Goal: Task Accomplishment & Management: Manage account settings

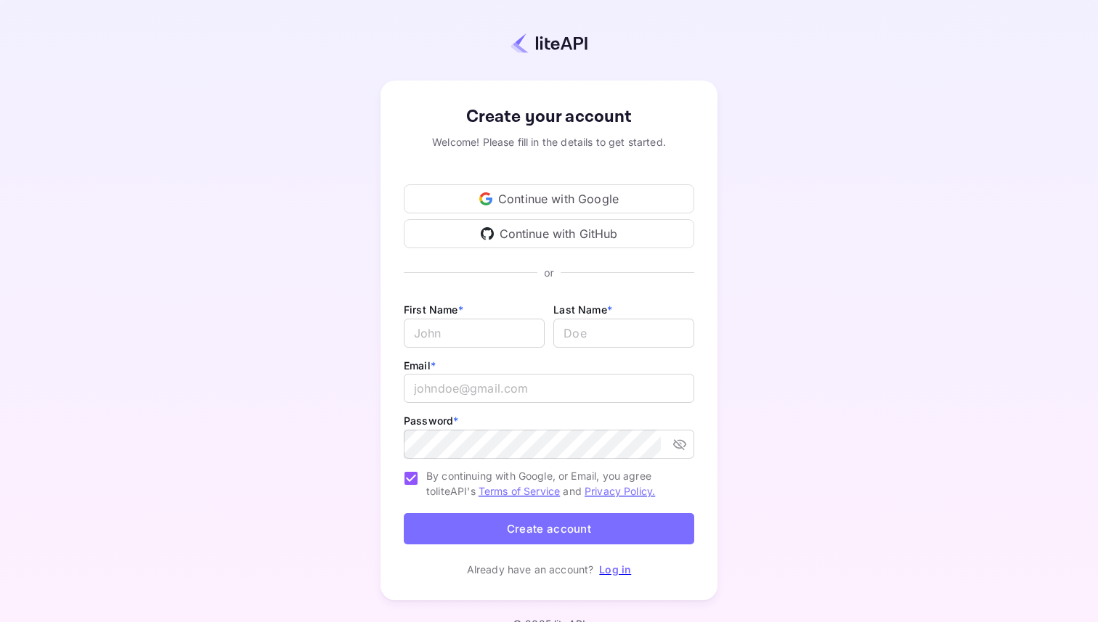
click at [469, 354] on div "First Name * ​ Last Name * ​" at bounding box center [549, 329] width 290 height 56
click at [469, 335] on input "Email *" at bounding box center [474, 333] width 141 height 29
type input "Idan"
type input "Solimani"
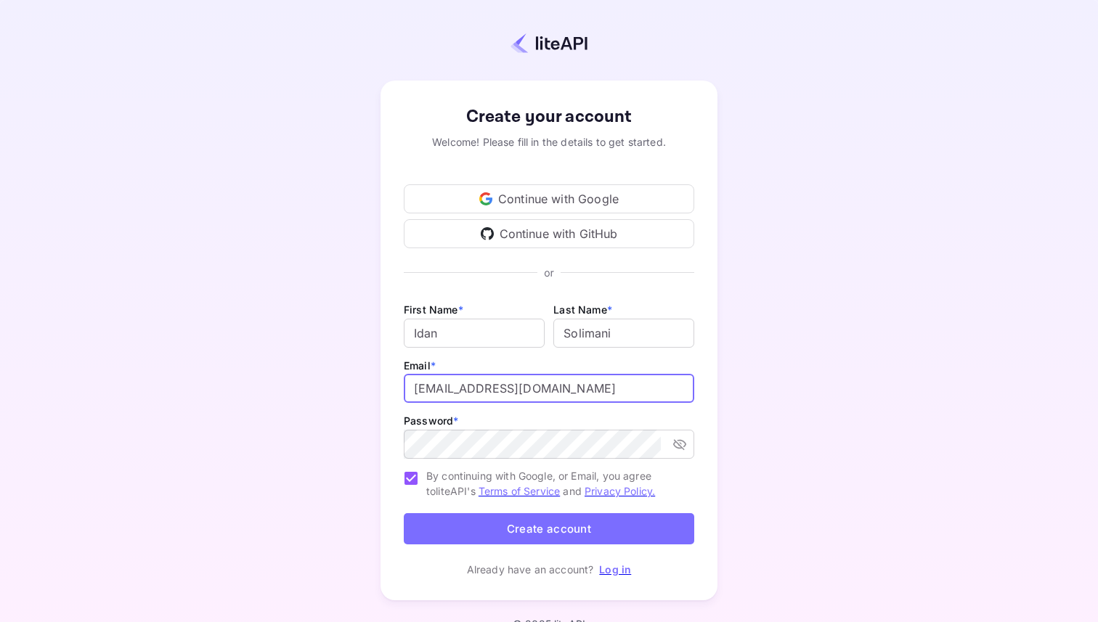
type input "idan@hotely.deals"
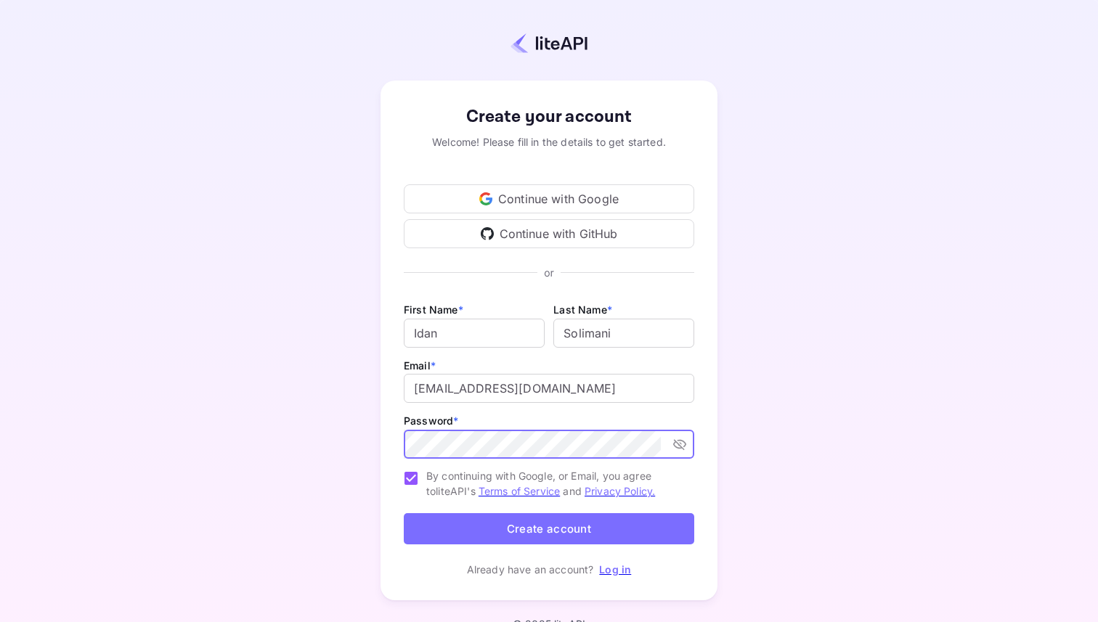
click at [560, 524] on button "Create account" at bounding box center [549, 528] width 290 height 31
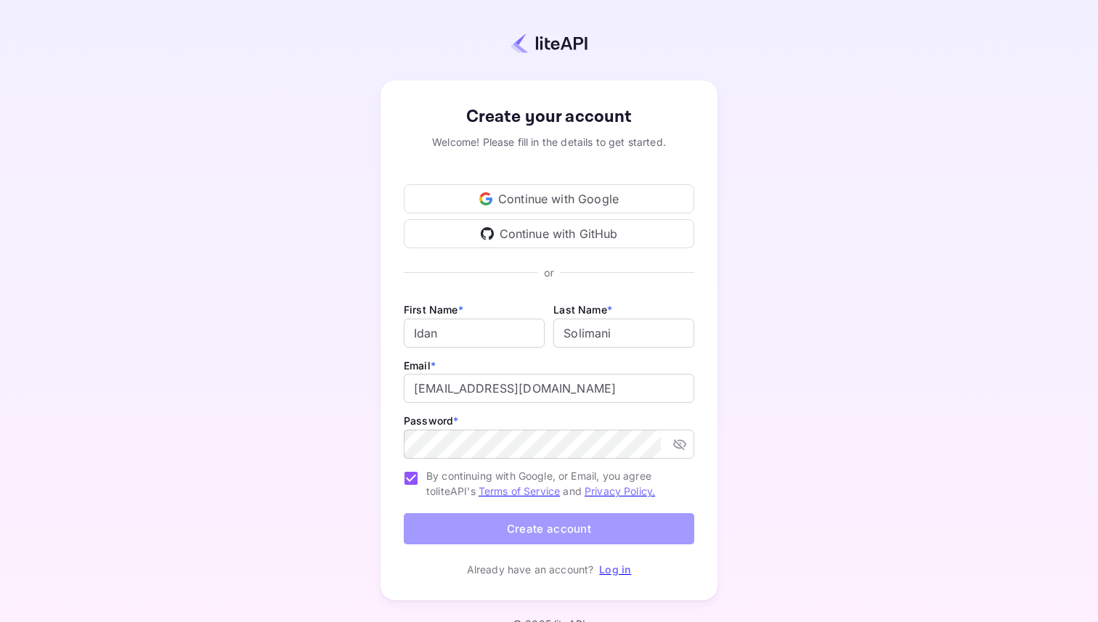
click at [566, 532] on button "Create account" at bounding box center [549, 528] width 290 height 31
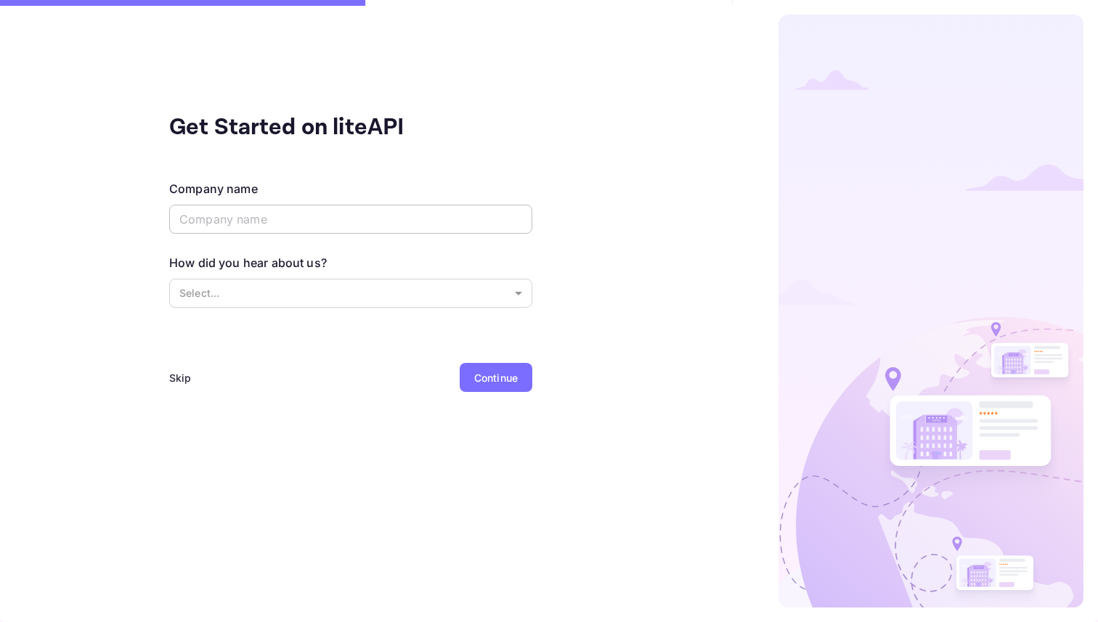
click at [394, 227] on input "text" at bounding box center [350, 219] width 363 height 29
type input "Hotely"
click at [328, 298] on body "Get Started on liteAPI Company name Hotely ​ How did you hear about us? Select.…" at bounding box center [549, 311] width 1098 height 622
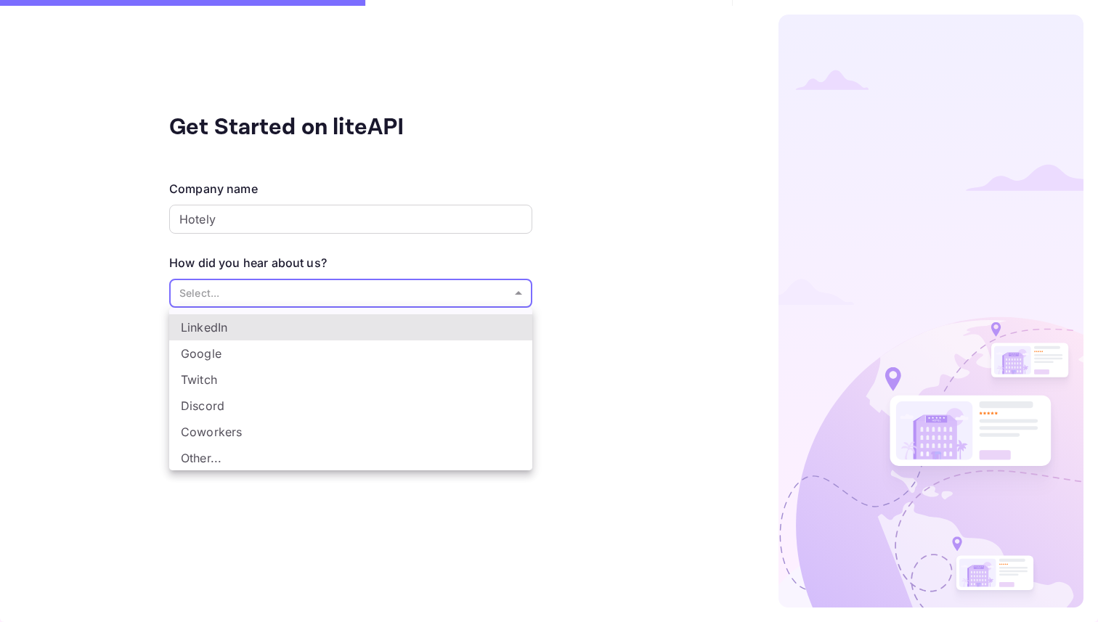
scroll to position [24, 0]
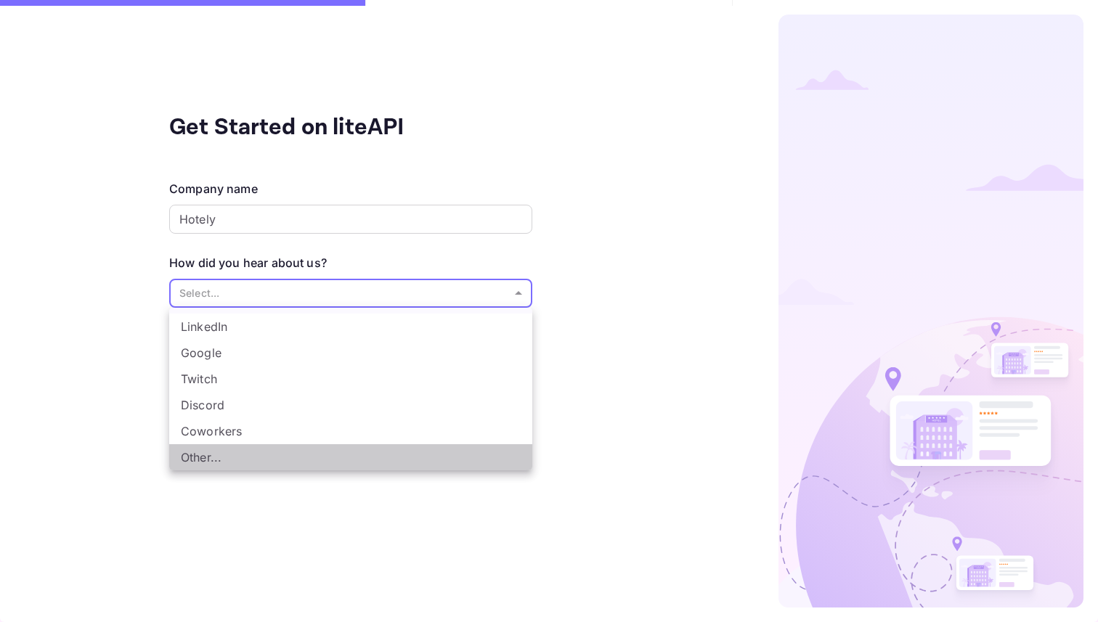
click at [270, 462] on li "Other..." at bounding box center [350, 457] width 363 height 26
type input "Other..."
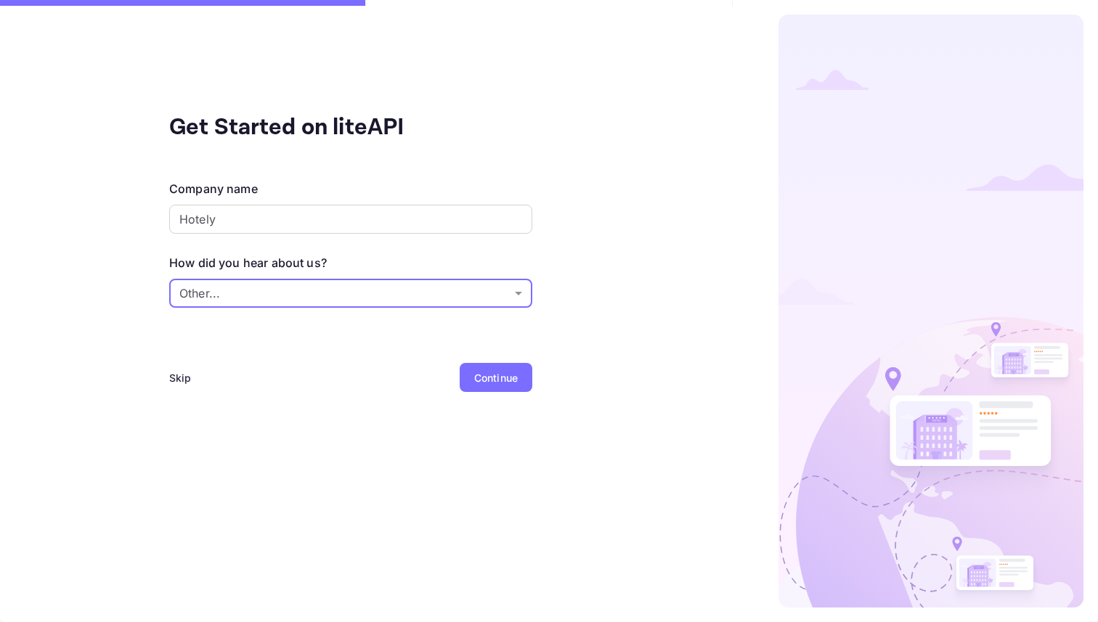
click at [480, 376] on div "Continue" at bounding box center [496, 377] width 44 height 15
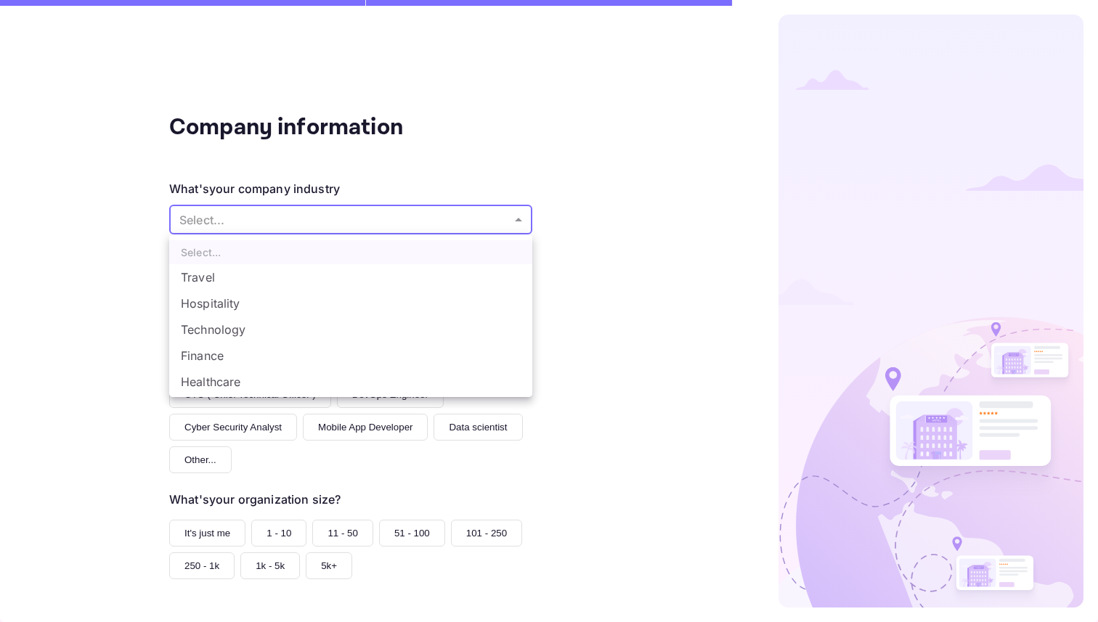
click at [327, 229] on body "Company information What's your company industry Select... ​ What best describe…" at bounding box center [549, 311] width 1098 height 622
click at [276, 277] on li "Travel" at bounding box center [350, 277] width 363 height 26
type input "Travel"
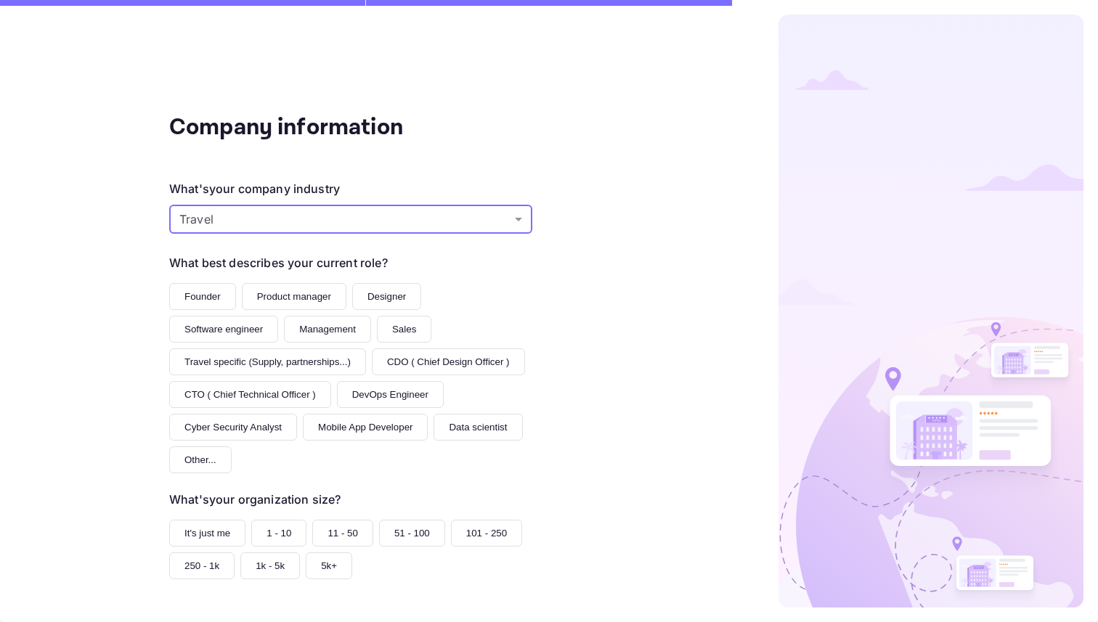
click at [194, 298] on button "Founder" at bounding box center [202, 296] width 67 height 27
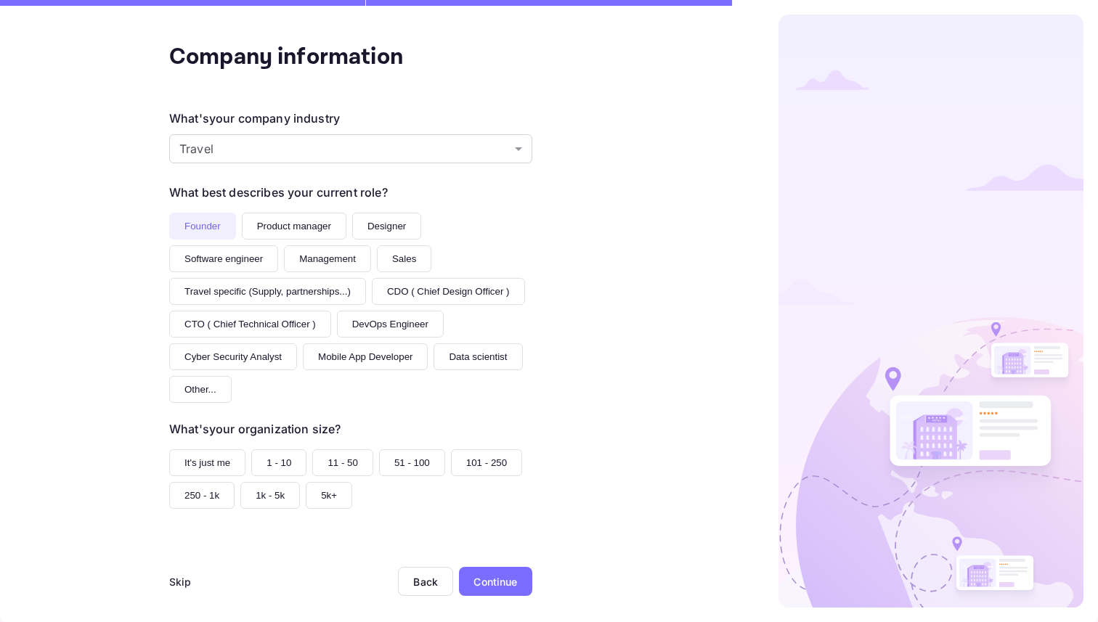
scroll to position [82, 0]
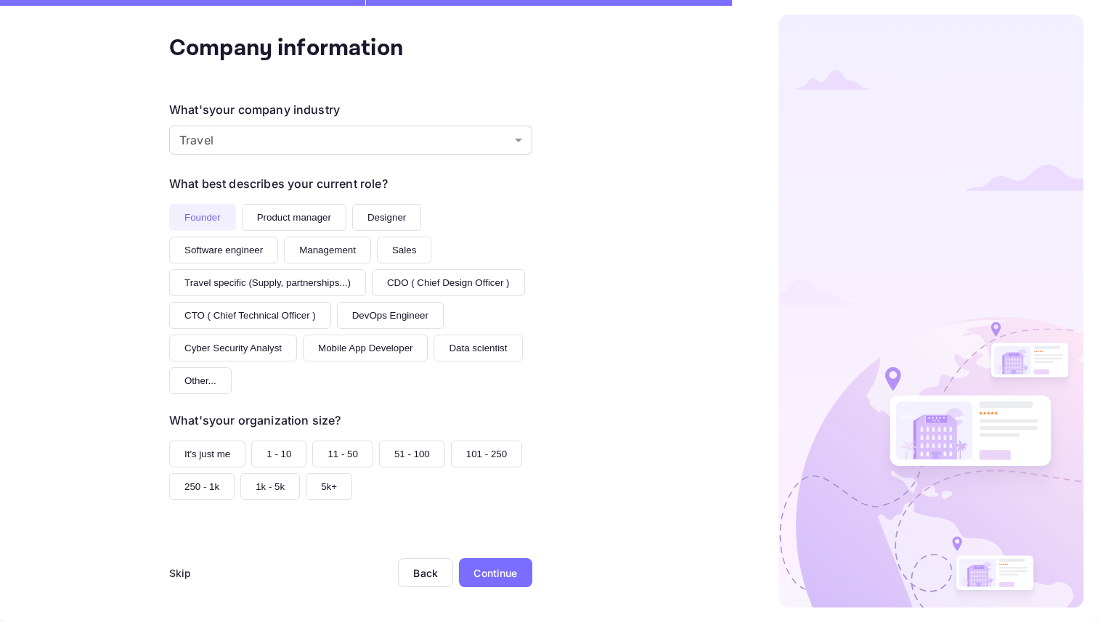
click at [411, 457] on button "51 - 100" at bounding box center [412, 454] width 66 height 27
click at [340, 458] on button "11 - 50" at bounding box center [342, 454] width 61 height 27
click at [410, 465] on button "51 - 100" at bounding box center [412, 454] width 66 height 27
click at [495, 571] on div "Continue" at bounding box center [495, 573] width 44 height 15
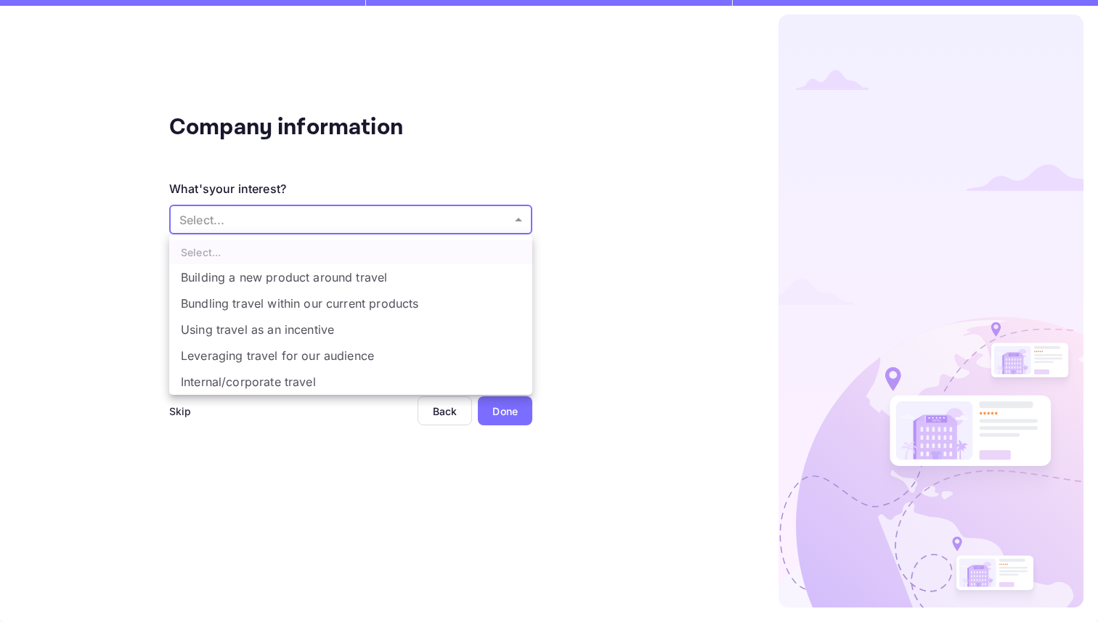
click at [368, 216] on body "Company information What's your interest? Select... ​ Do you have any previous …" at bounding box center [549, 311] width 1098 height 622
click at [320, 522] on div at bounding box center [549, 311] width 1098 height 622
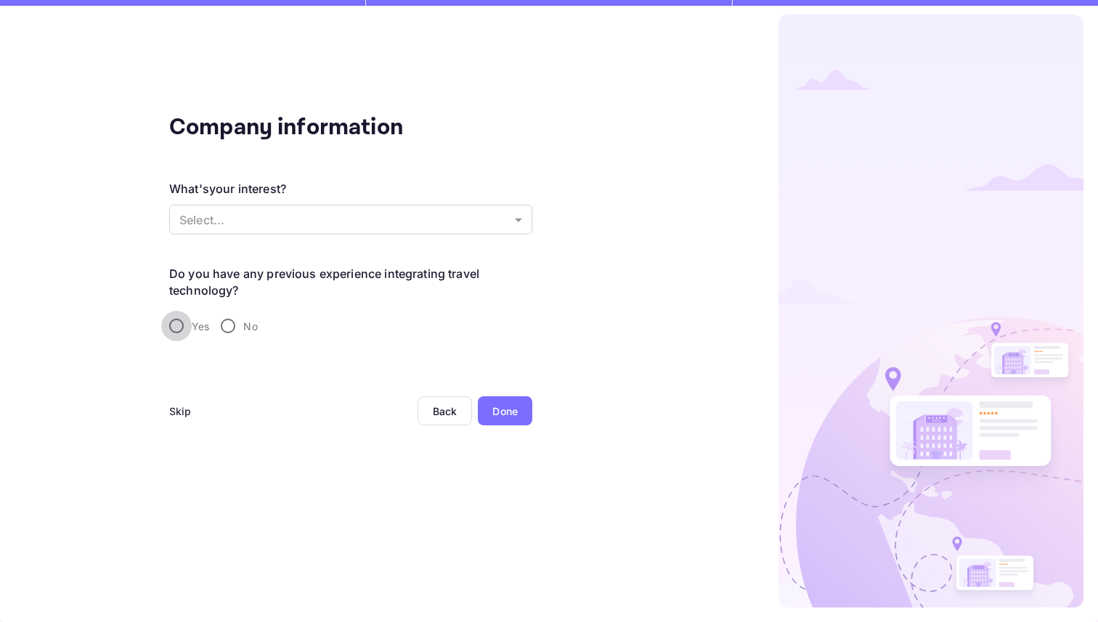
click at [188, 324] on input "Yes" at bounding box center [176, 326] width 30 height 30
radio input "true"
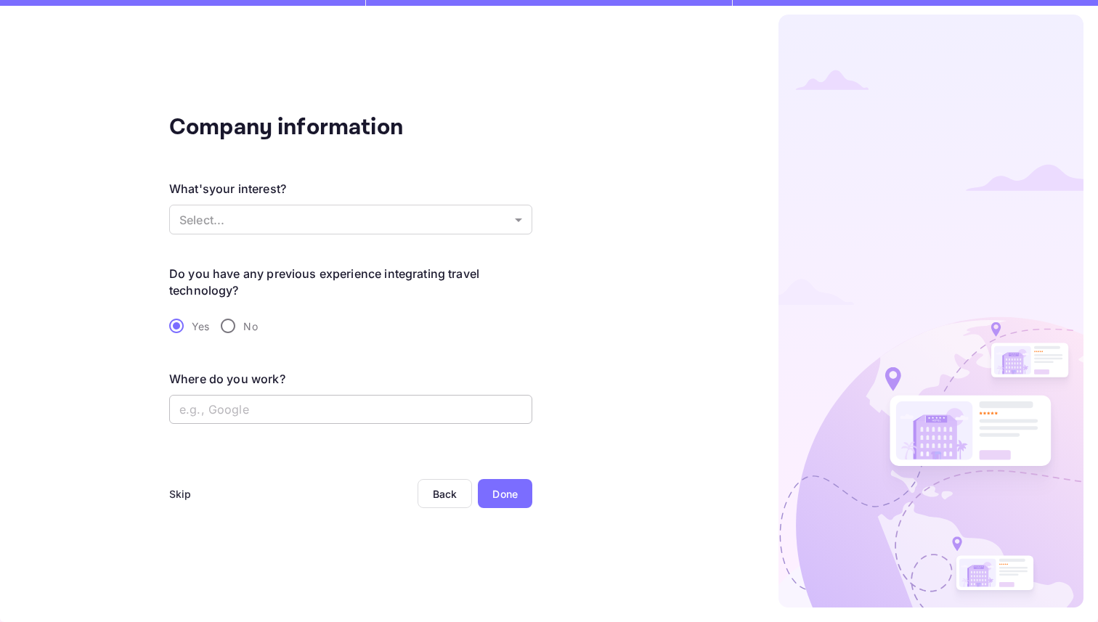
click at [250, 415] on input "text" at bounding box center [350, 409] width 363 height 29
type input "Holisto, Cancelon"
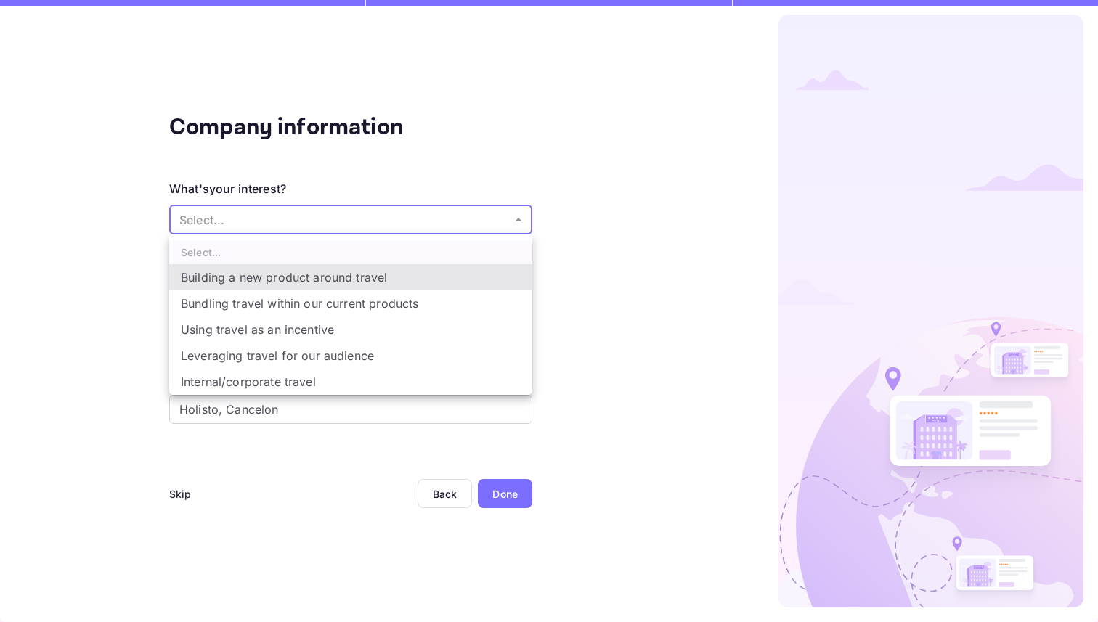
click at [239, 231] on body "Company information What's your interest? Select... ​ Do you have any previous …" at bounding box center [549, 311] width 1098 height 622
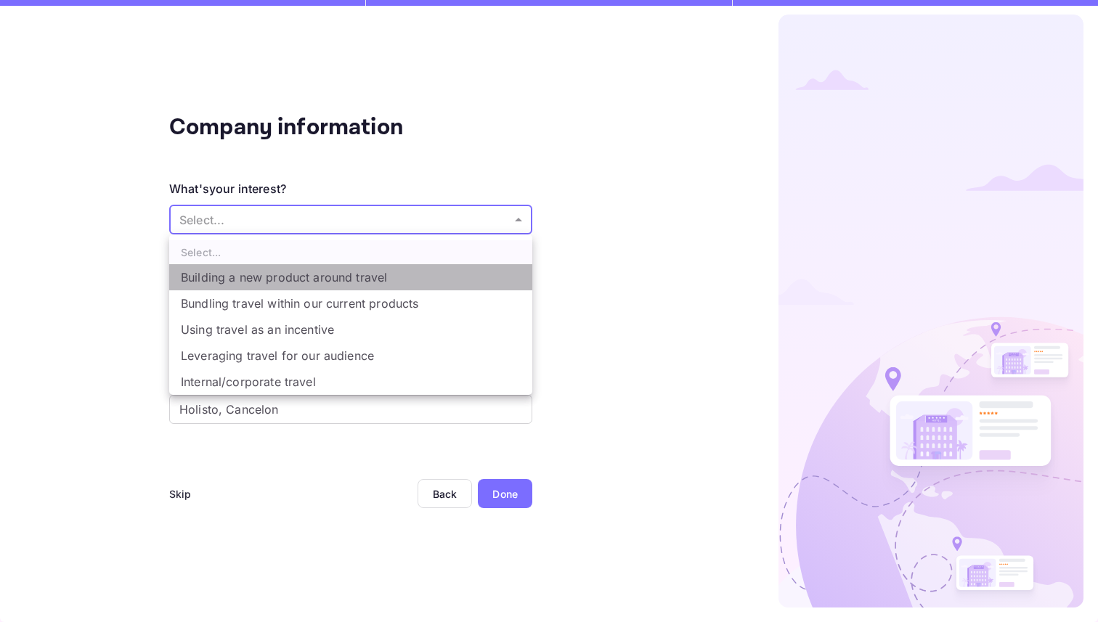
click at [379, 276] on li "Building a new product around travel" at bounding box center [350, 277] width 363 height 26
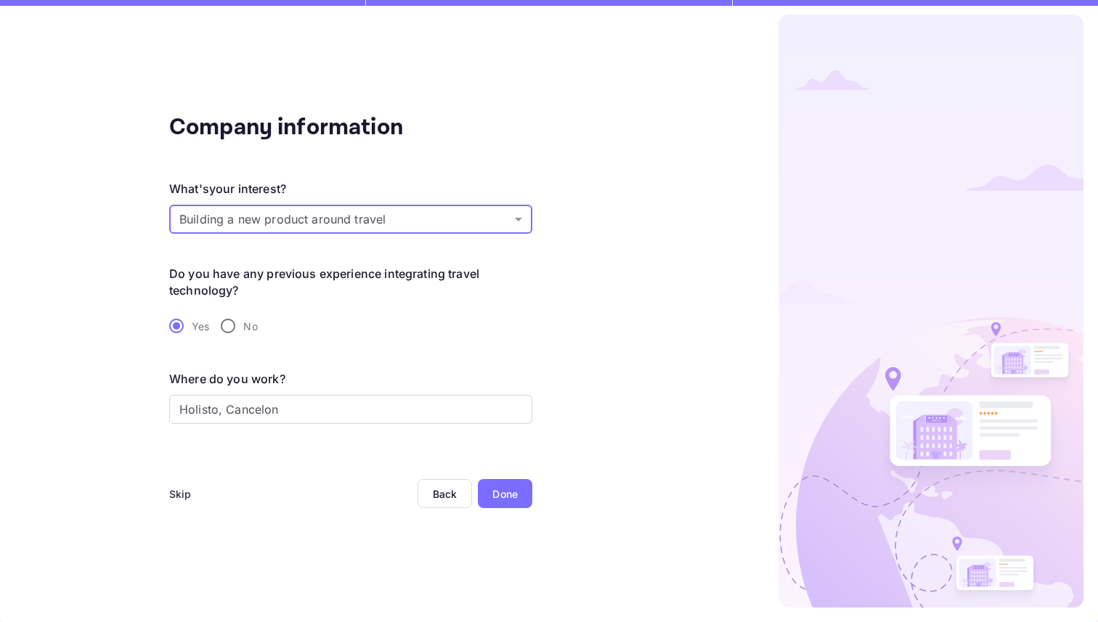
click at [362, 231] on body "Company information What's your interest? Building a new product around travel …" at bounding box center [549, 311] width 1098 height 622
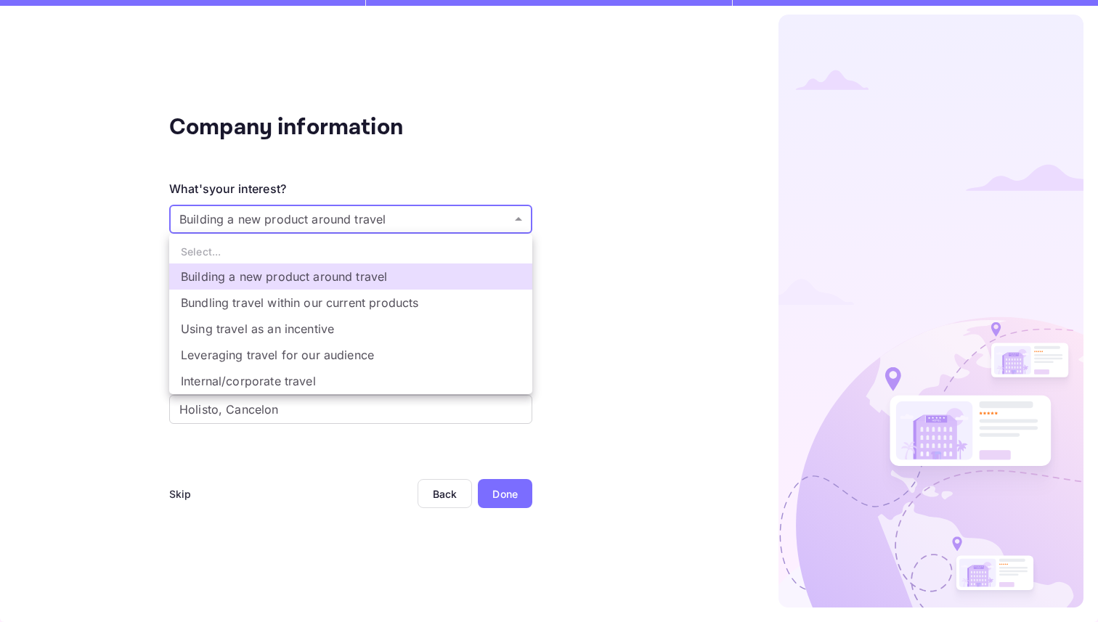
click at [384, 306] on li "Bundling travel within our current products" at bounding box center [350, 303] width 363 height 26
type input "Bundling travel within our current products"
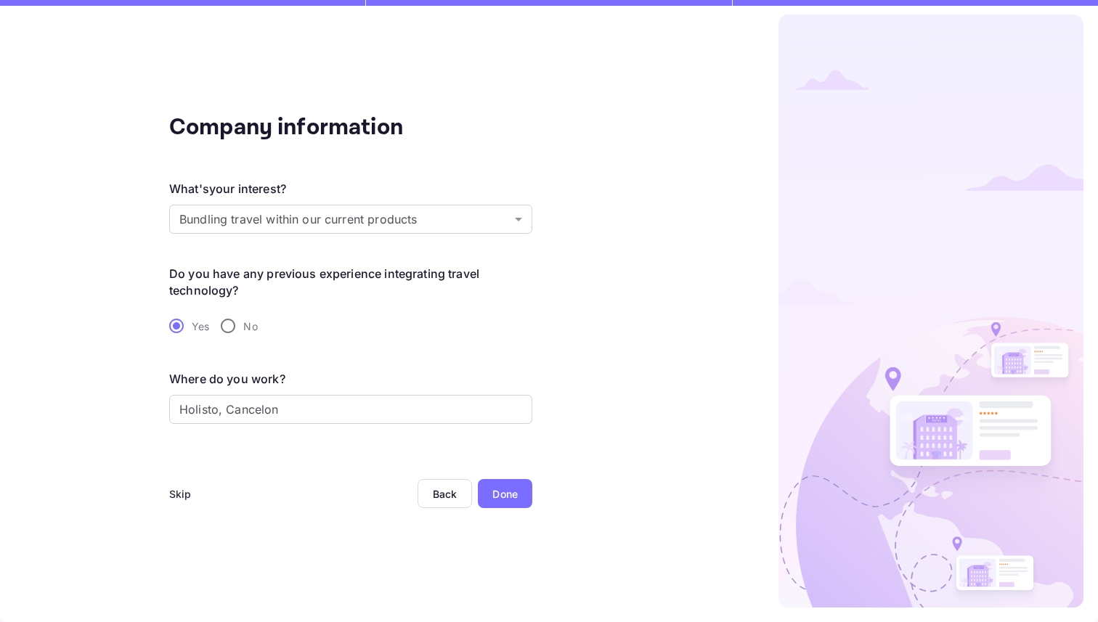
click at [506, 498] on div "Done" at bounding box center [504, 494] width 25 height 15
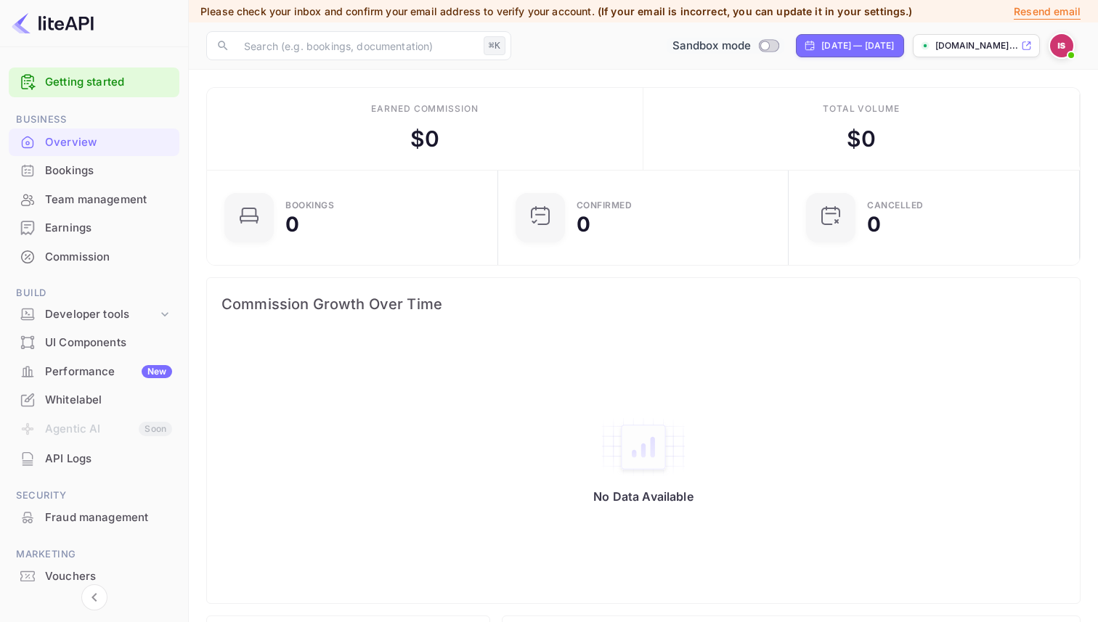
click at [751, 49] on input "Switch to Production mode" at bounding box center [765, 45] width 29 height 9
checkbox input "false"
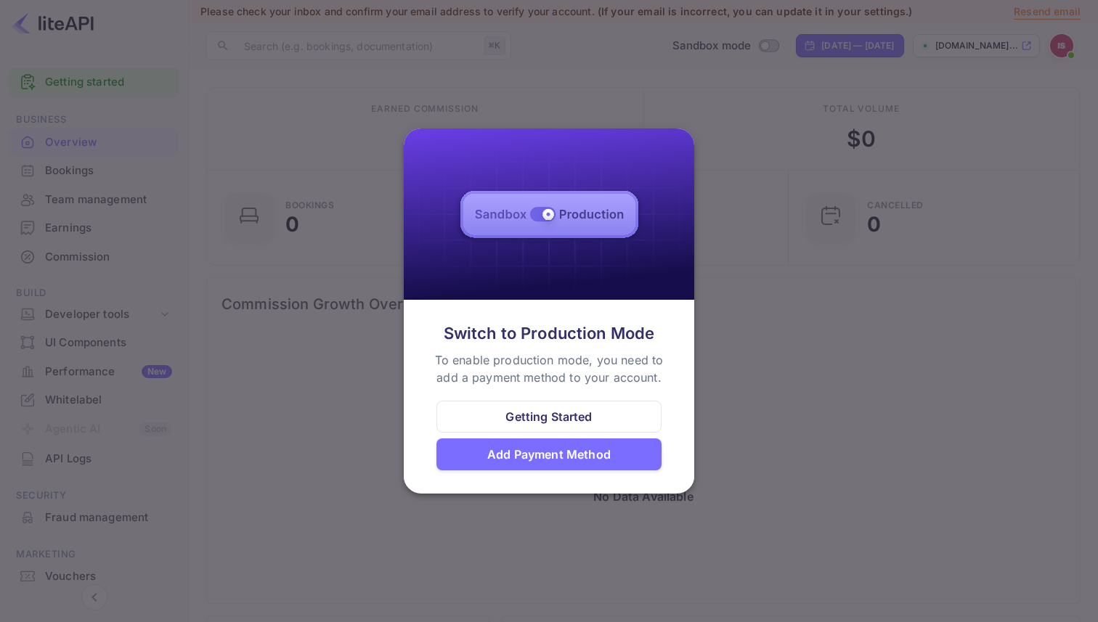
click at [584, 188] on img at bounding box center [549, 215] width 290 height 172
click at [596, 454] on div "Add Payment Method" at bounding box center [548, 454] width 123 height 17
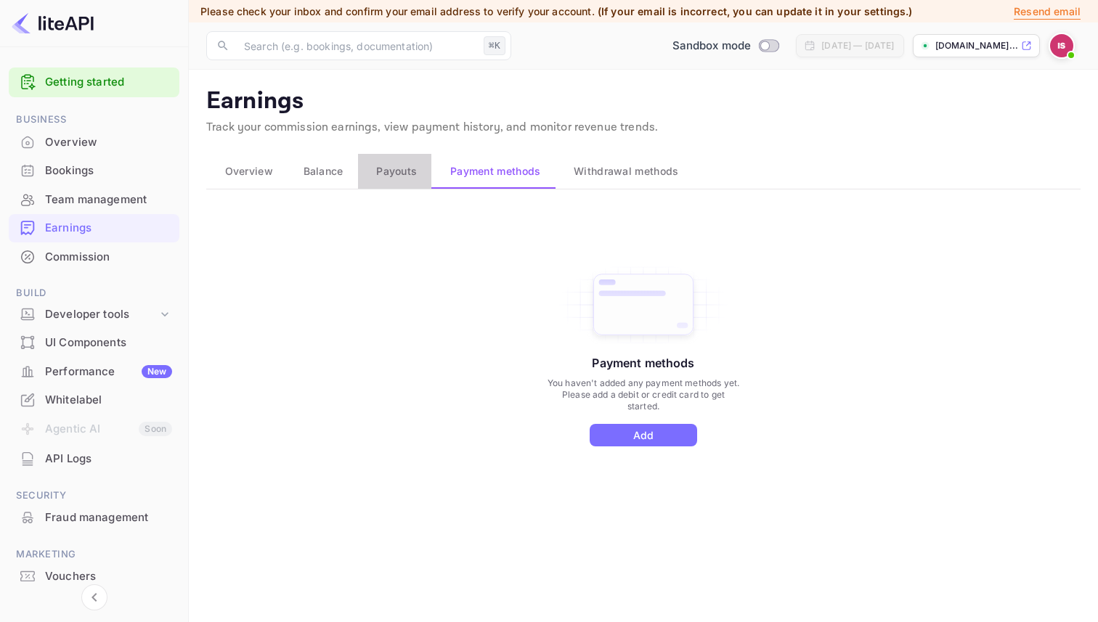
click at [423, 176] on button "Payouts" at bounding box center [395, 171] width 74 height 35
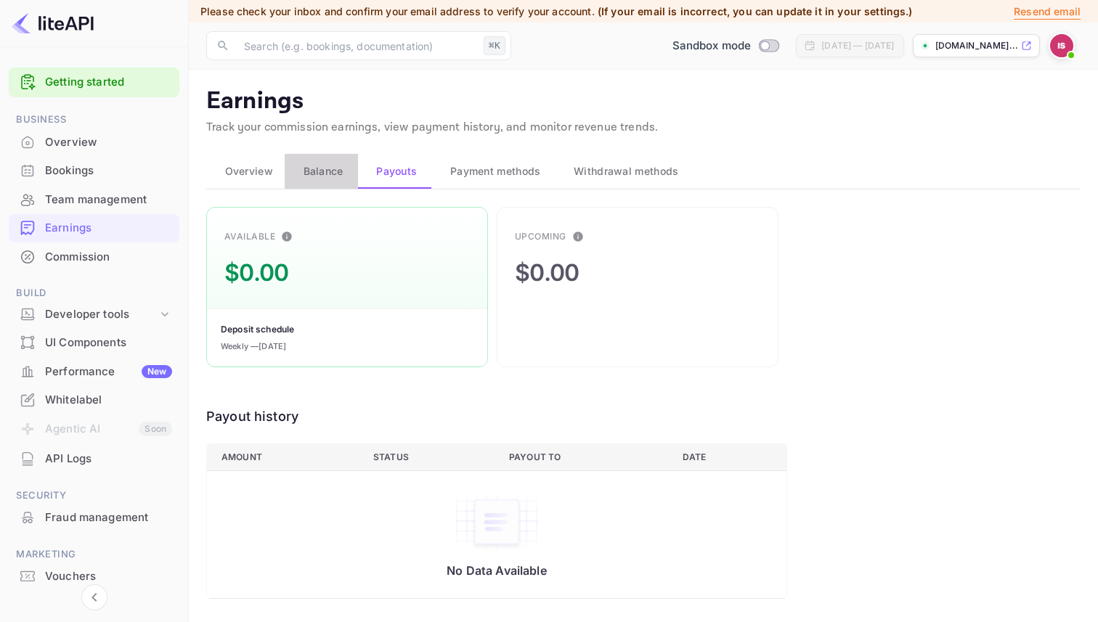
click at [329, 165] on span "Balance" at bounding box center [324, 171] width 40 height 17
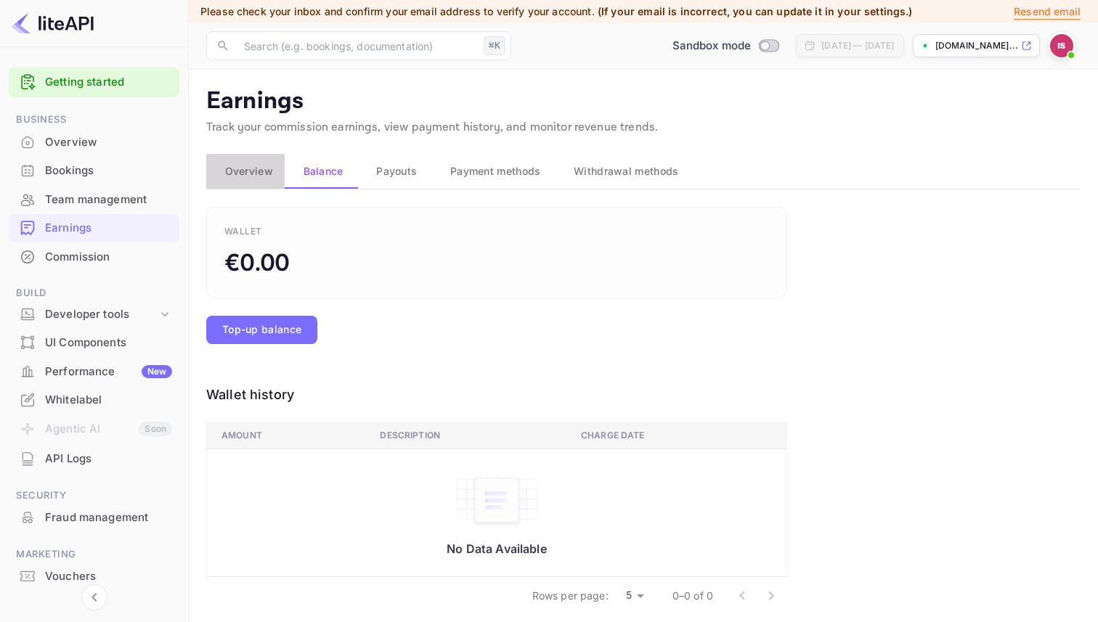
click at [266, 176] on span "Overview" at bounding box center [249, 171] width 48 height 17
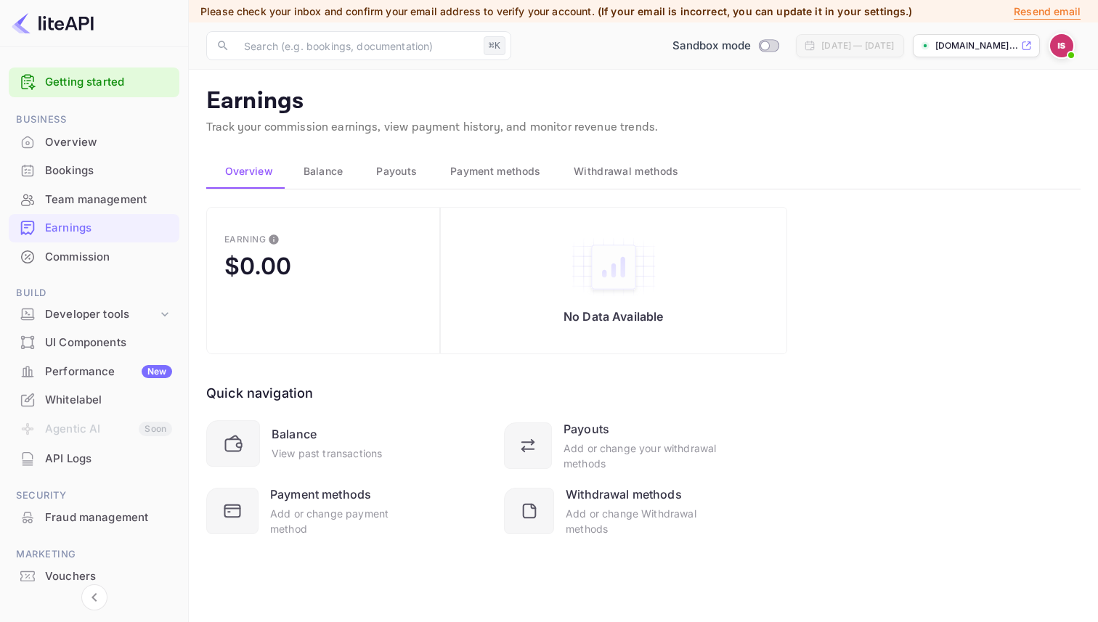
click at [395, 177] on span "Payouts" at bounding box center [396, 171] width 41 height 17
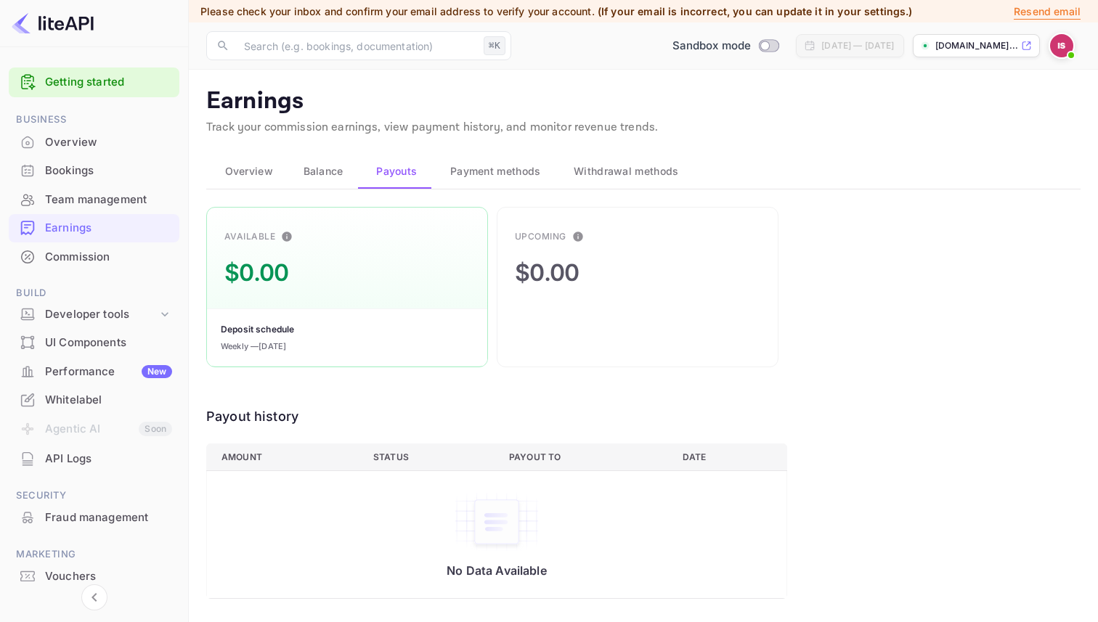
click at [475, 173] on span "Payment methods" at bounding box center [495, 171] width 91 height 17
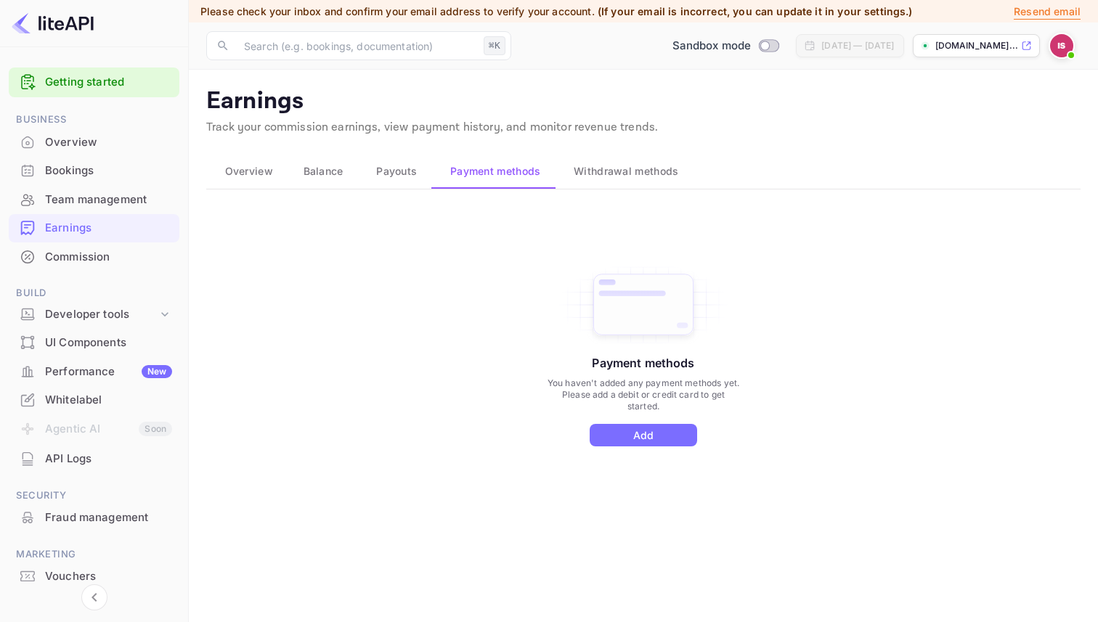
click at [937, 57] on div "Sandbox mode Jul 13, 2025 — Aug 12, 2025 idan-solimani-706wt.nu..." at bounding box center [798, 46] width 563 height 26
click at [801, 58] on div "Sandbox mode Jul 13, 2025 — Aug 12, 2025 idan-solimani-706wt.nu..." at bounding box center [798, 46] width 563 height 26
click at [654, 28] on div "​ ⌘K ​ Sandbox mode Jul 13, 2025 — Aug 12, 2025 idan-solimani-706wt.nu..." at bounding box center [643, 46] width 909 height 46
click at [701, 36] on div "Sandbox mode" at bounding box center [726, 46] width 124 height 23
click at [96, 320] on div "Developer tools" at bounding box center [101, 314] width 113 height 17
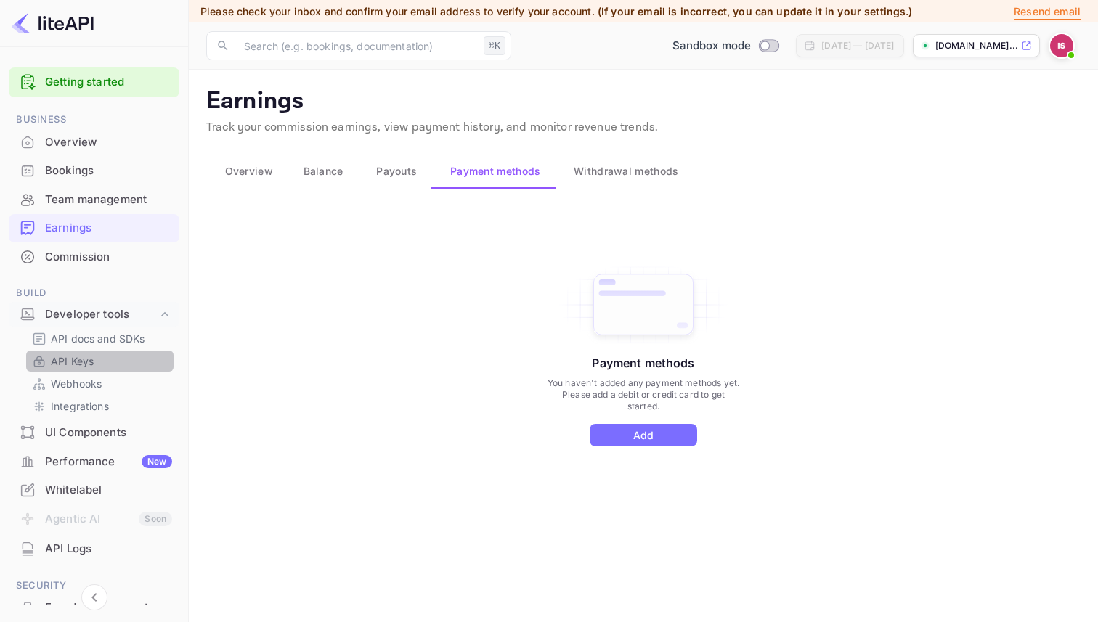
click at [126, 362] on link "API Keys" at bounding box center [100, 361] width 136 height 15
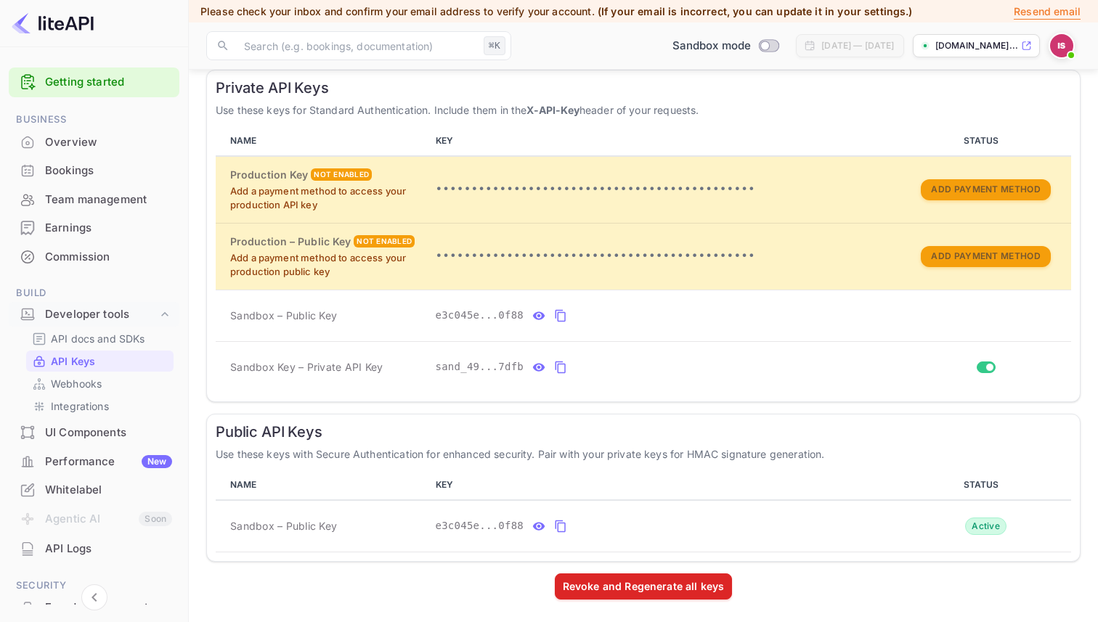
scroll to position [261, 0]
click at [94, 396] on div "Integrations" at bounding box center [99, 406] width 147 height 21
click at [94, 402] on p "Integrations" at bounding box center [80, 406] width 58 height 15
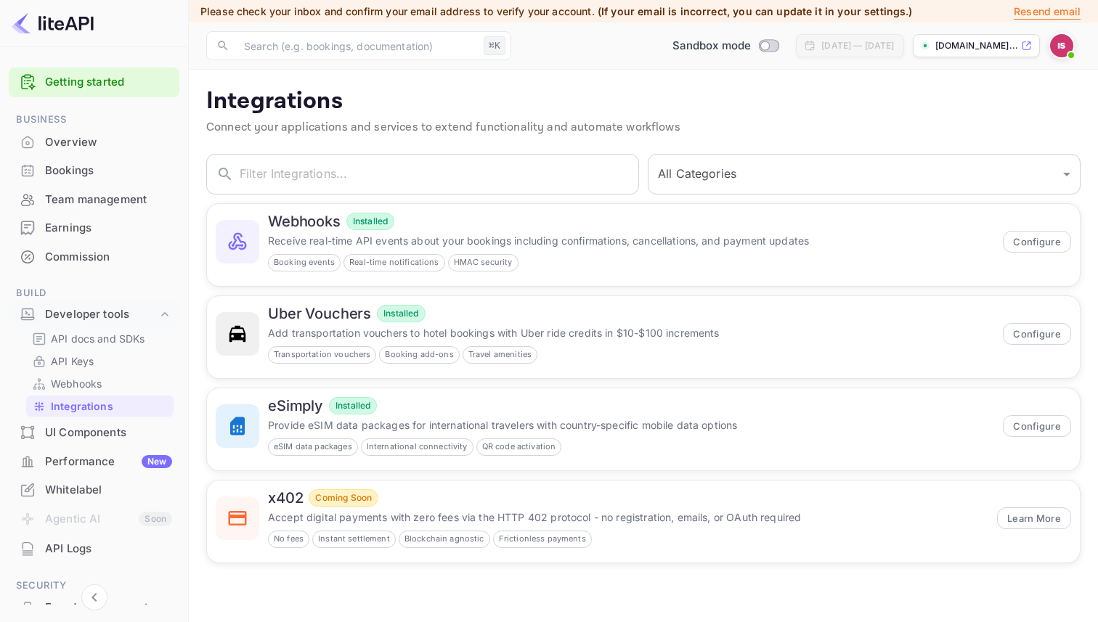
click at [115, 224] on div "Earnings" at bounding box center [108, 228] width 127 height 17
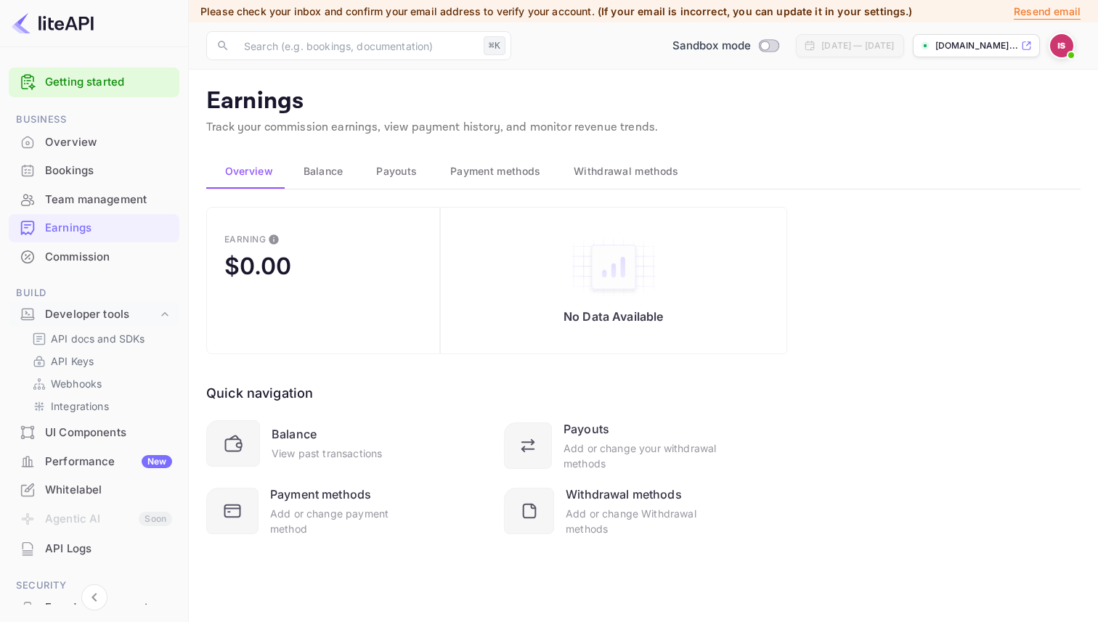
click at [123, 202] on div "Team management" at bounding box center [108, 200] width 127 height 17
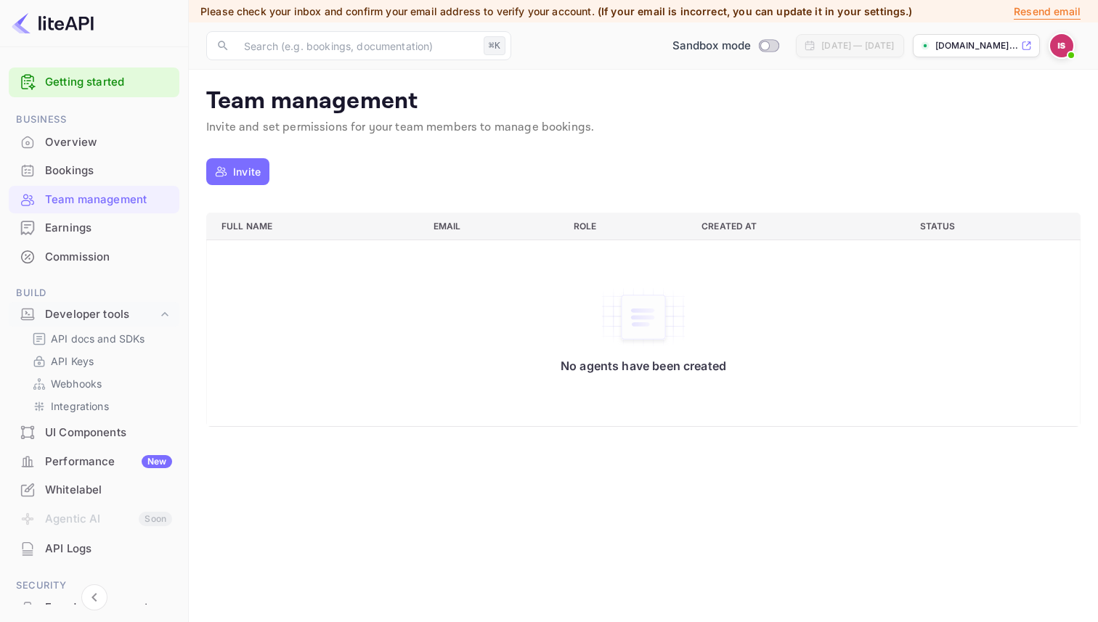
click at [247, 167] on p "Invite" at bounding box center [247, 171] width 28 height 15
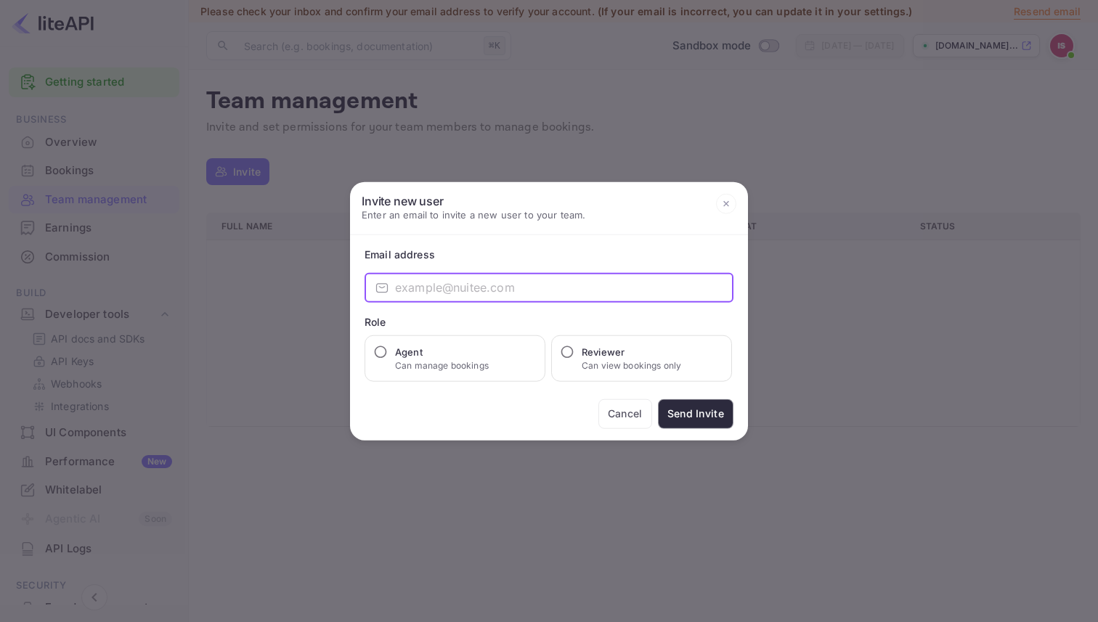
click at [470, 287] on input "email" at bounding box center [564, 287] width 338 height 29
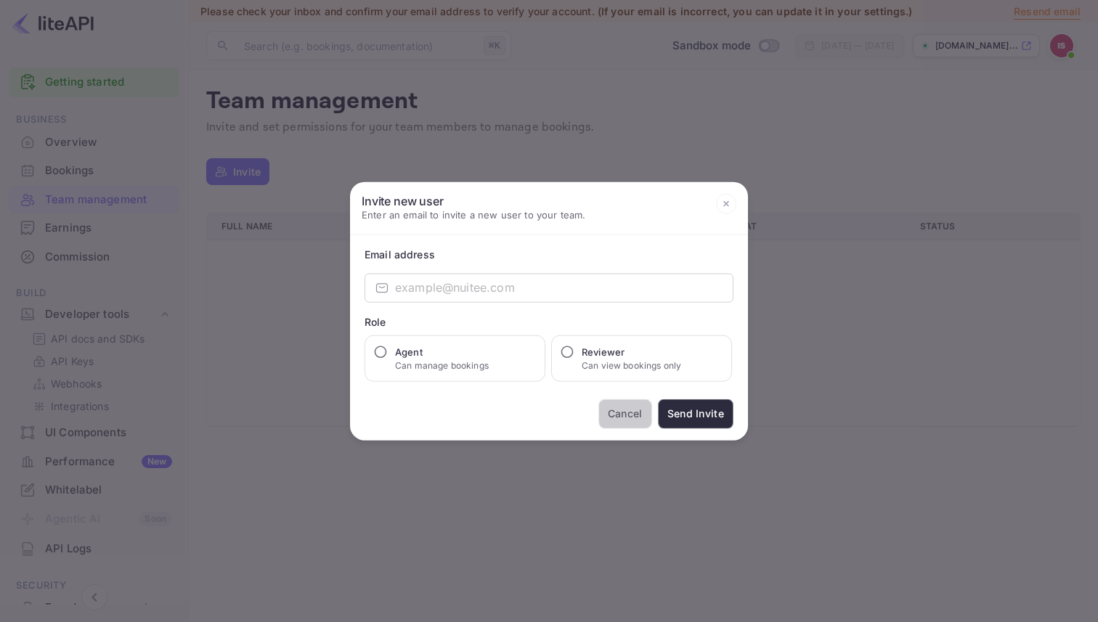
click at [637, 420] on button "Cancel" at bounding box center [625, 414] width 54 height 30
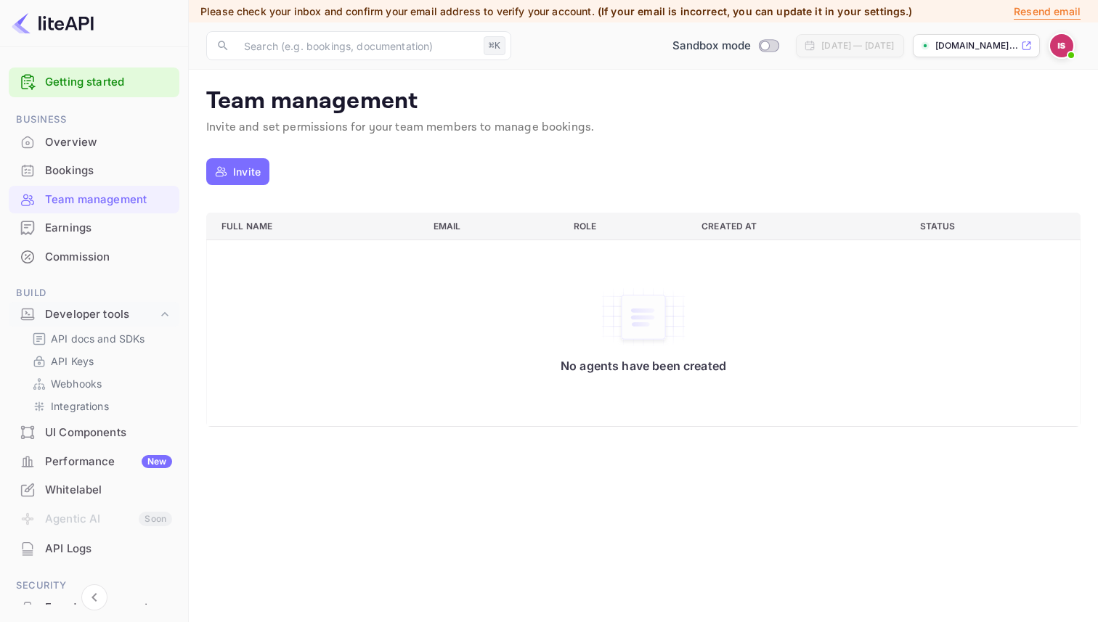
click at [93, 167] on div "Bookings" at bounding box center [108, 171] width 127 height 17
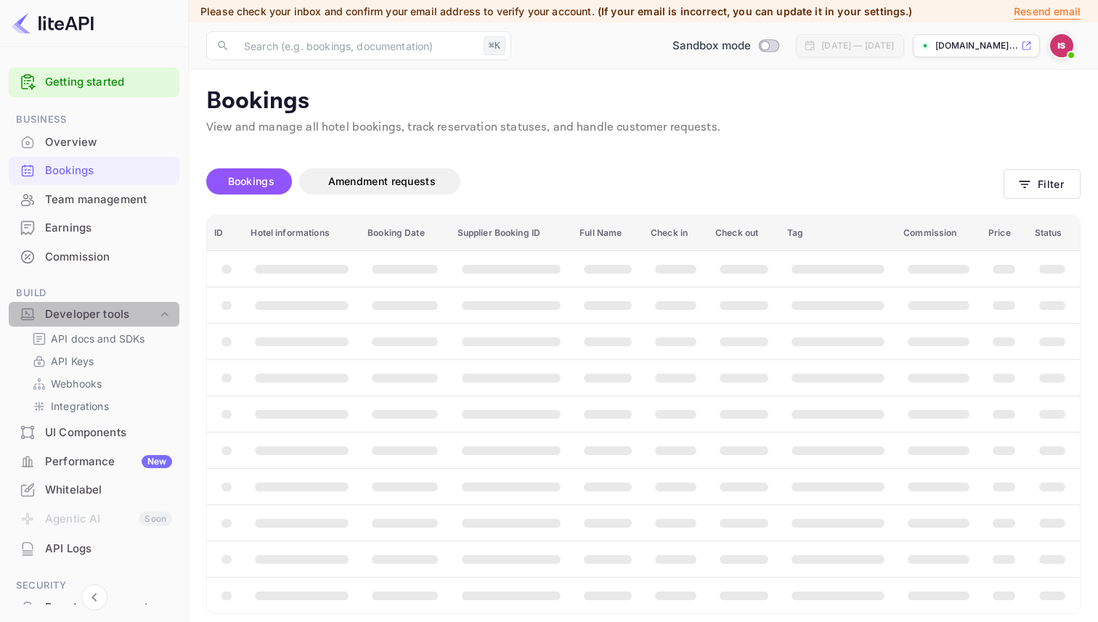
click at [106, 307] on div "Developer tools" at bounding box center [101, 314] width 113 height 17
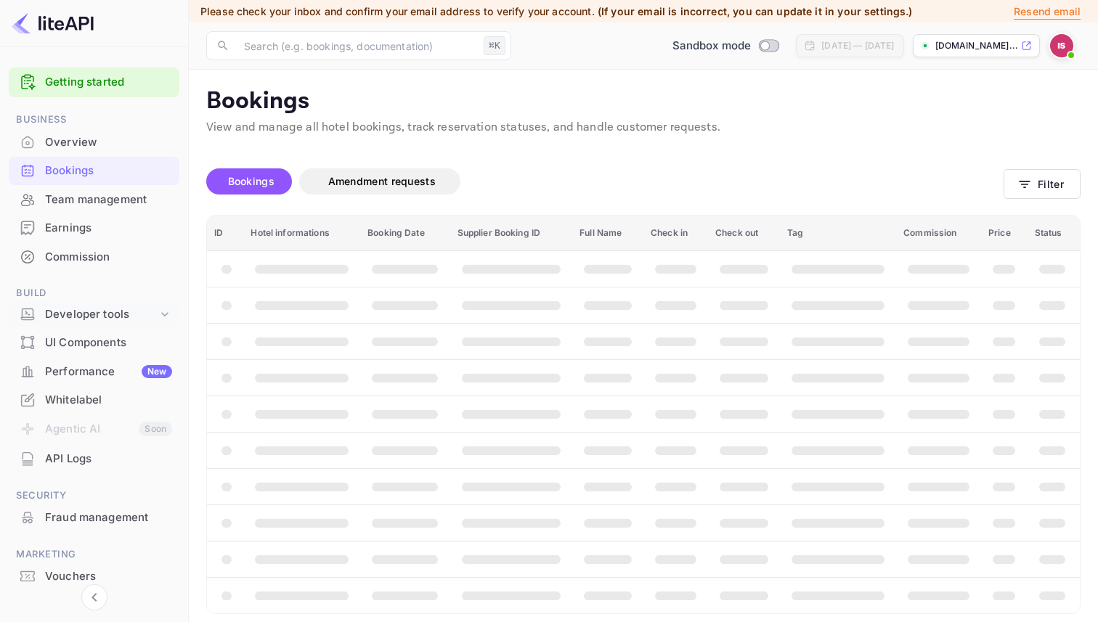
click at [106, 307] on div "Developer tools" at bounding box center [101, 314] width 113 height 17
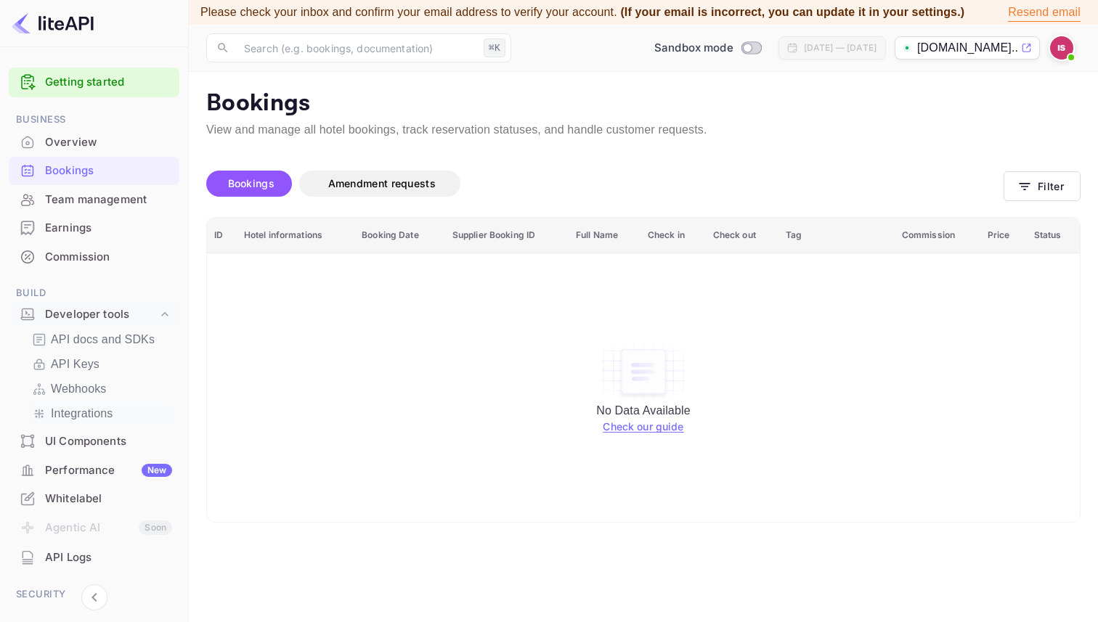
click at [100, 407] on p "Integrations" at bounding box center [82, 413] width 62 height 17
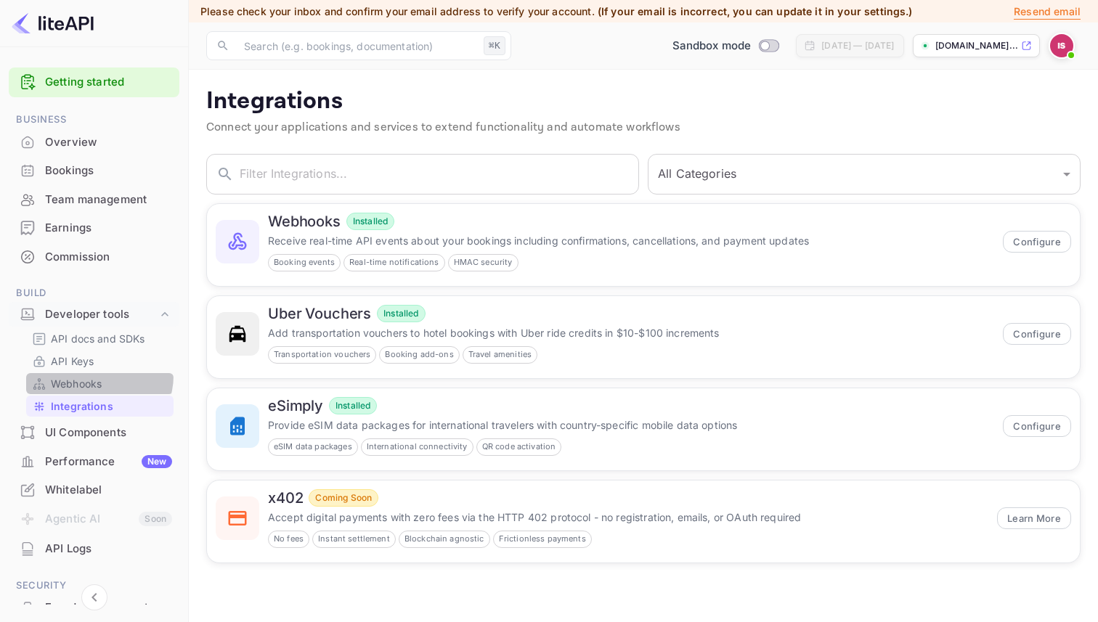
click at [95, 376] on p "Webhooks" at bounding box center [76, 383] width 51 height 15
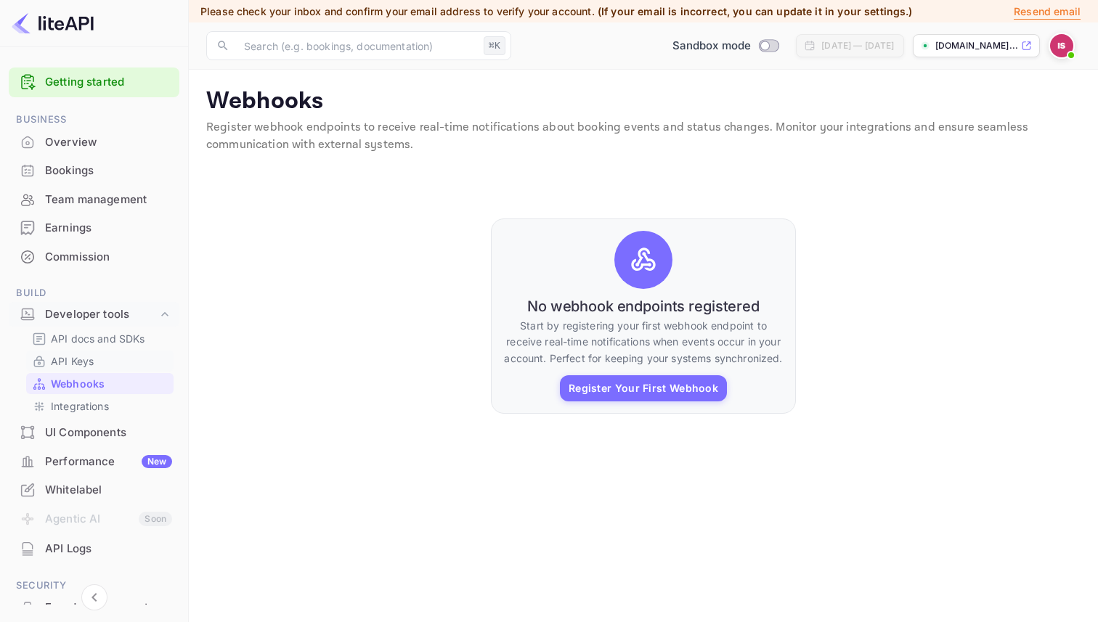
click at [102, 355] on link "API Keys" at bounding box center [100, 361] width 136 height 15
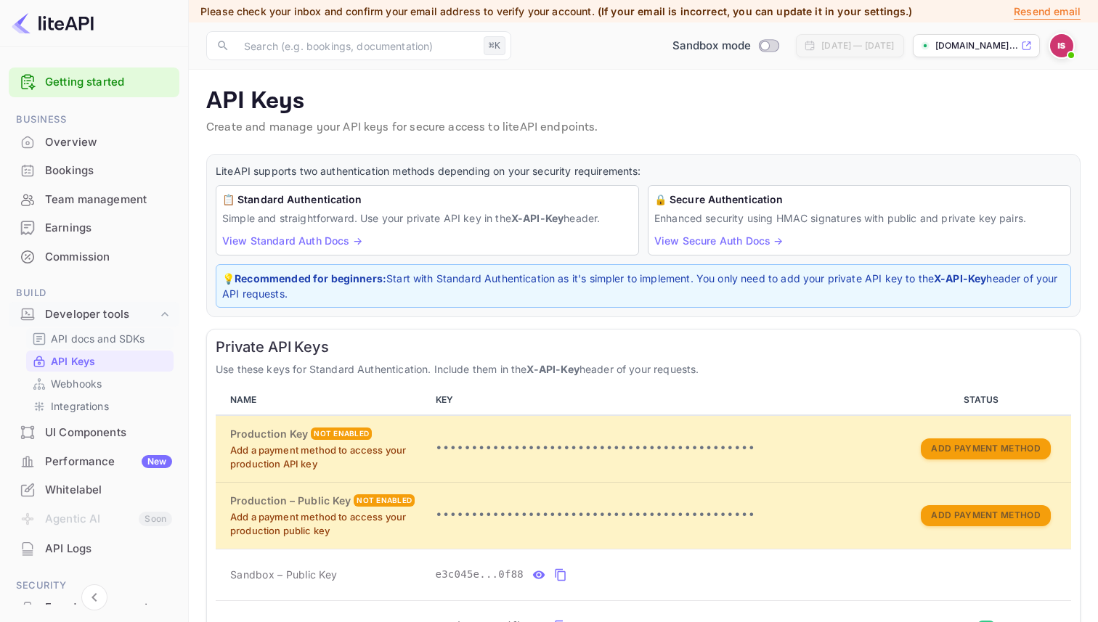
click at [91, 333] on p "API docs and SDKs" at bounding box center [98, 338] width 94 height 15
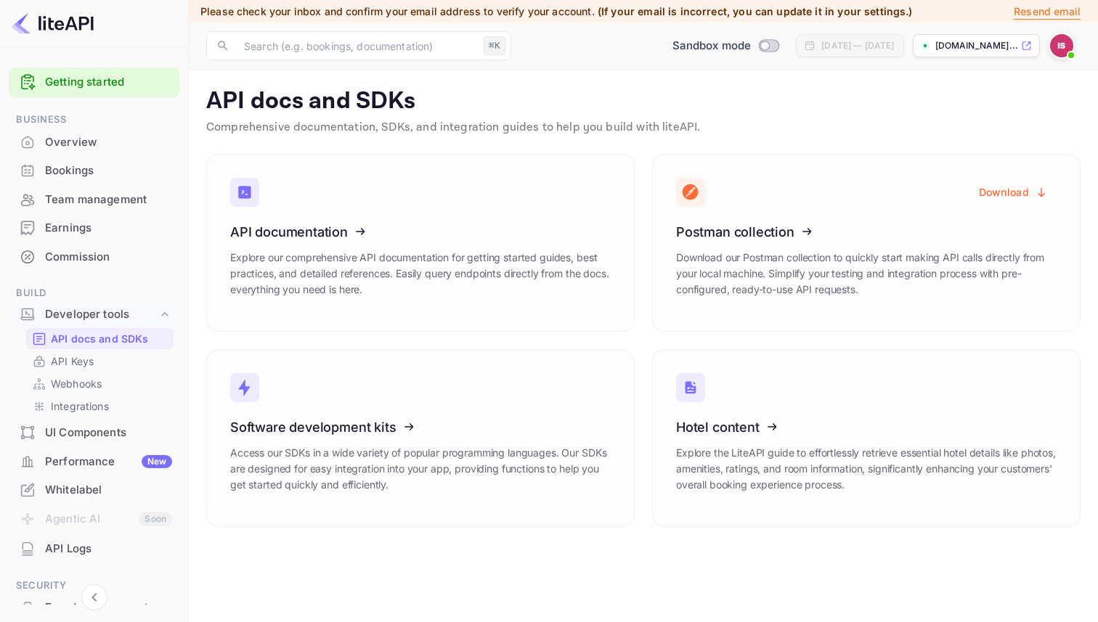
click at [1051, 51] on img at bounding box center [1061, 45] width 23 height 23
click at [991, 140] on div "Settings" at bounding box center [991, 137] width 167 height 35
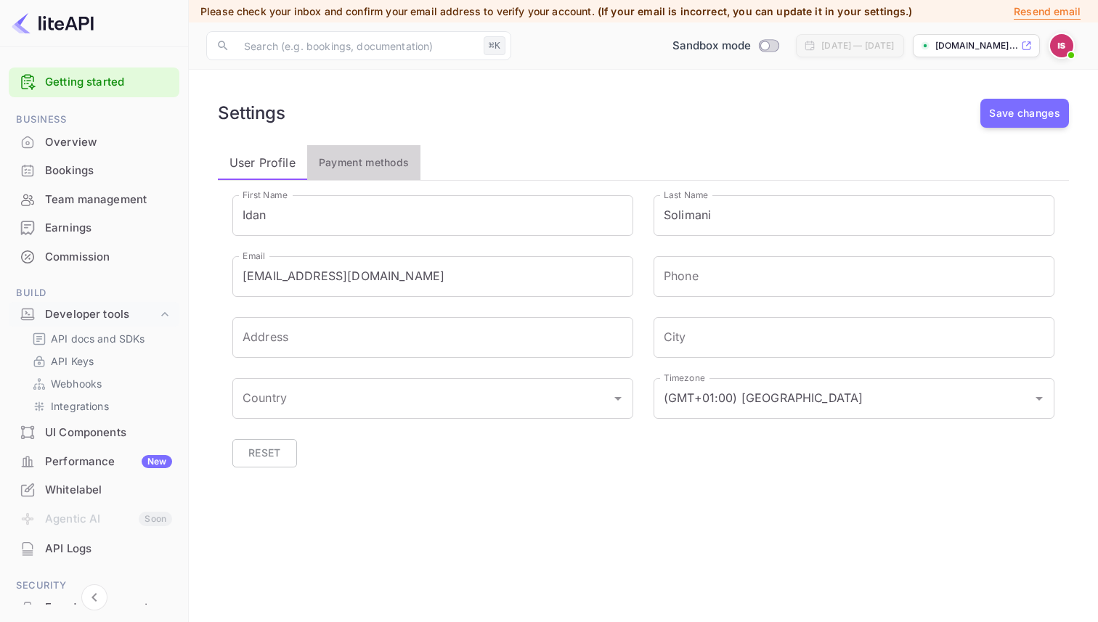
click at [357, 160] on span "Payment methods" at bounding box center [364, 162] width 91 height 17
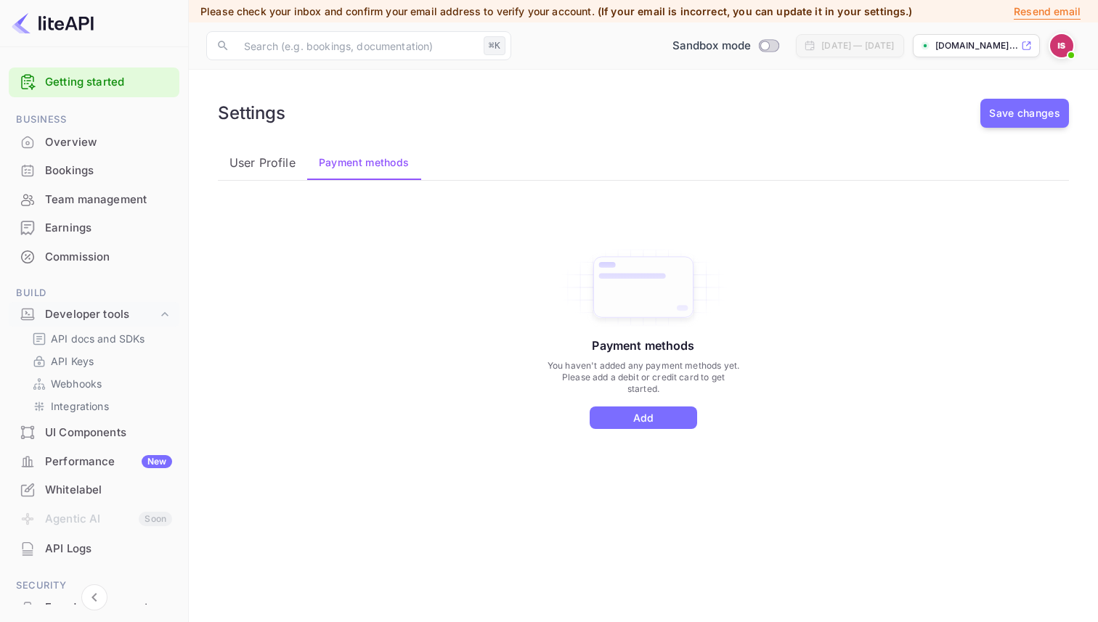
click at [81, 143] on div "Overview" at bounding box center [108, 142] width 127 height 17
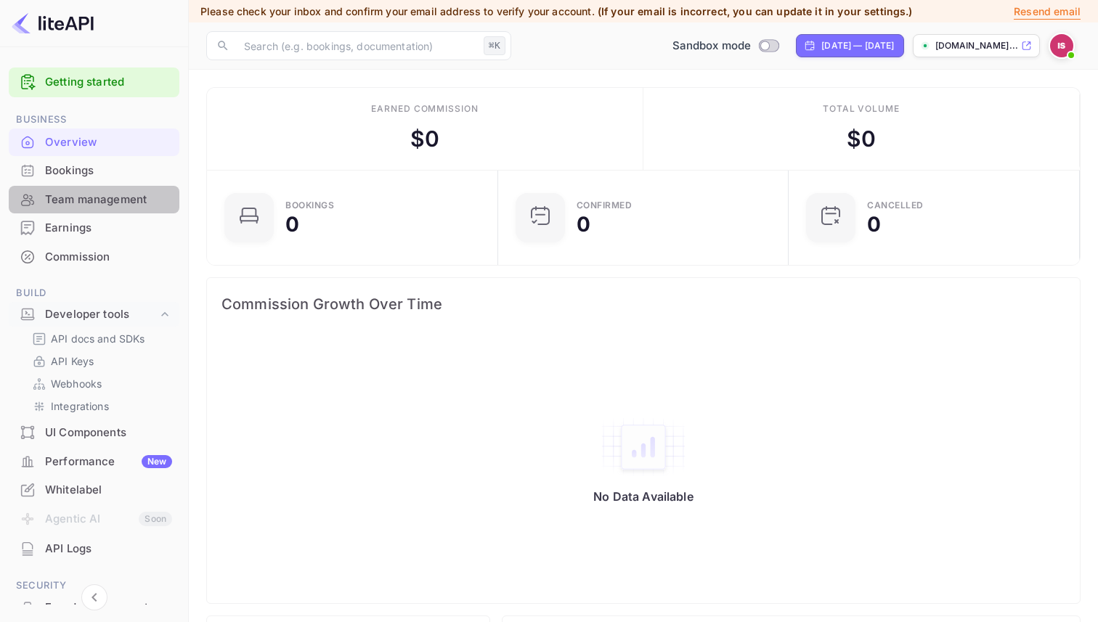
click at [105, 198] on div "Team management" at bounding box center [108, 200] width 127 height 17
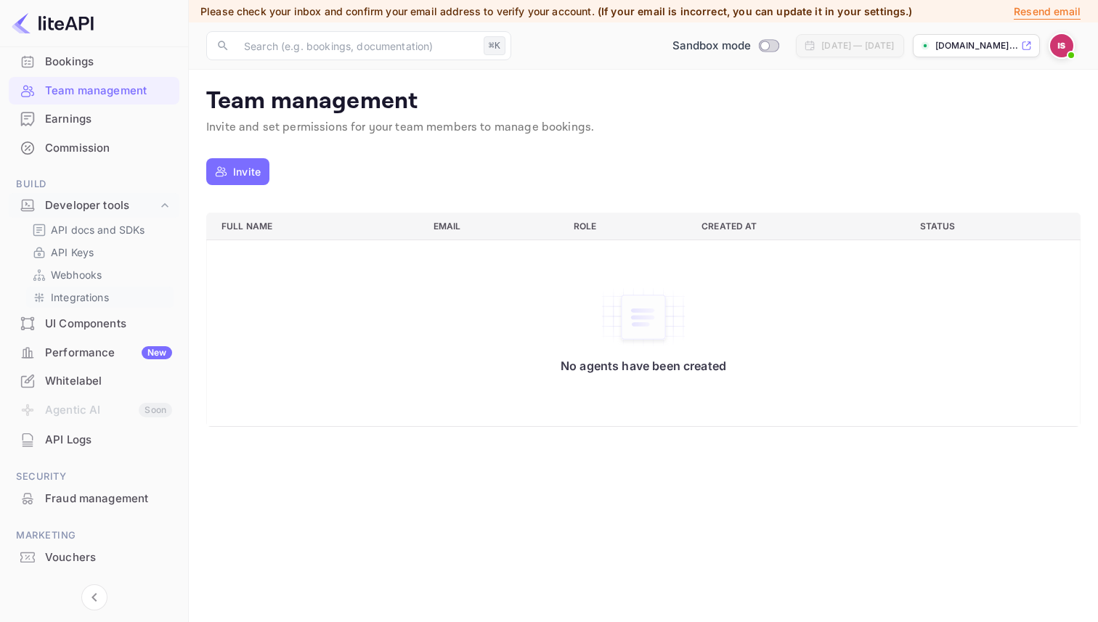
scroll to position [139, 0]
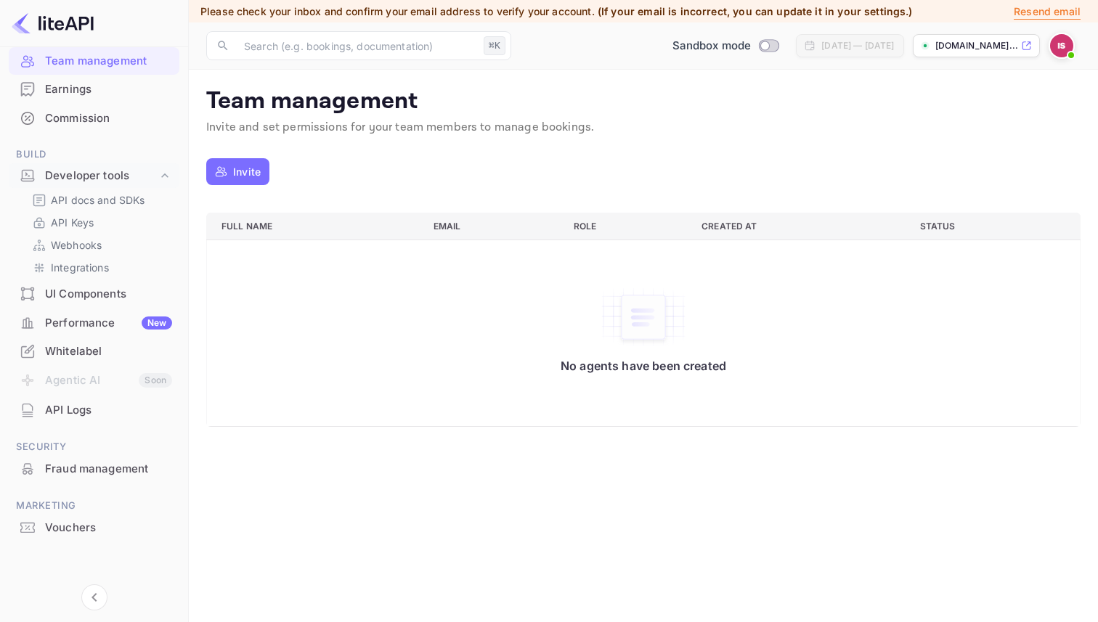
click at [114, 399] on div "API Logs" at bounding box center [94, 410] width 171 height 28
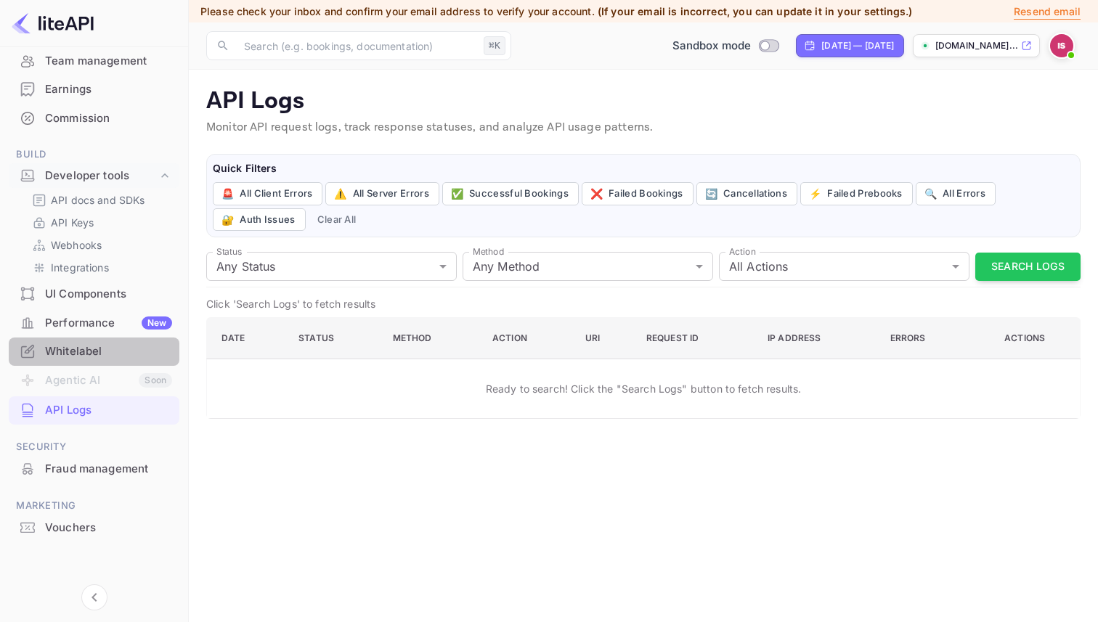
click at [106, 349] on div "Whitelabel" at bounding box center [108, 351] width 127 height 17
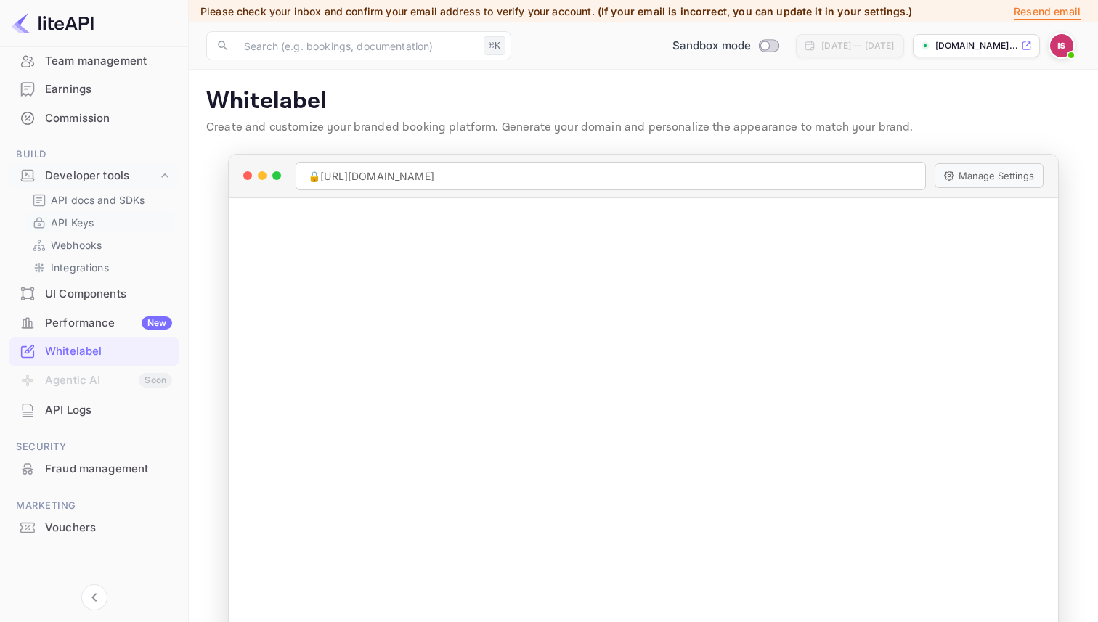
scroll to position [136, 0]
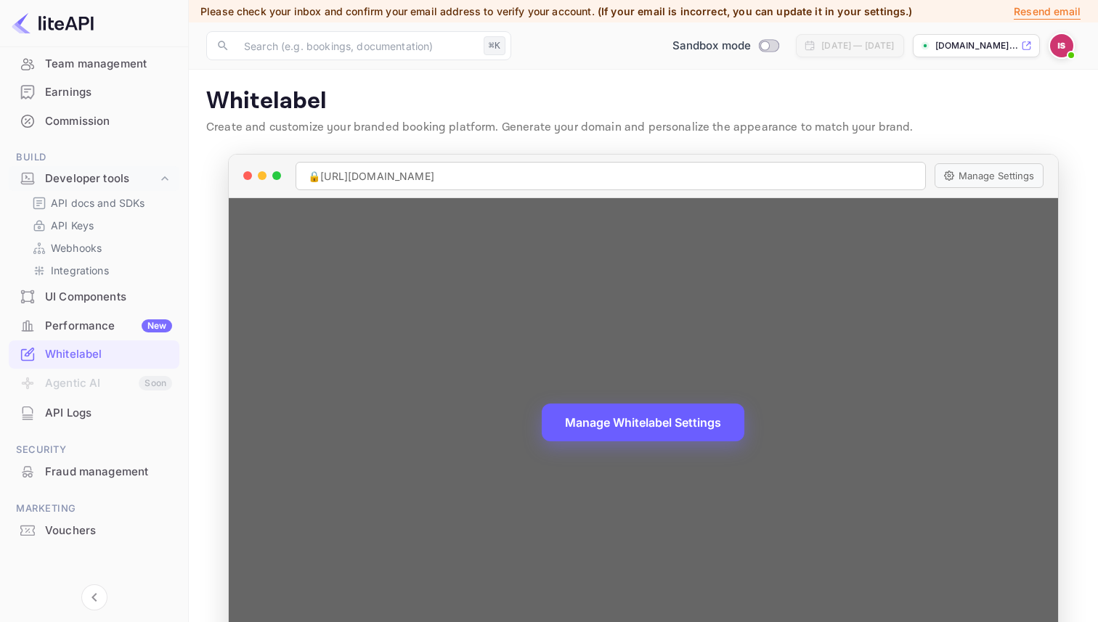
click at [629, 432] on button "Manage Whitelabel Settings" at bounding box center [643, 423] width 203 height 38
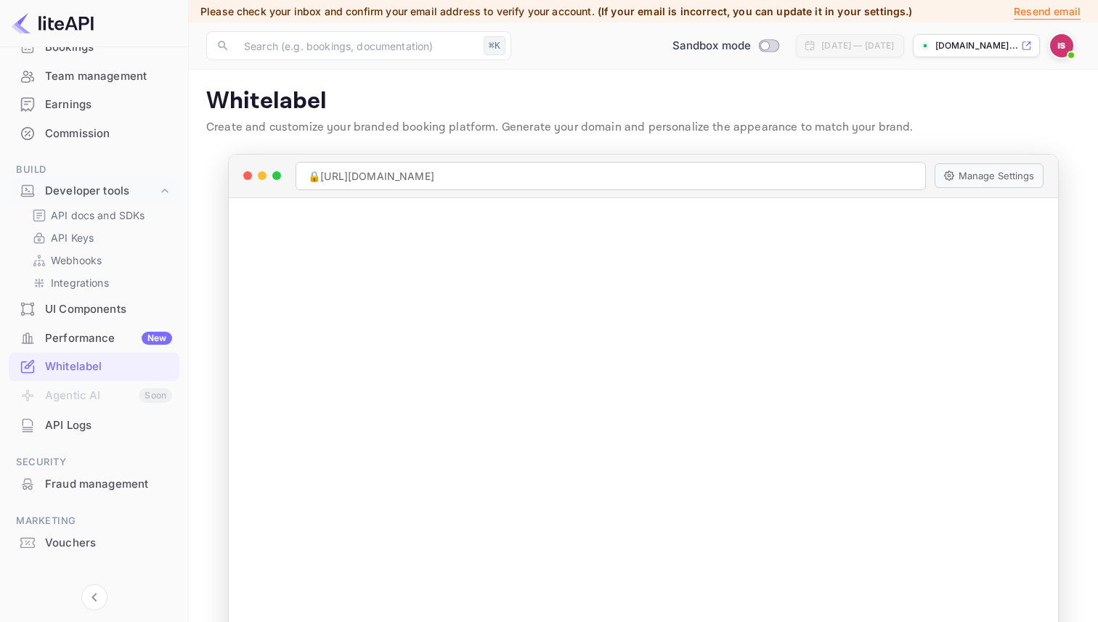
scroll to position [117, 0]
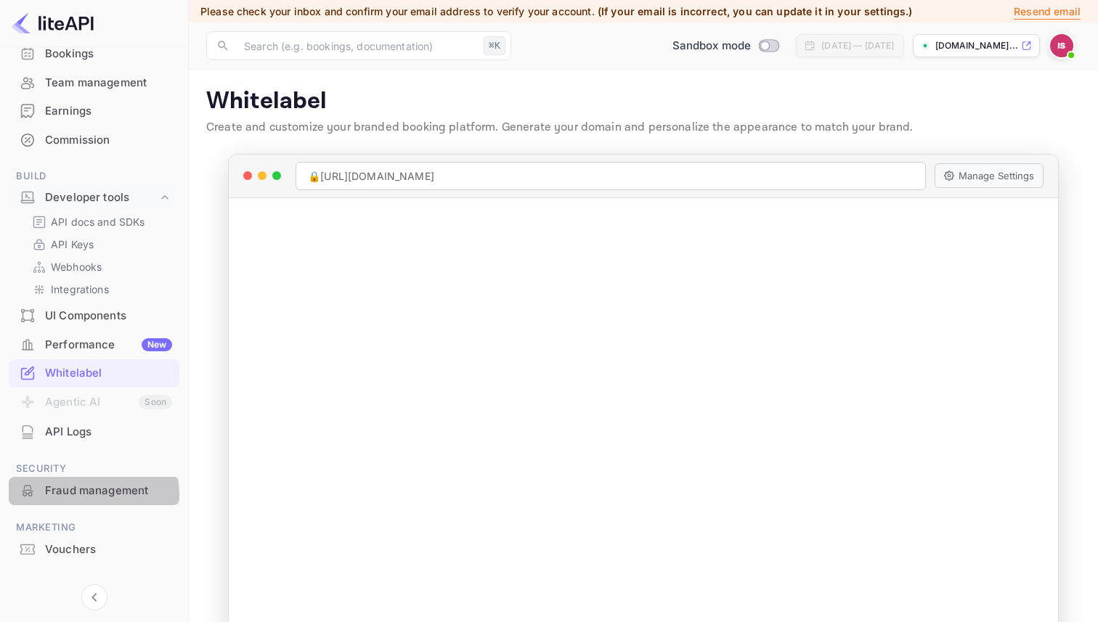
click at [92, 495] on div "Fraud management" at bounding box center [108, 491] width 127 height 17
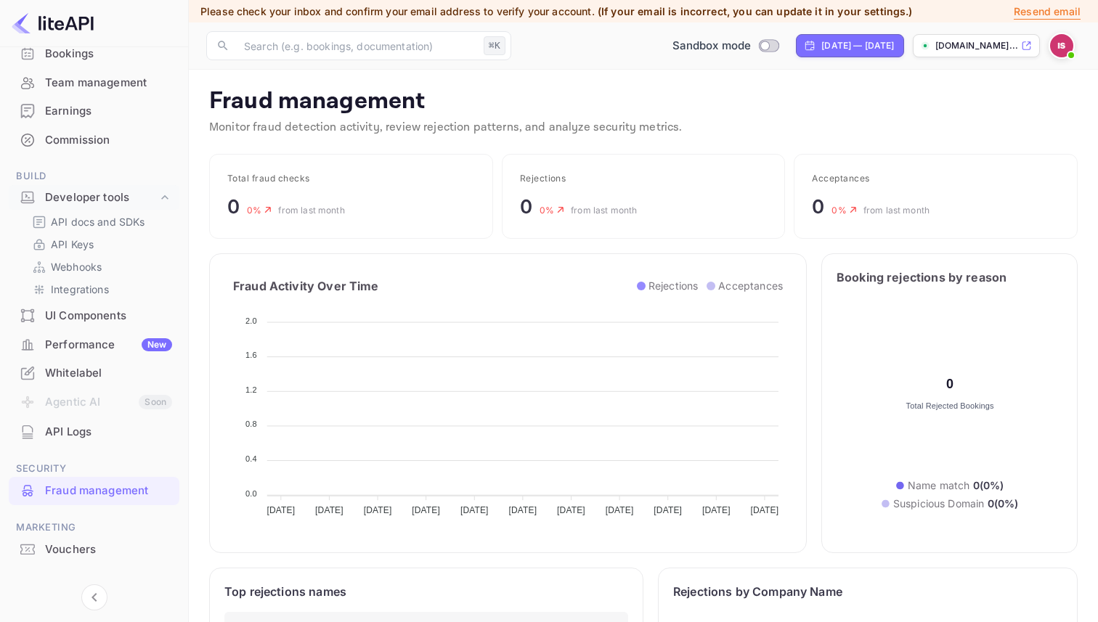
click at [86, 140] on div "Commission" at bounding box center [108, 140] width 127 height 17
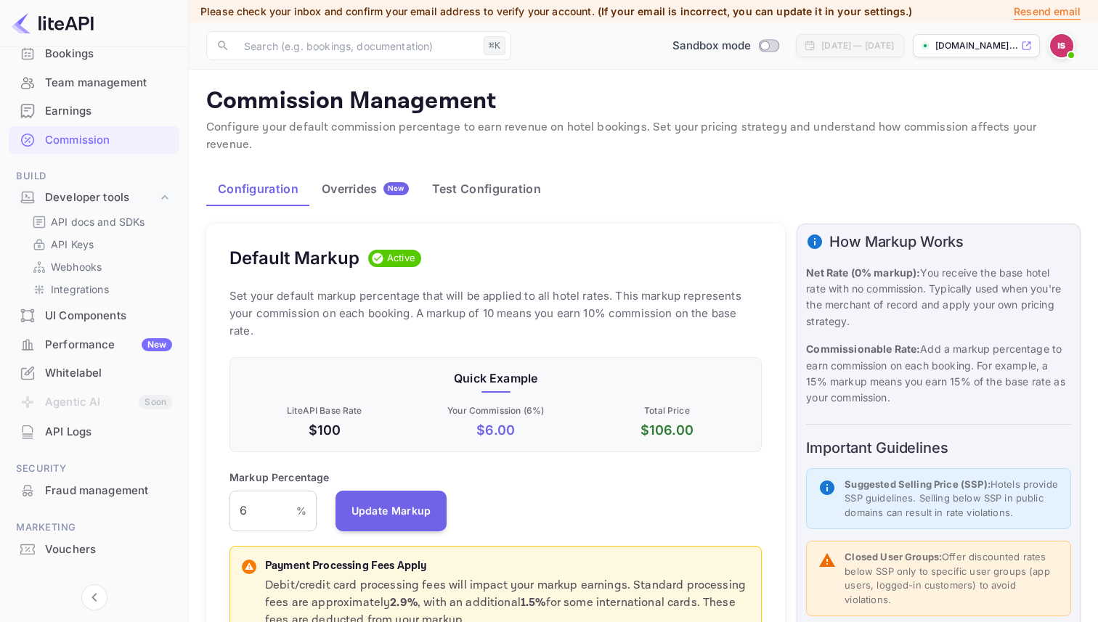
scroll to position [258, 532]
click at [94, 115] on div "Earnings" at bounding box center [108, 111] width 127 height 17
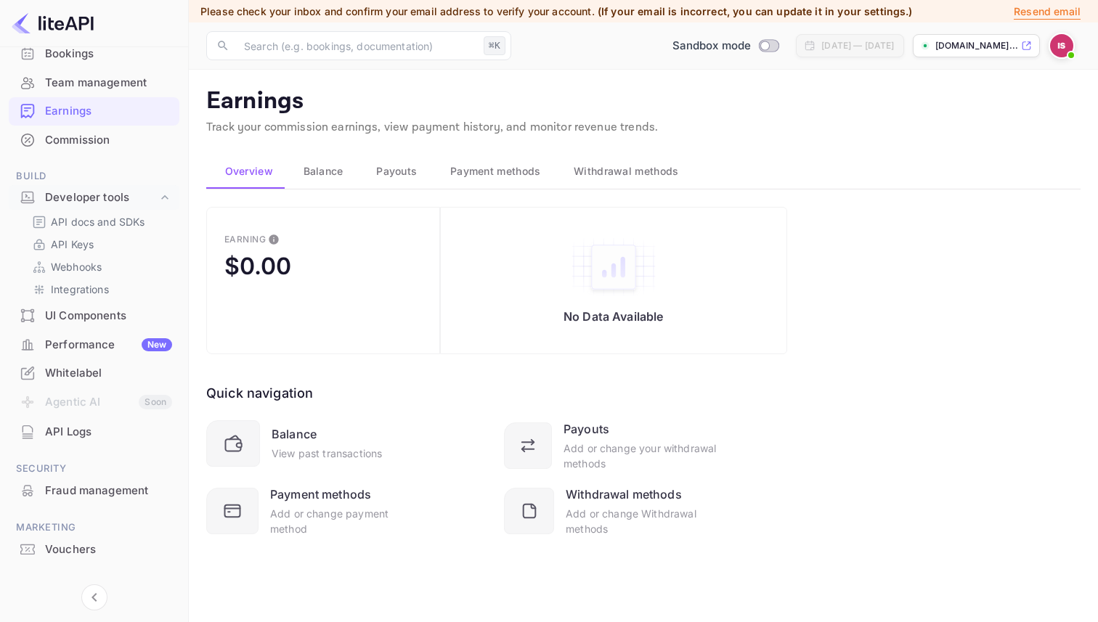
click at [84, 137] on div "Commission" at bounding box center [108, 140] width 127 height 17
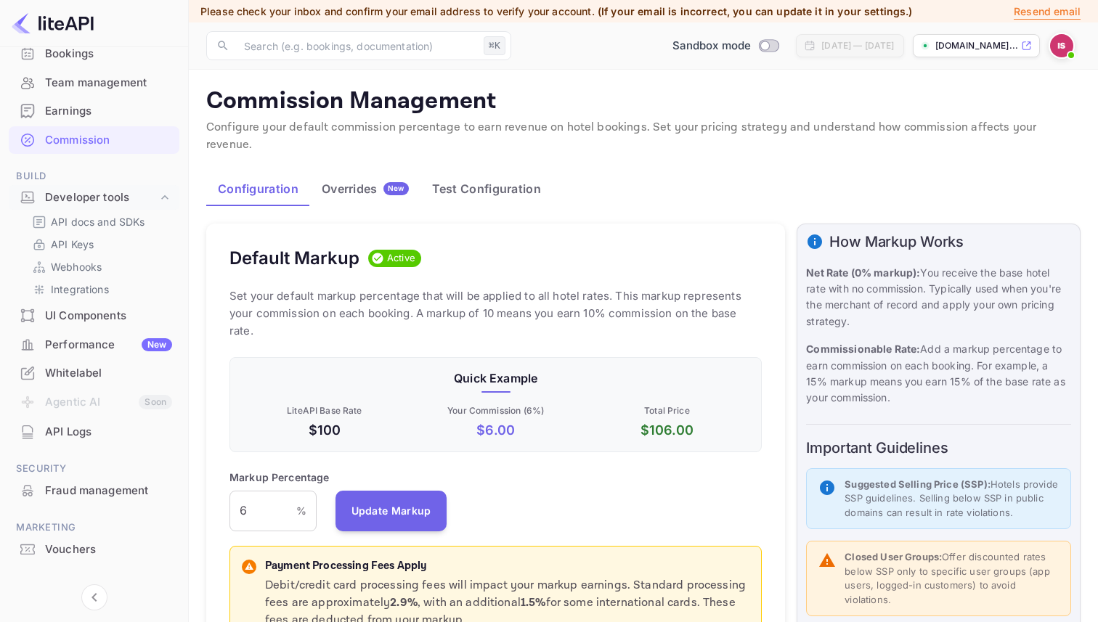
scroll to position [258, 532]
click at [357, 182] on div "Overrides New" at bounding box center [365, 189] width 87 height 15
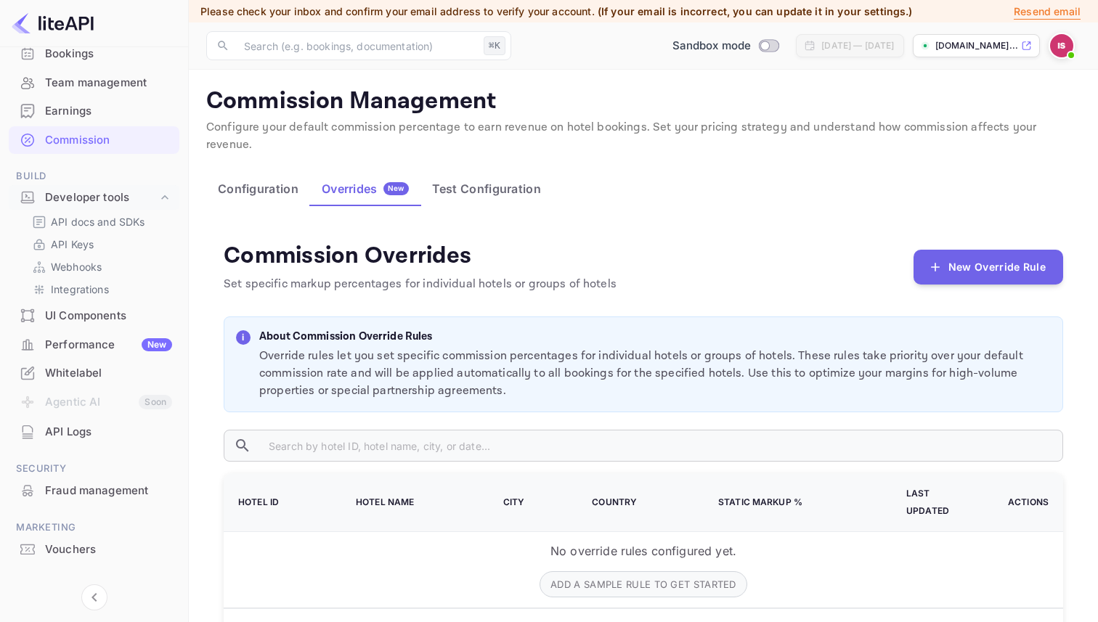
click at [420, 150] on div "Commission Management Configure your default commission percentage to earn reve…" at bounding box center [643, 387] width 874 height 601
click at [449, 171] on button "Test Configuration" at bounding box center [486, 188] width 132 height 35
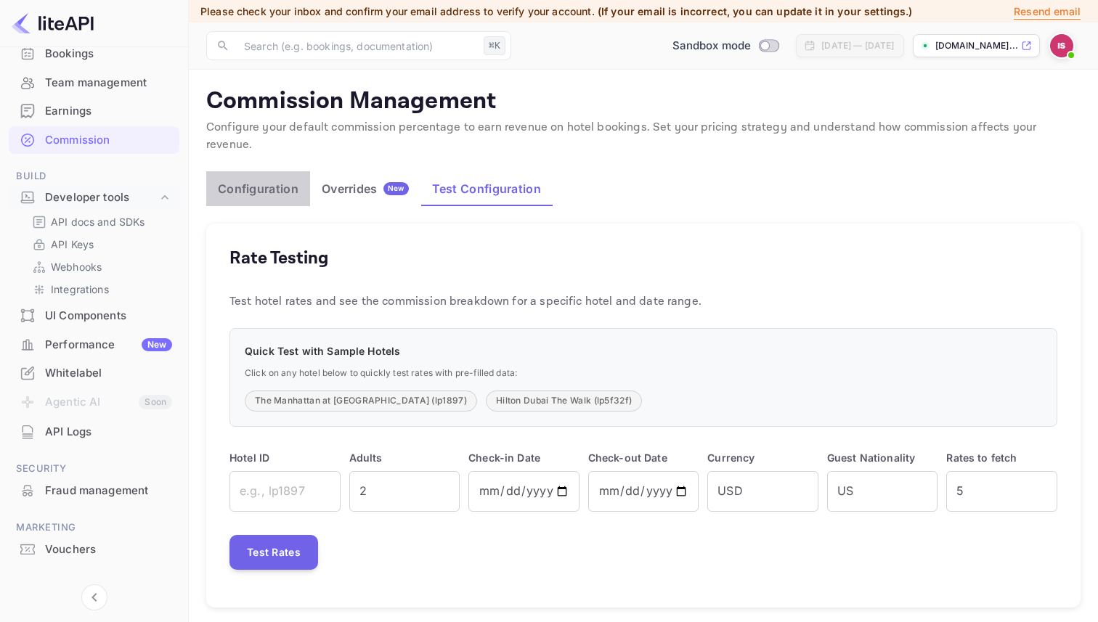
click at [293, 171] on button "Configuration" at bounding box center [258, 188] width 104 height 35
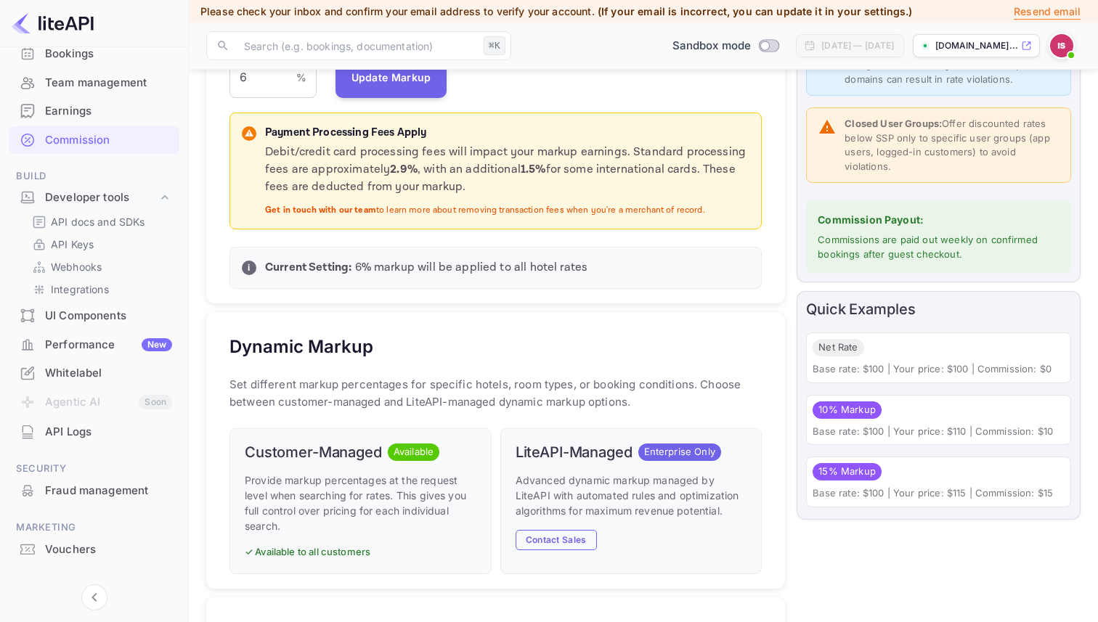
scroll to position [406, 0]
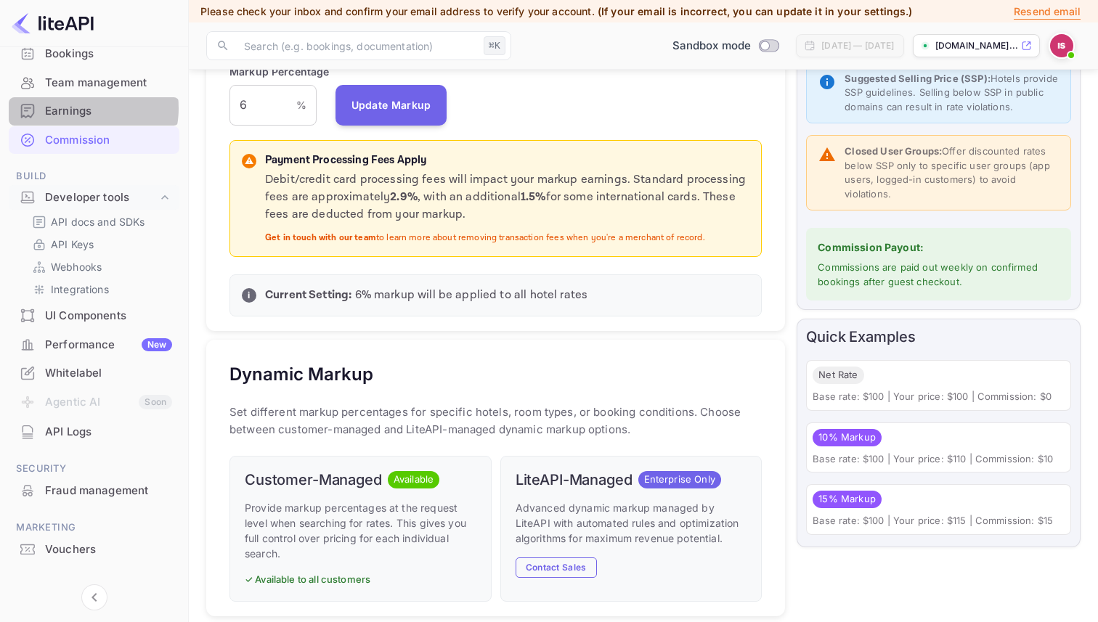
click at [79, 108] on div "Earnings" at bounding box center [108, 111] width 127 height 17
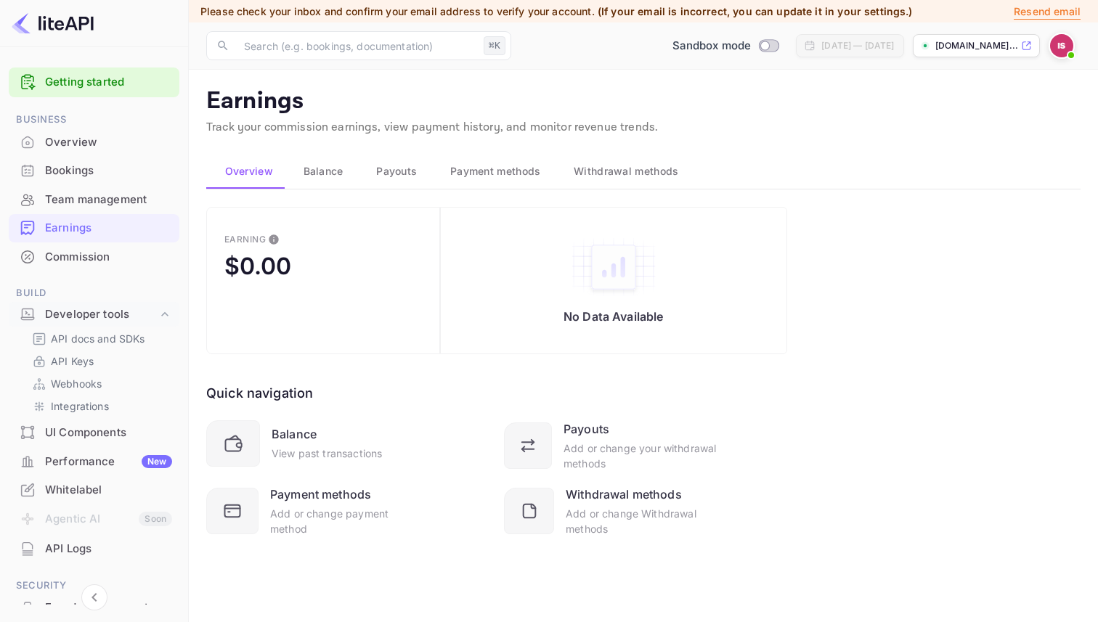
click at [71, 149] on div "Overview" at bounding box center [108, 142] width 127 height 17
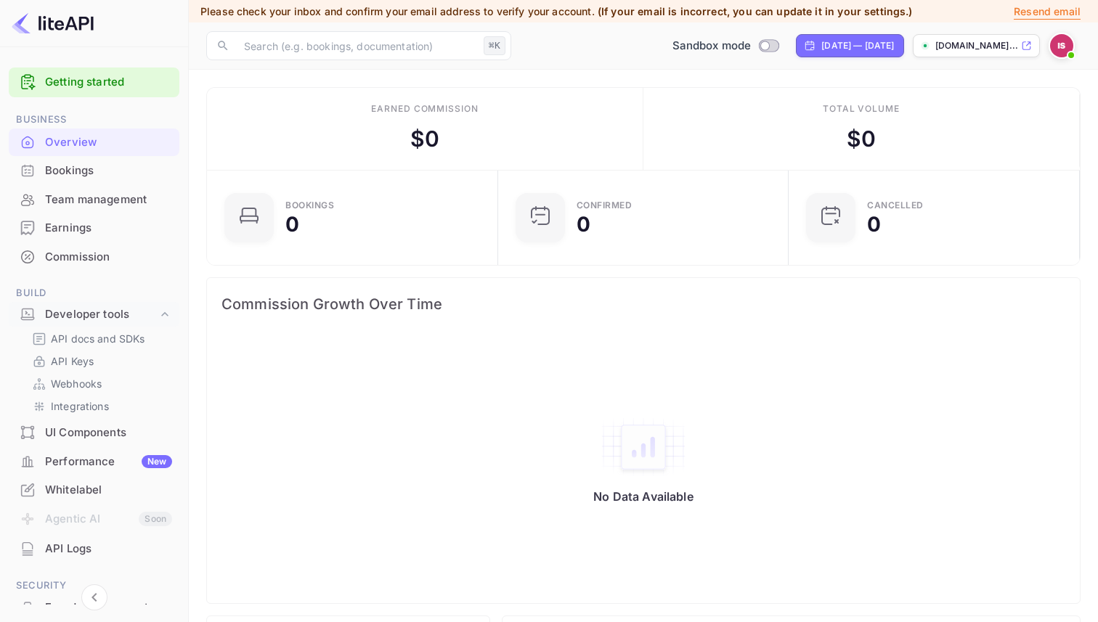
click at [74, 89] on link "Getting started" at bounding box center [108, 82] width 127 height 17
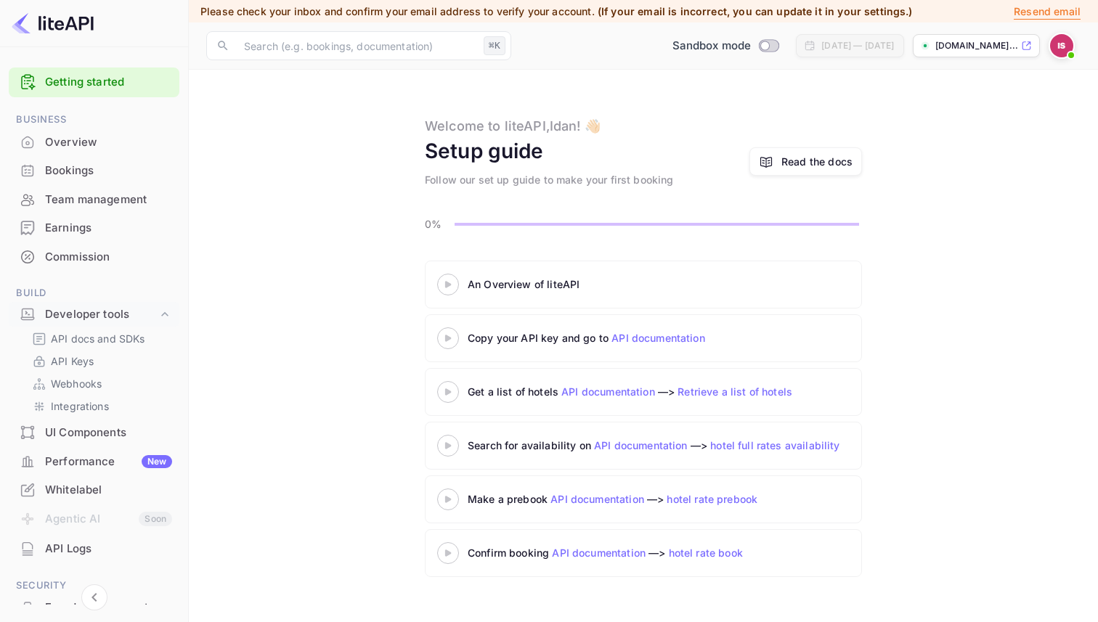
click at [441, 285] on icon at bounding box center [448, 284] width 51 height 7
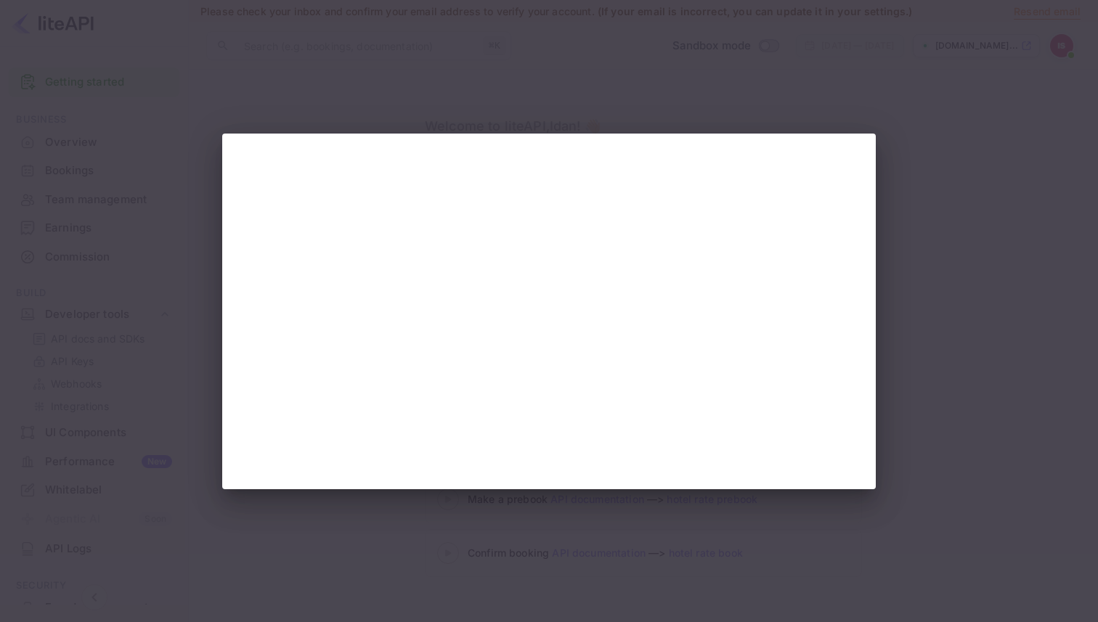
click at [510, 118] on div at bounding box center [549, 311] width 1098 height 622
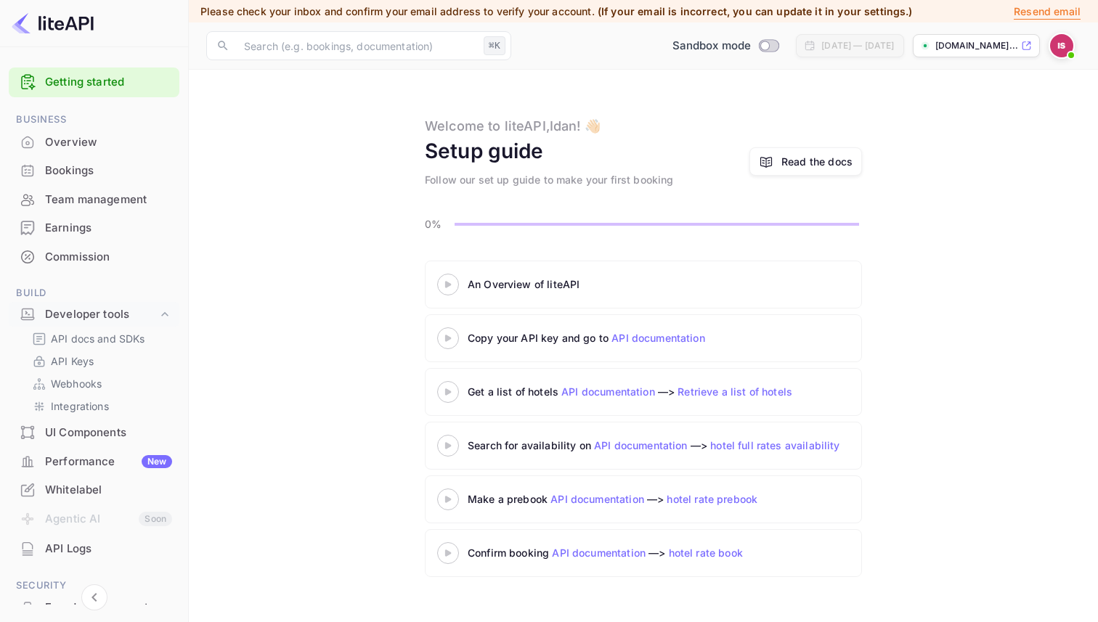
click at [971, 41] on p "[DOMAIN_NAME]..." at bounding box center [976, 45] width 83 height 13
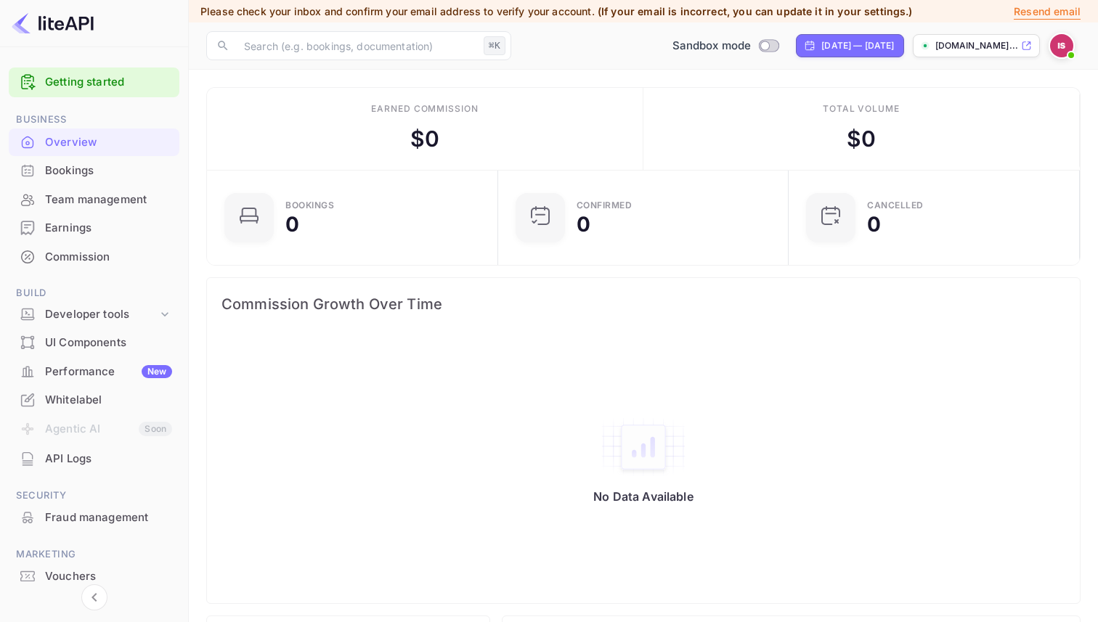
click at [1057, 43] on img at bounding box center [1061, 45] width 23 height 23
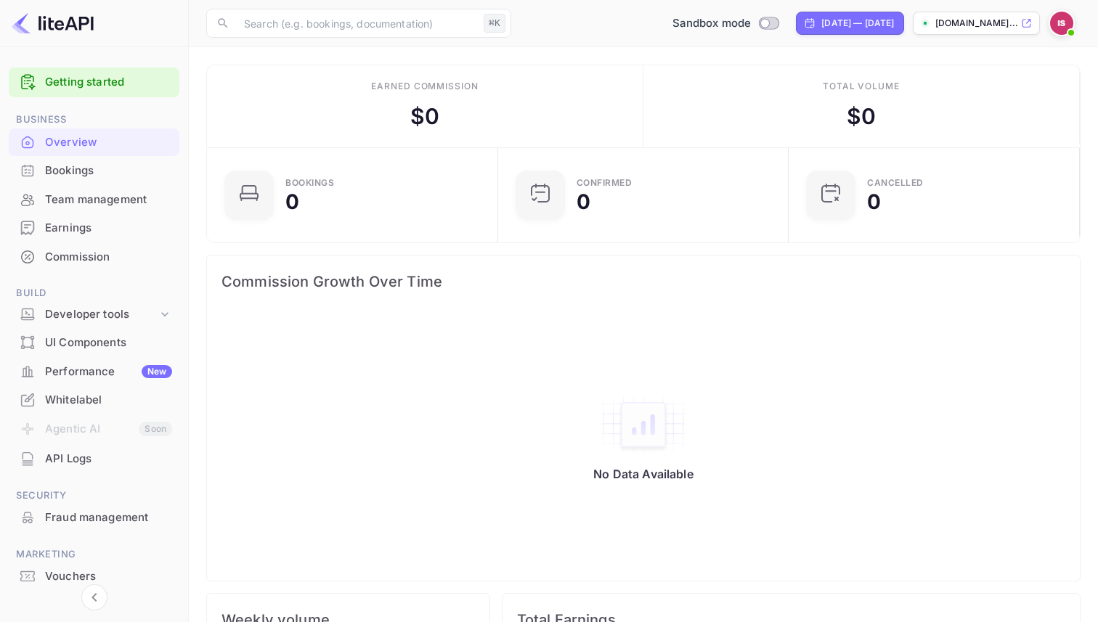
click at [83, 177] on div "Bookings" at bounding box center [108, 171] width 127 height 17
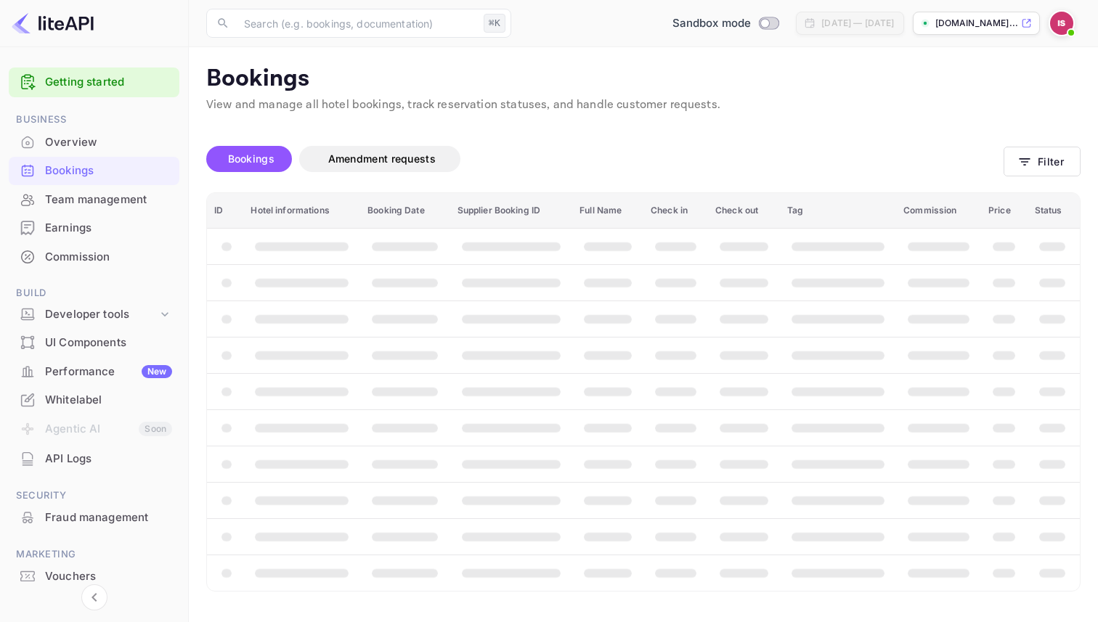
click at [101, 76] on link "Getting started" at bounding box center [108, 82] width 127 height 17
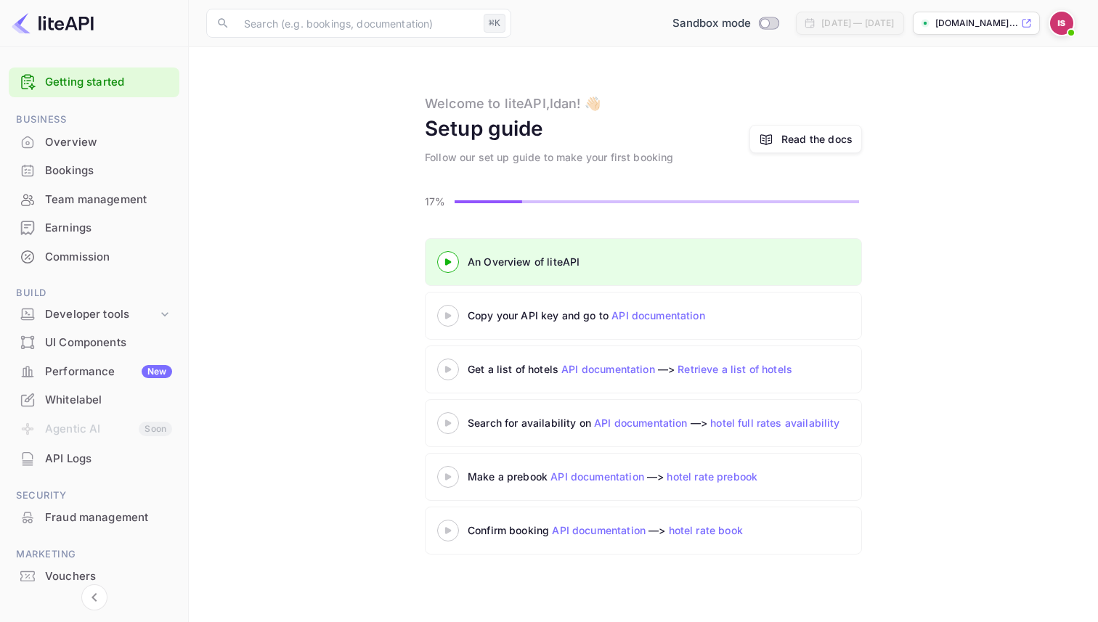
click at [455, 320] on div at bounding box center [448, 315] width 51 height 18
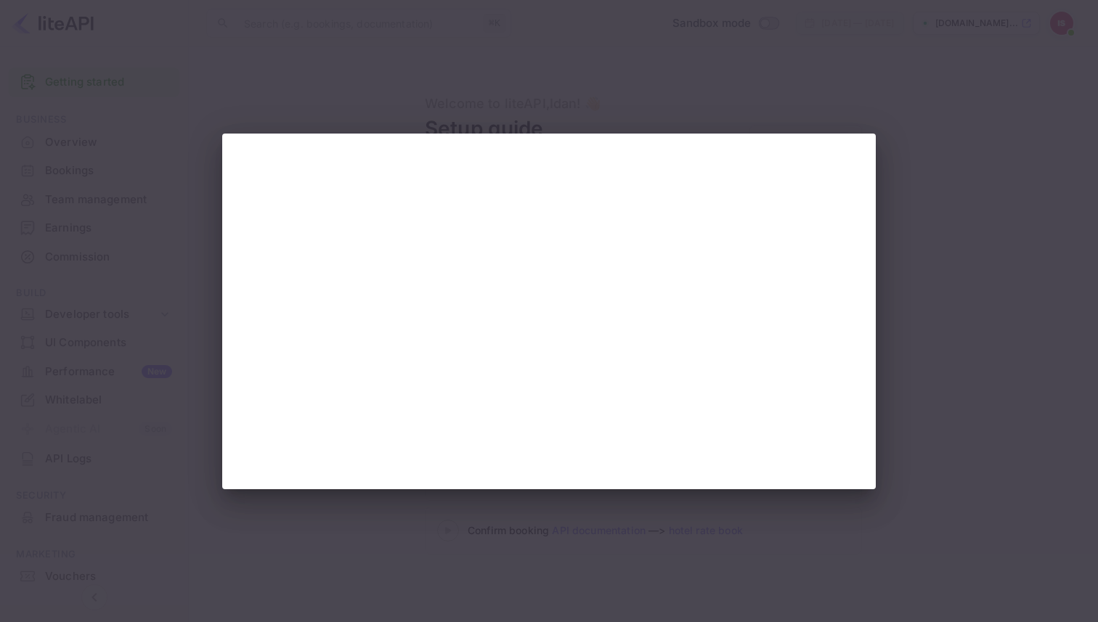
click at [779, 56] on div at bounding box center [549, 311] width 1098 height 622
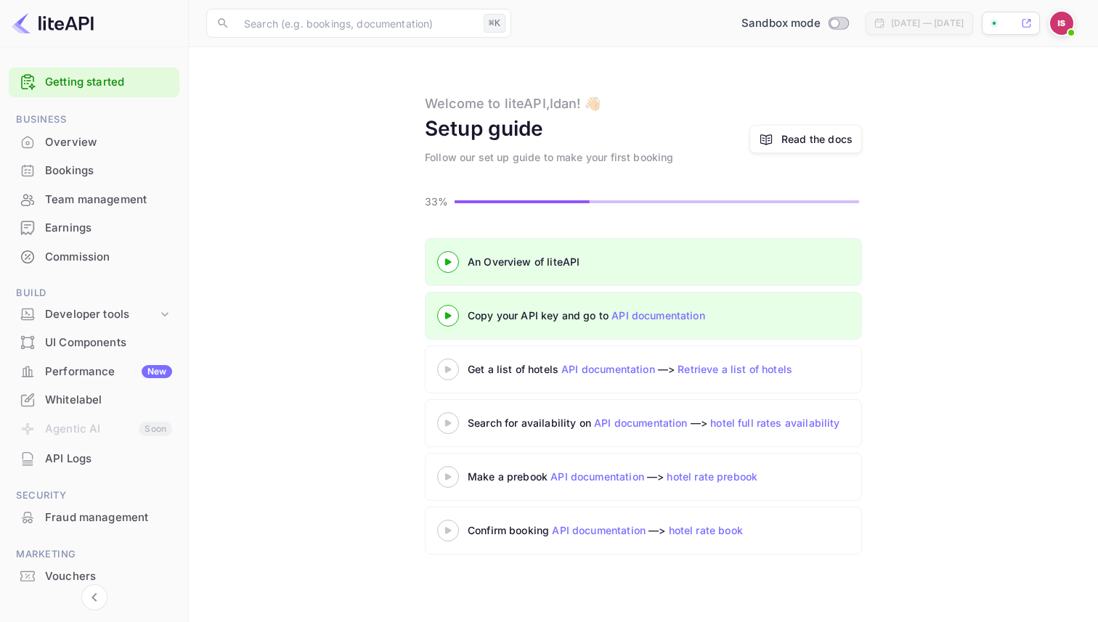
click at [653, 318] on link "API documentation" at bounding box center [658, 315] width 94 height 12
click at [79, 461] on div "API Logs" at bounding box center [108, 459] width 127 height 17
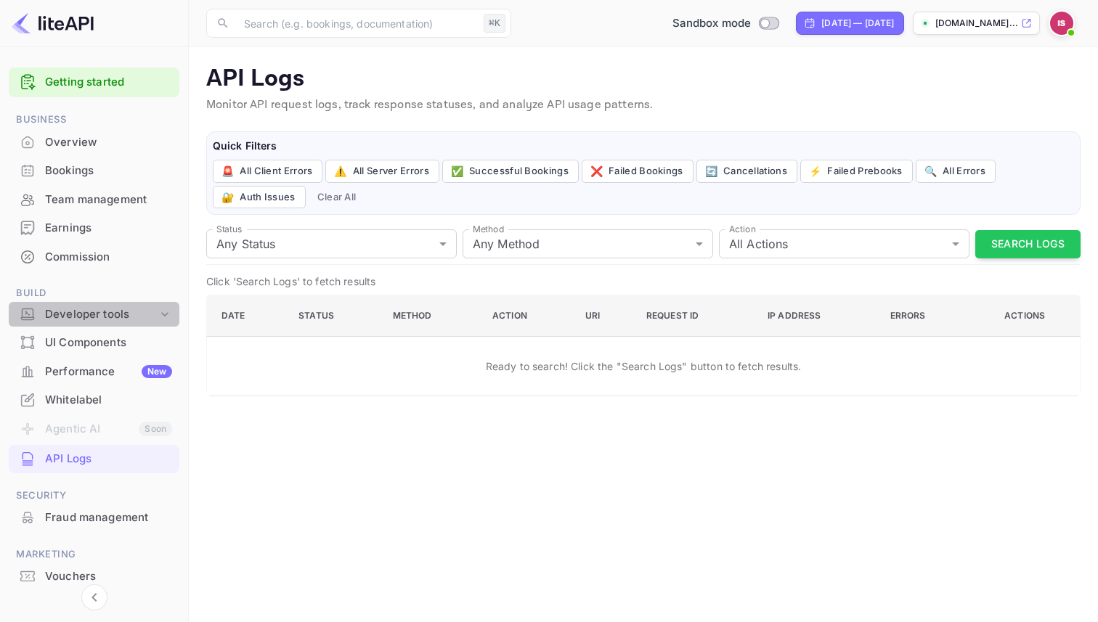
click at [135, 304] on div "Developer tools" at bounding box center [94, 314] width 171 height 25
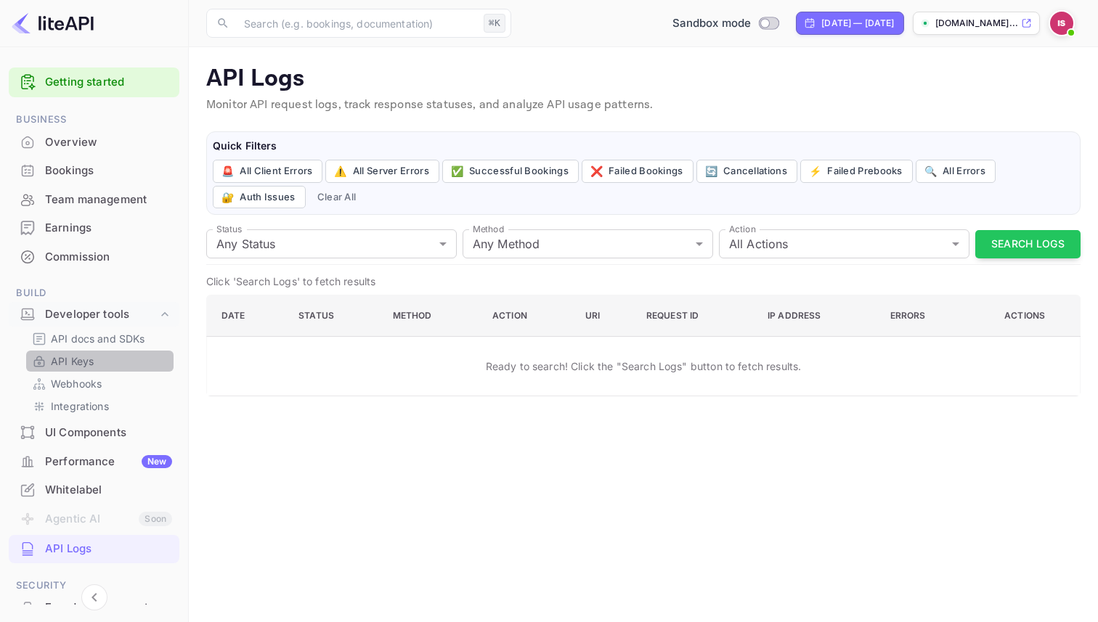
click at [110, 363] on link "API Keys" at bounding box center [100, 361] width 136 height 15
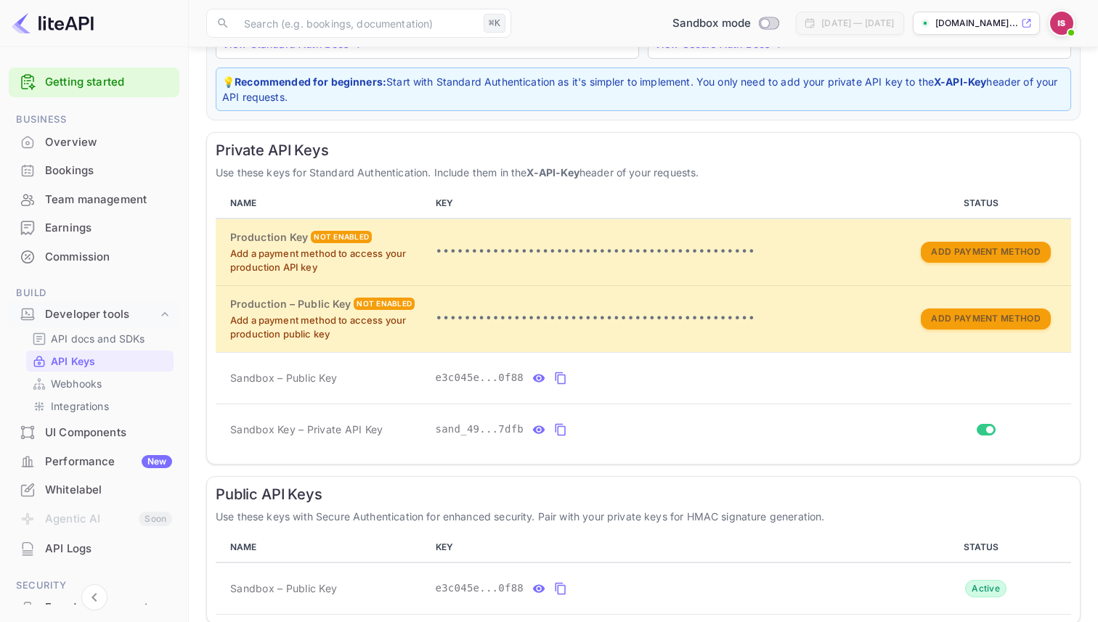
scroll to position [176, 0]
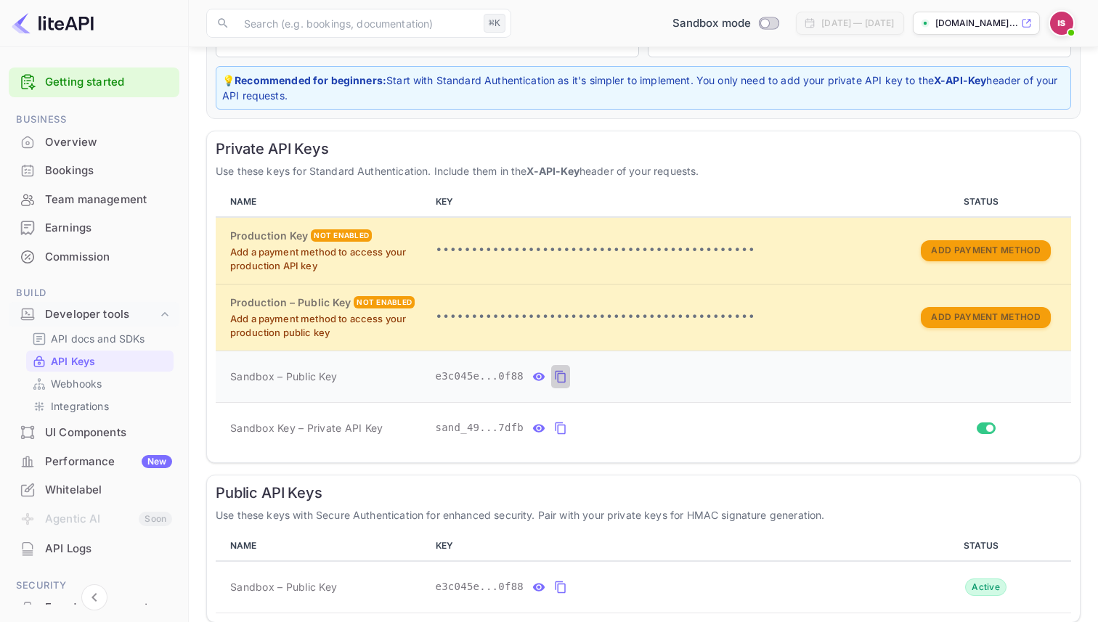
click at [562, 380] on icon "private api keys table" at bounding box center [560, 376] width 13 height 17
click at [567, 431] on button "private api keys table" at bounding box center [560, 428] width 19 height 23
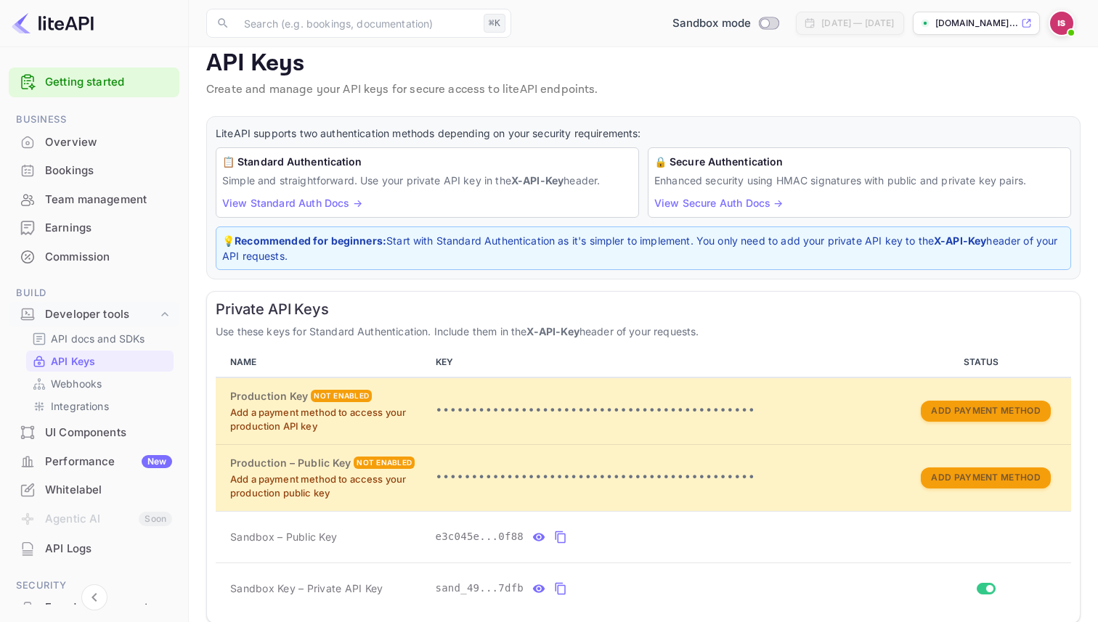
scroll to position [12, 0]
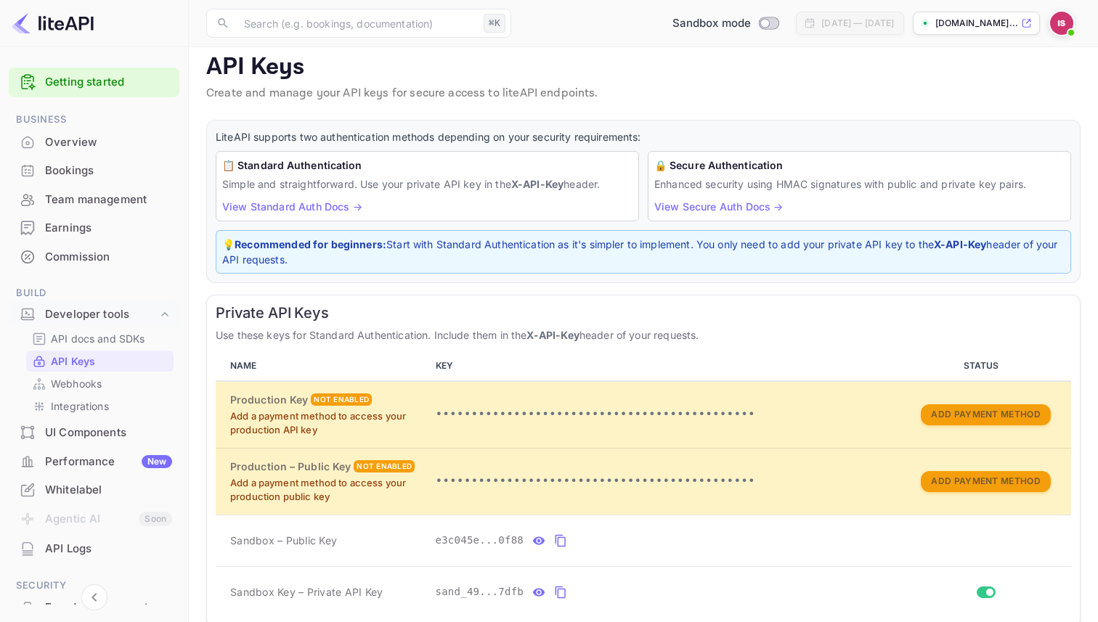
click at [304, 208] on link "View Standard Auth Docs →" at bounding box center [292, 206] width 140 height 12
click at [117, 394] on div "Webhooks" at bounding box center [99, 383] width 147 height 21
click at [106, 388] on link "Webhooks" at bounding box center [100, 383] width 136 height 15
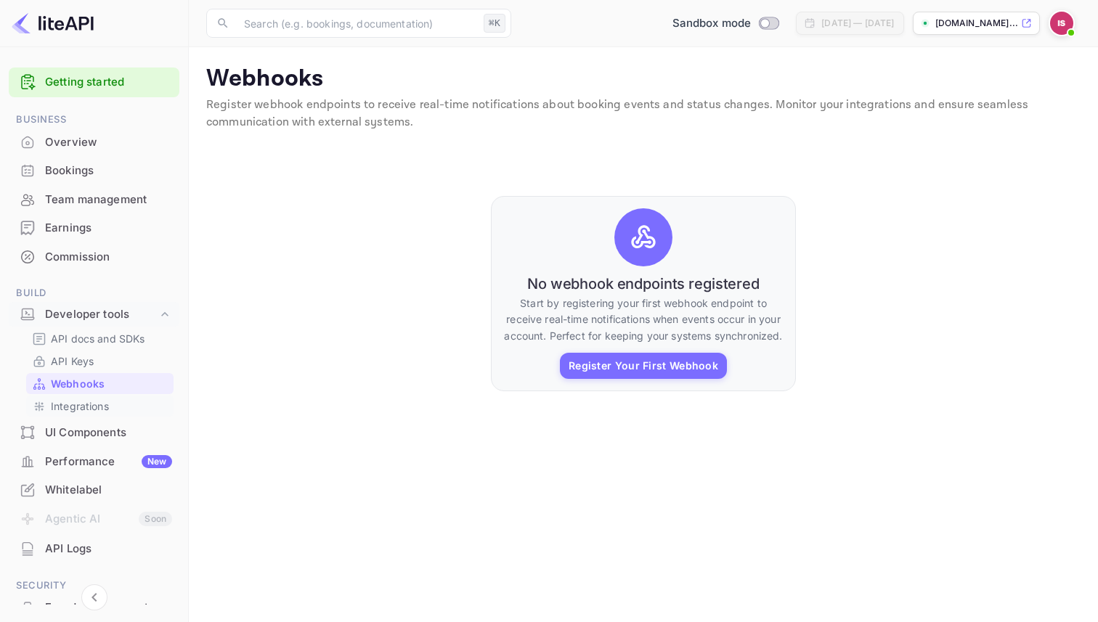
click at [105, 408] on p "Integrations" at bounding box center [80, 406] width 58 height 15
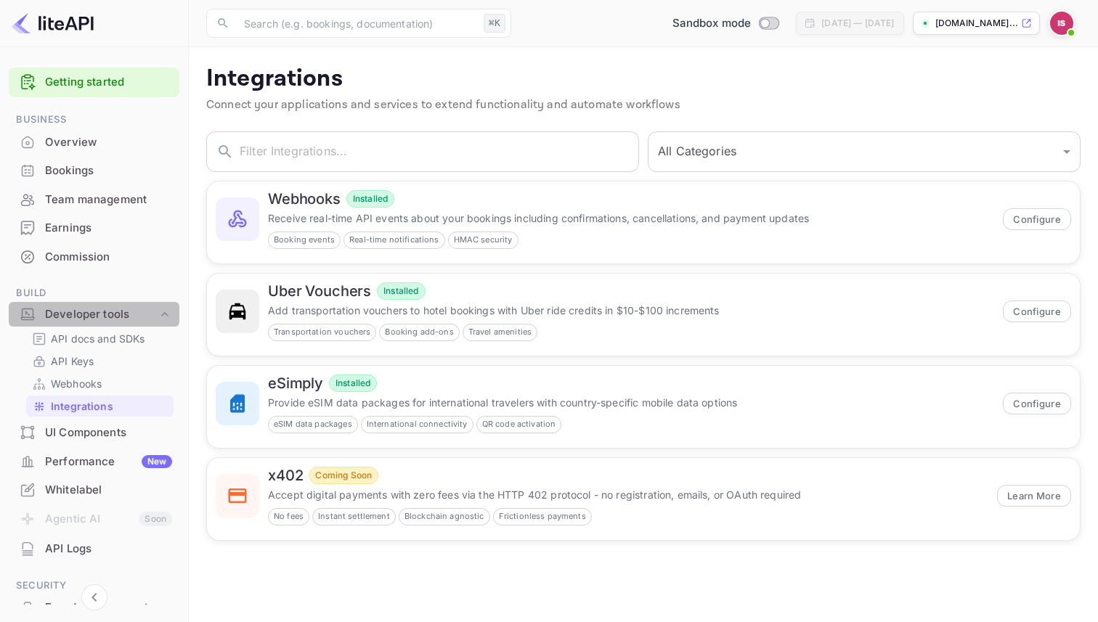
click at [120, 320] on div "Developer tools" at bounding box center [101, 314] width 113 height 17
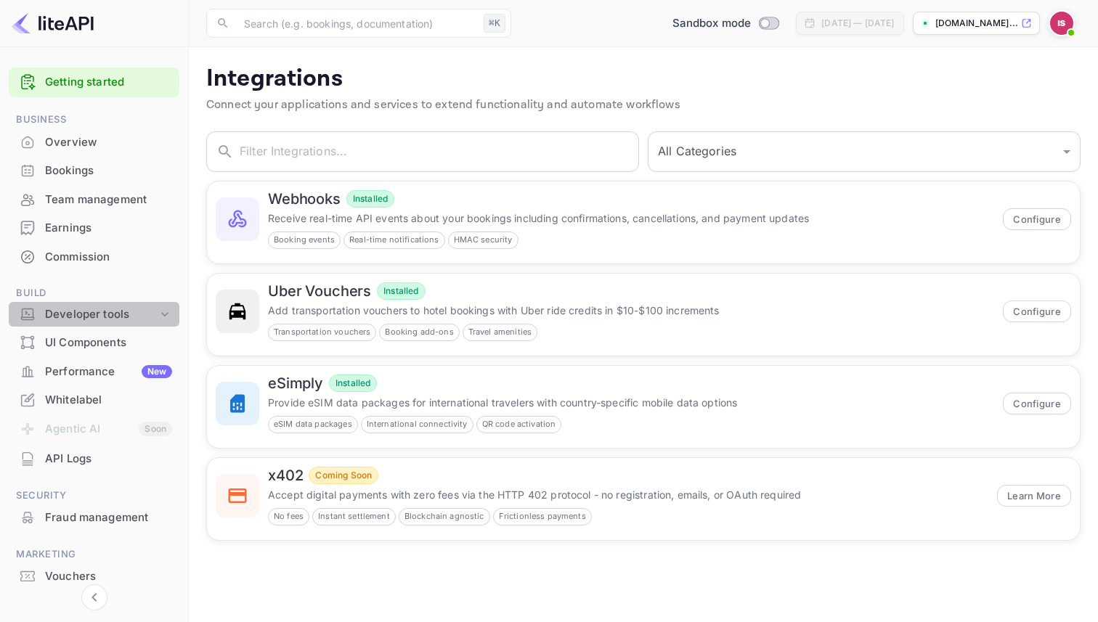
click at [119, 320] on div "Developer tools" at bounding box center [101, 314] width 113 height 17
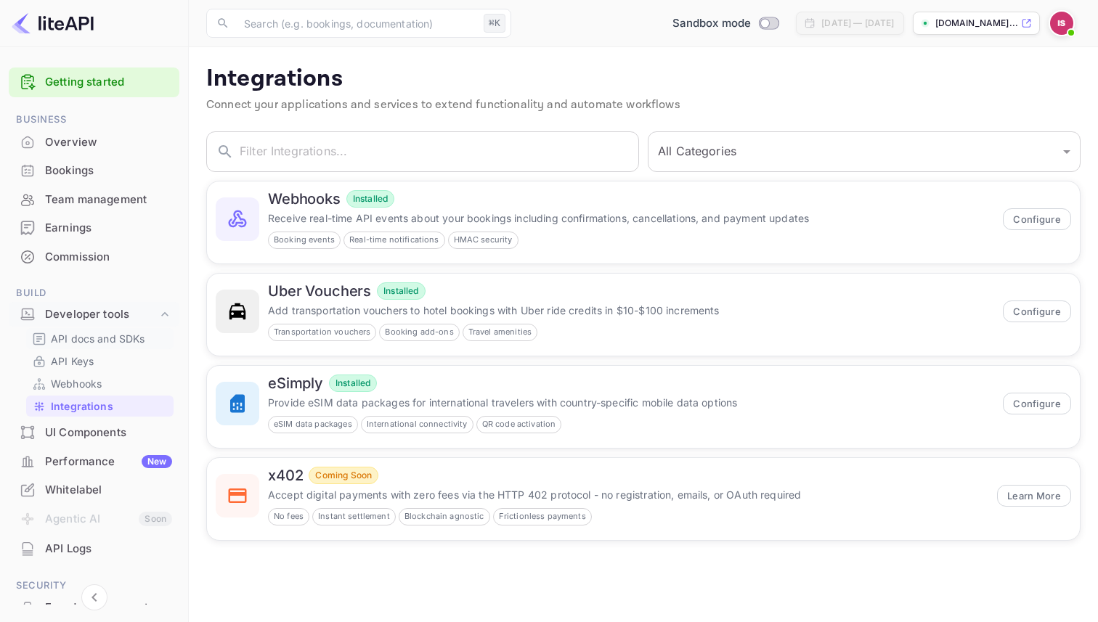
click at [119, 331] on p "API docs and SDKs" at bounding box center [98, 338] width 94 height 15
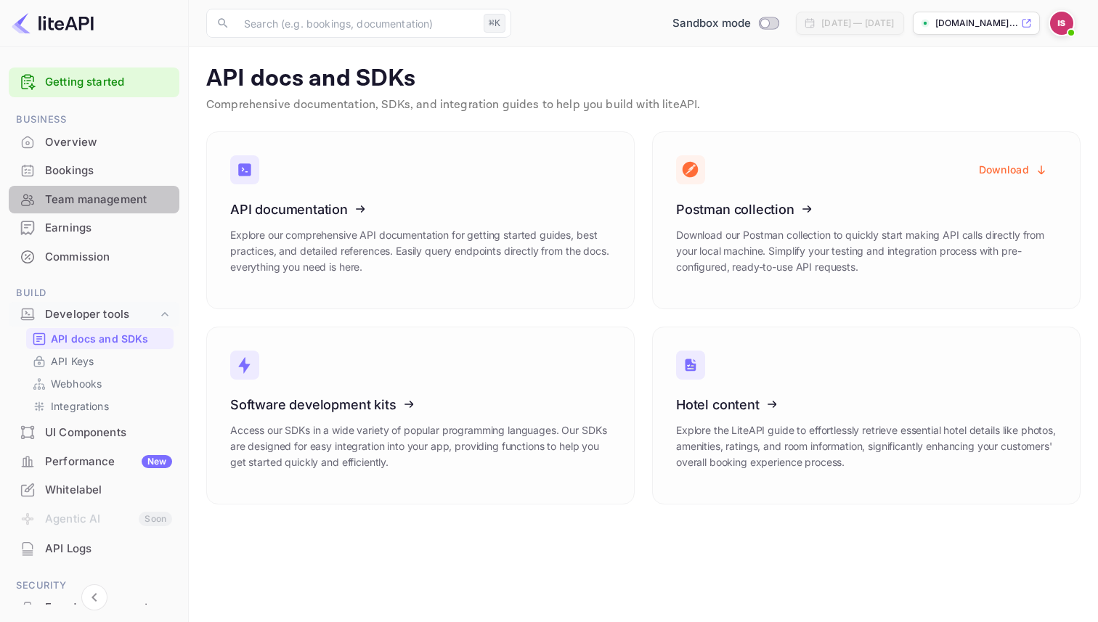
click at [129, 209] on div "Team management" at bounding box center [94, 200] width 171 height 28
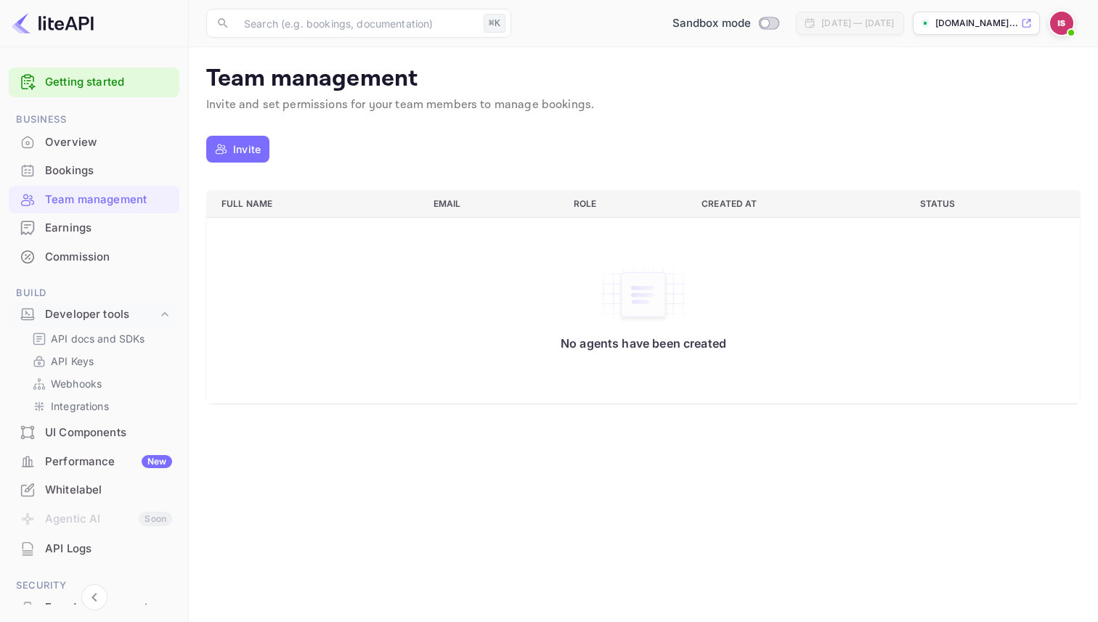
click at [242, 142] on p "Invite" at bounding box center [247, 149] width 28 height 15
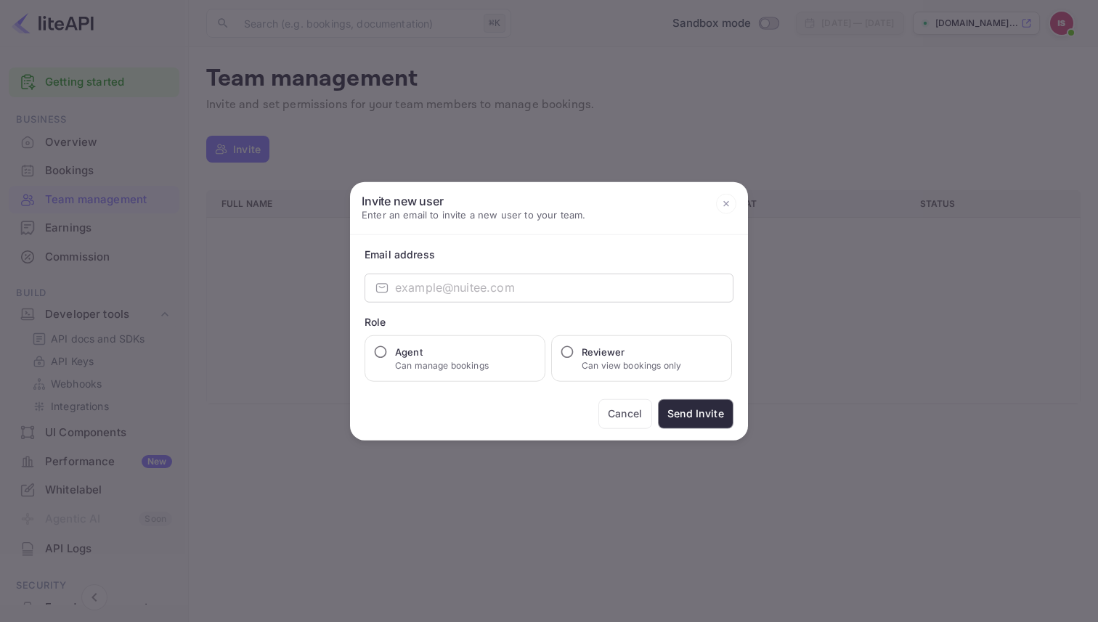
click at [457, 304] on div "Email address ​ ​ Role Agent Can manage bookings Reviewer Can view bookings onl…" at bounding box center [549, 337] width 398 height 205
click at [466, 291] on input "email" at bounding box center [564, 287] width 338 height 29
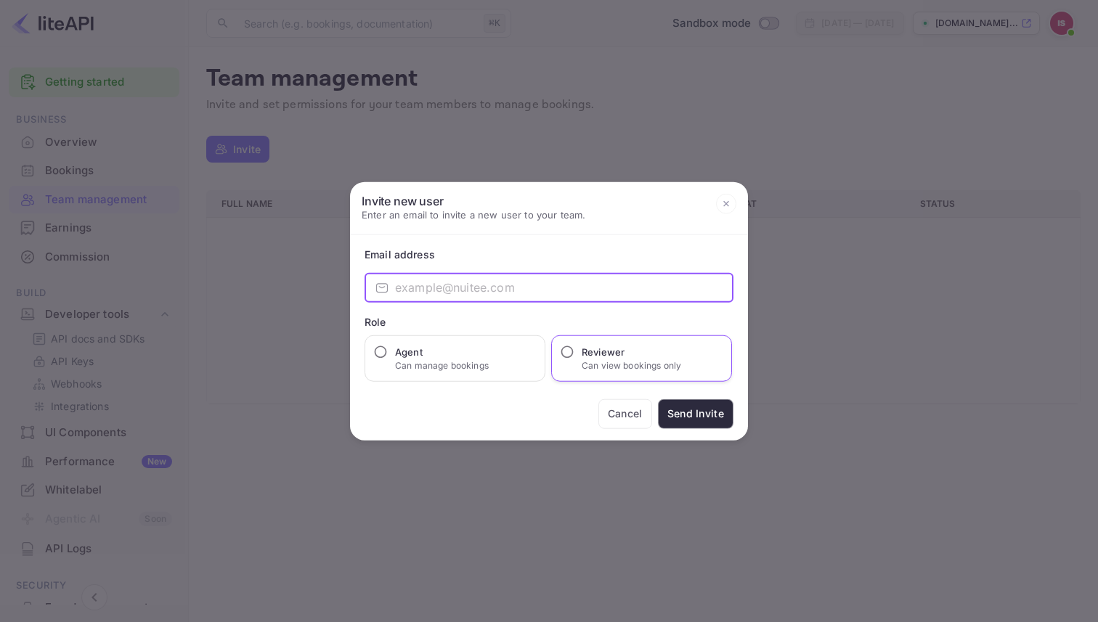
click at [590, 365] on p "Can view bookings only" at bounding box center [631, 365] width 99 height 13
click at [574, 359] on input "Reviewer Can view bookings only" at bounding box center [567, 351] width 15 height 15
radio input "true"
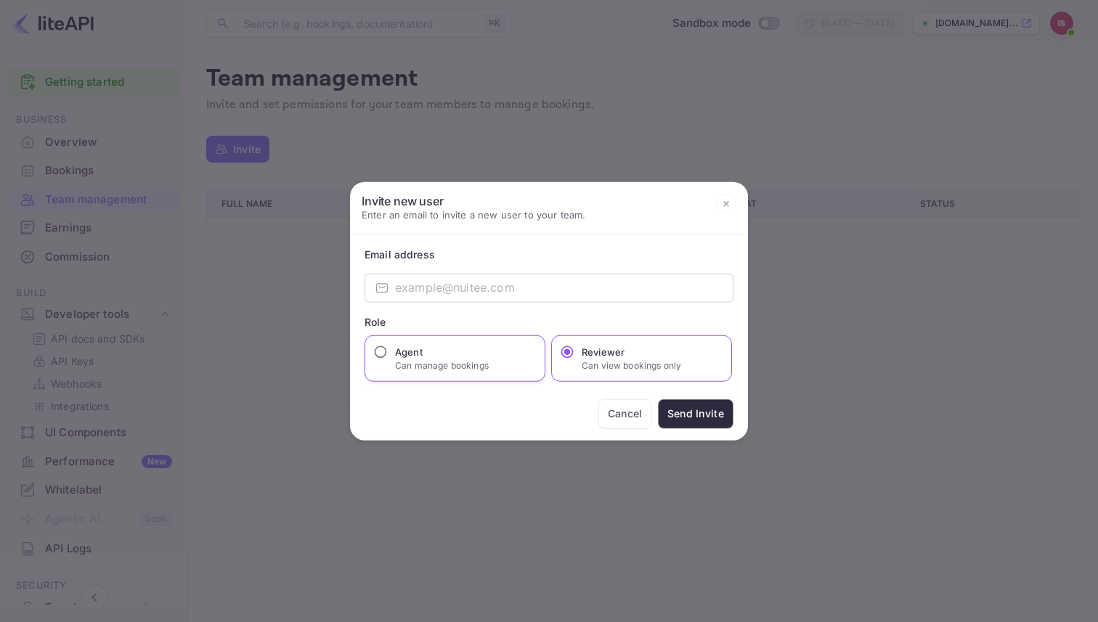
click at [473, 367] on p "Can manage bookings" at bounding box center [442, 365] width 94 height 13
click at [388, 359] on input "Agent Can manage bookings" at bounding box center [380, 351] width 15 height 15
radio input "true"
click at [558, 363] on label "Reviewer Can view bookings only" at bounding box center [617, 358] width 129 height 28
click at [560, 359] on input "Reviewer Can view bookings only" at bounding box center [567, 351] width 15 height 15
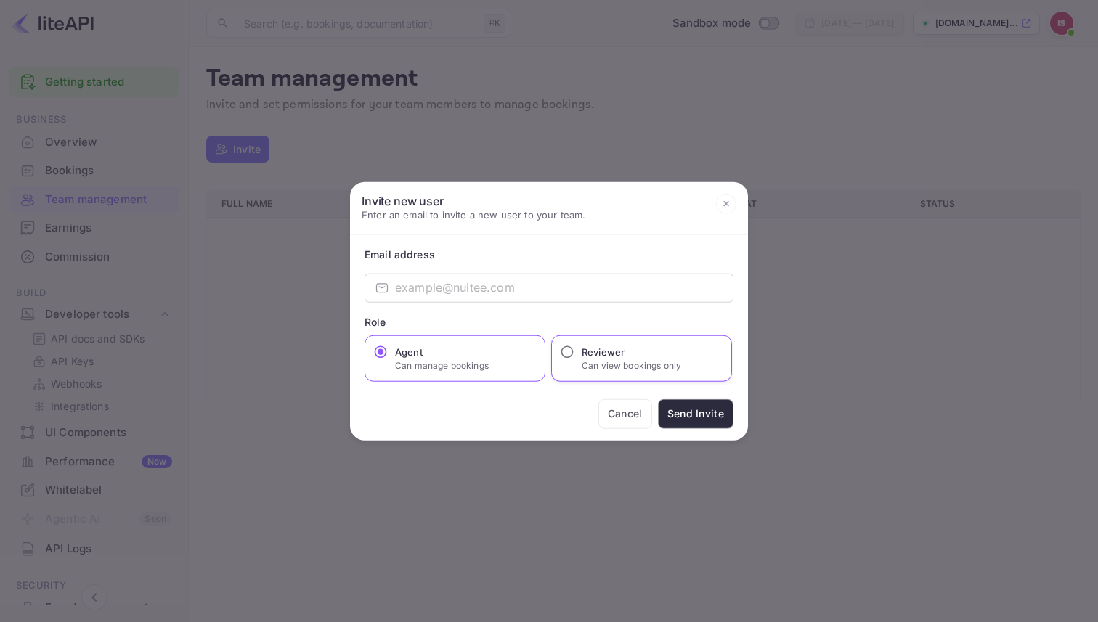
radio input "true"
click at [492, 301] on input "email" at bounding box center [564, 287] width 338 height 29
paste input "https://docs.liteapi.travel/reference/authentication"
type input "https://docs.liteapi.travel/reference/authentication"
click at [402, 296] on input "email" at bounding box center [564, 287] width 338 height 29
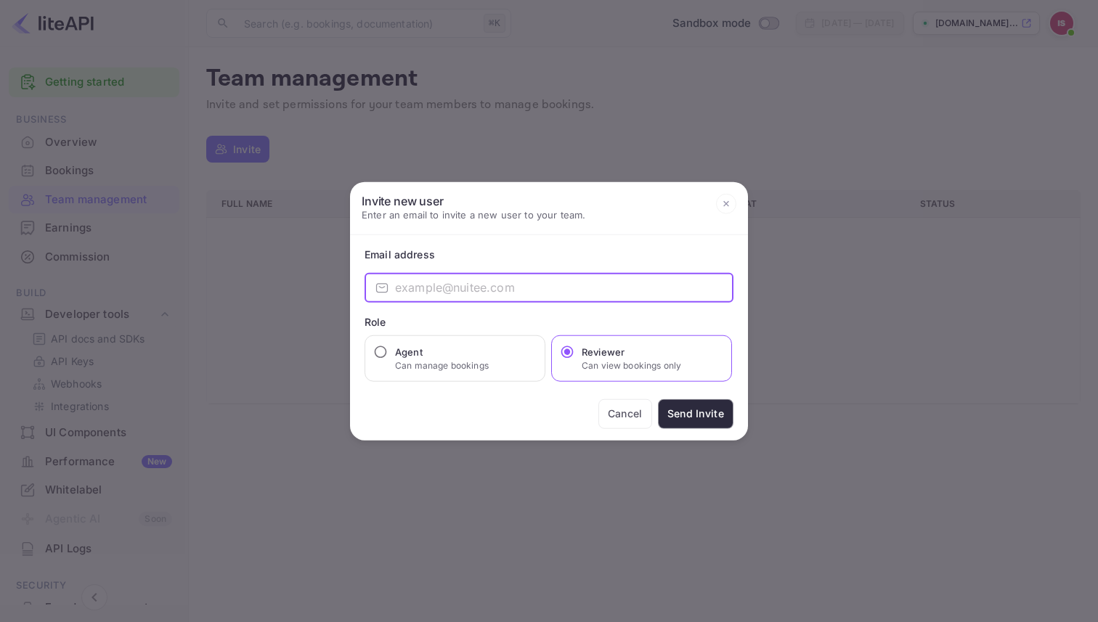
click at [443, 290] on input "email" at bounding box center [564, 287] width 338 height 29
paste input "ramdeo.angh@gmail.com"
type input "ramdeo.angh@gmail.com"
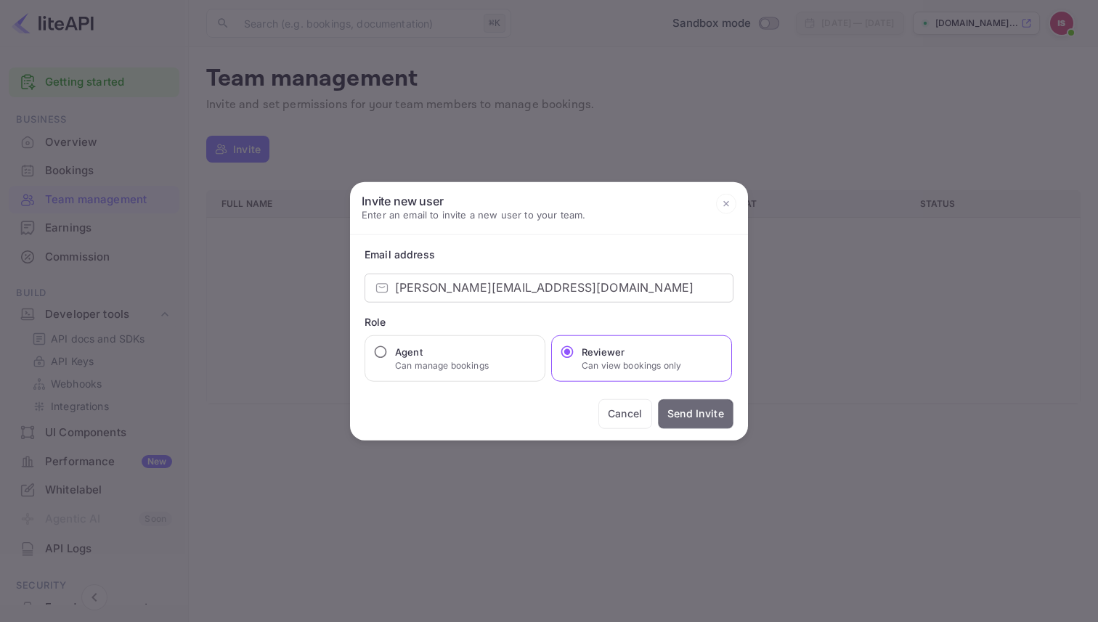
click at [721, 422] on button "Send Invite" at bounding box center [696, 414] width 76 height 30
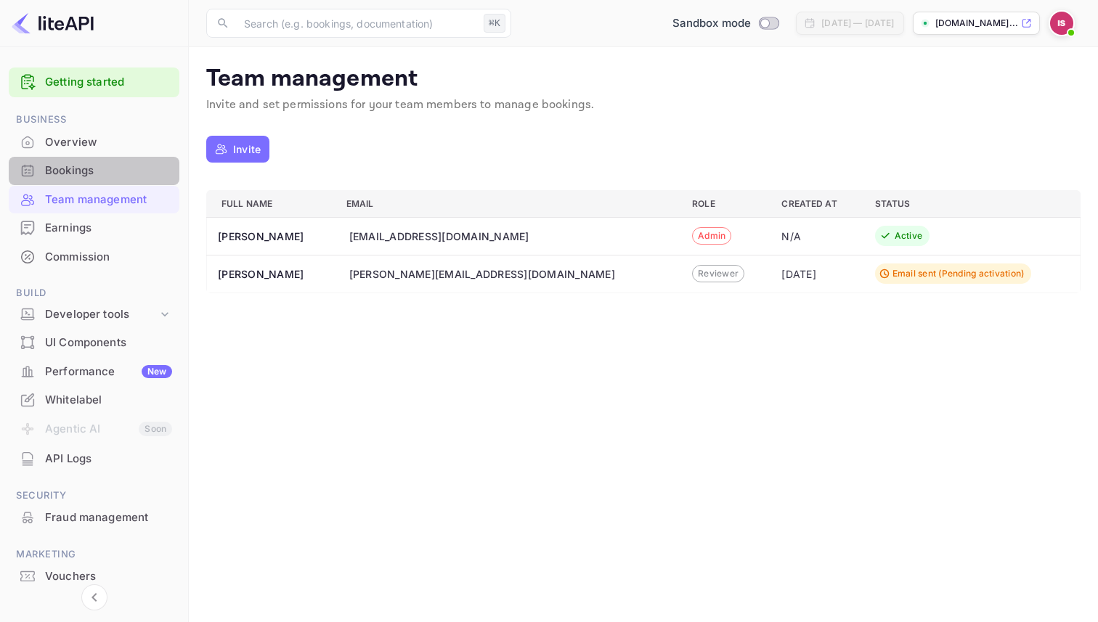
click at [126, 166] on div "Bookings" at bounding box center [108, 171] width 127 height 17
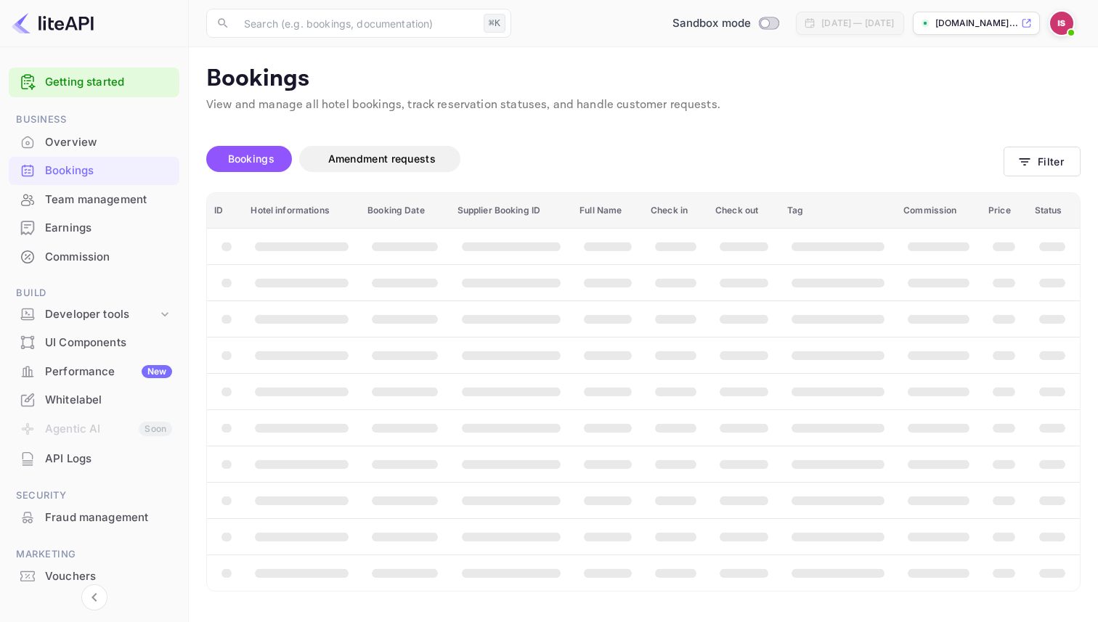
click at [126, 145] on div "Overview" at bounding box center [108, 142] width 127 height 17
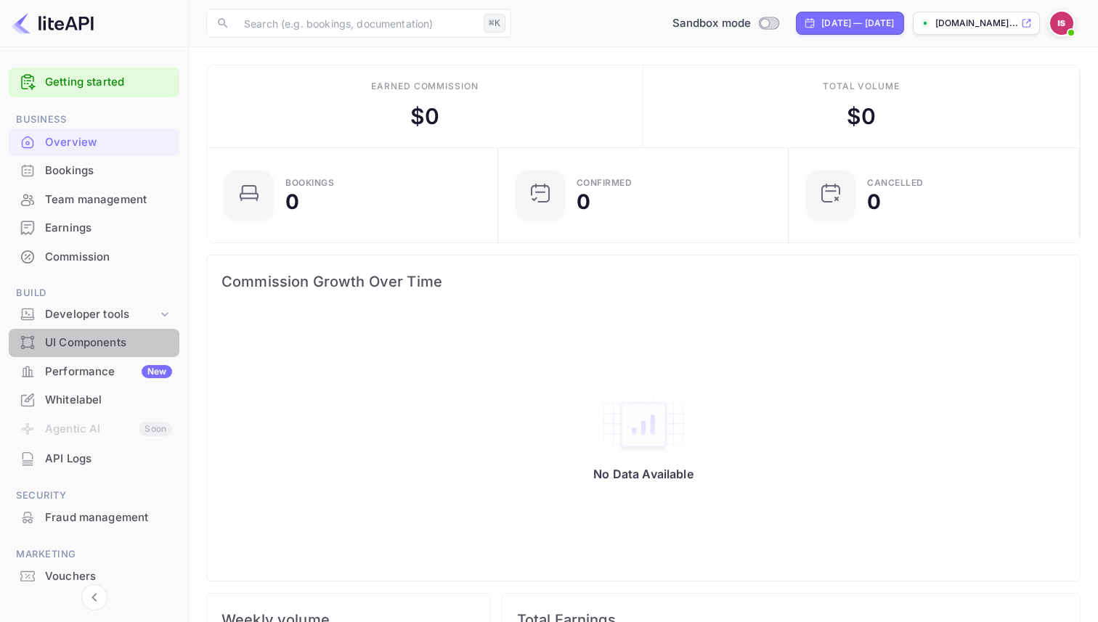
click at [130, 343] on div "UI Components" at bounding box center [108, 343] width 127 height 17
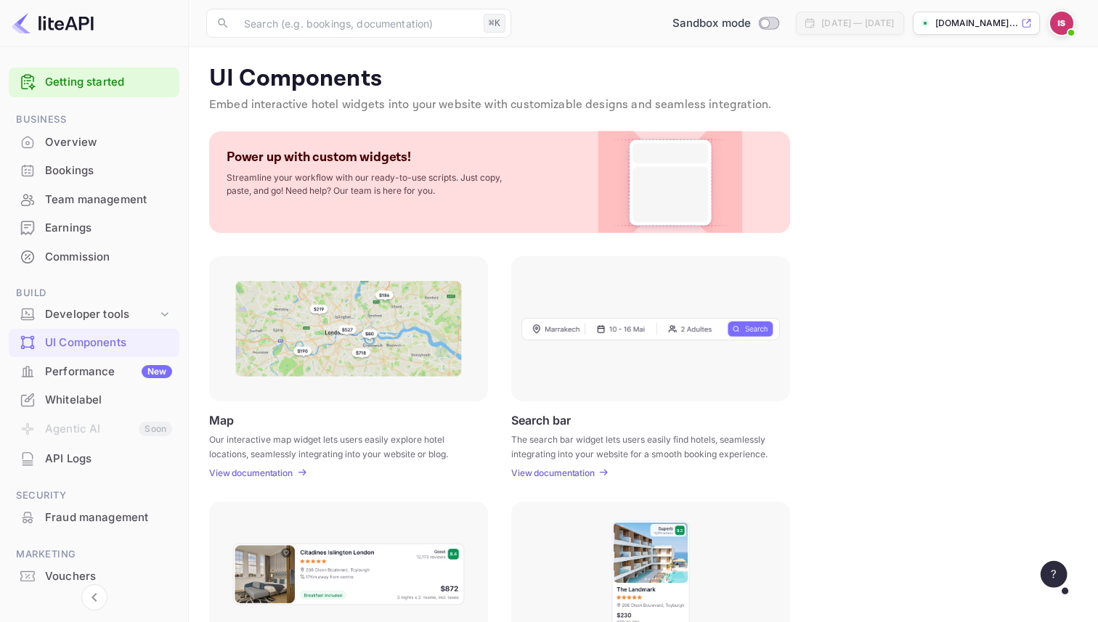
click at [555, 473] on p "View documentation" at bounding box center [553, 473] width 84 height 11
click at [69, 309] on div "Developer tools" at bounding box center [101, 314] width 113 height 17
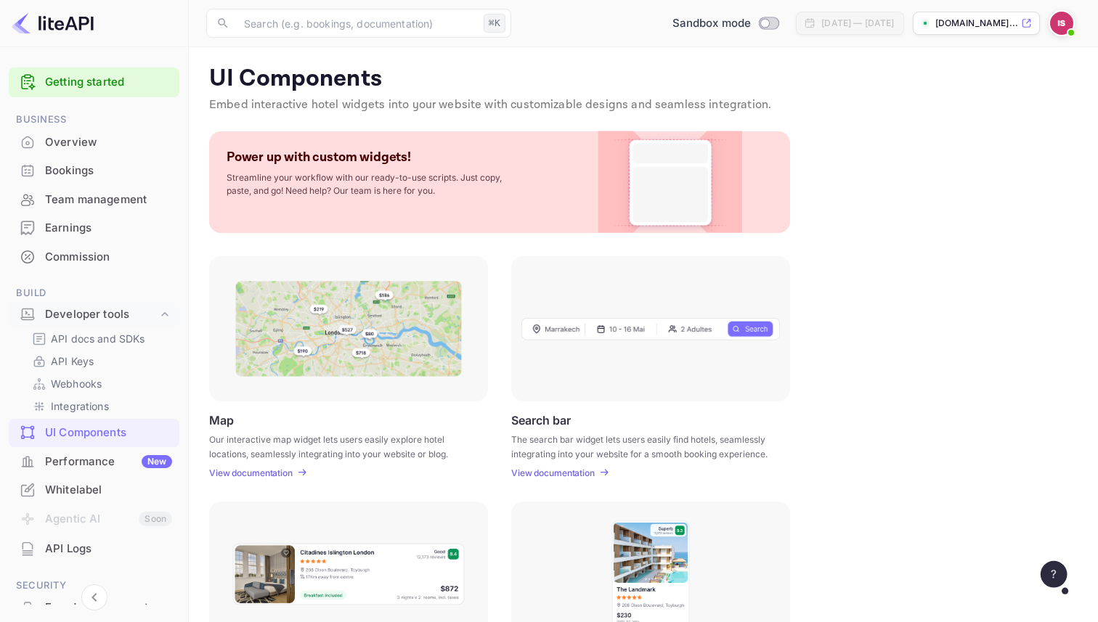
click at [95, 137] on div "Overview" at bounding box center [108, 142] width 127 height 17
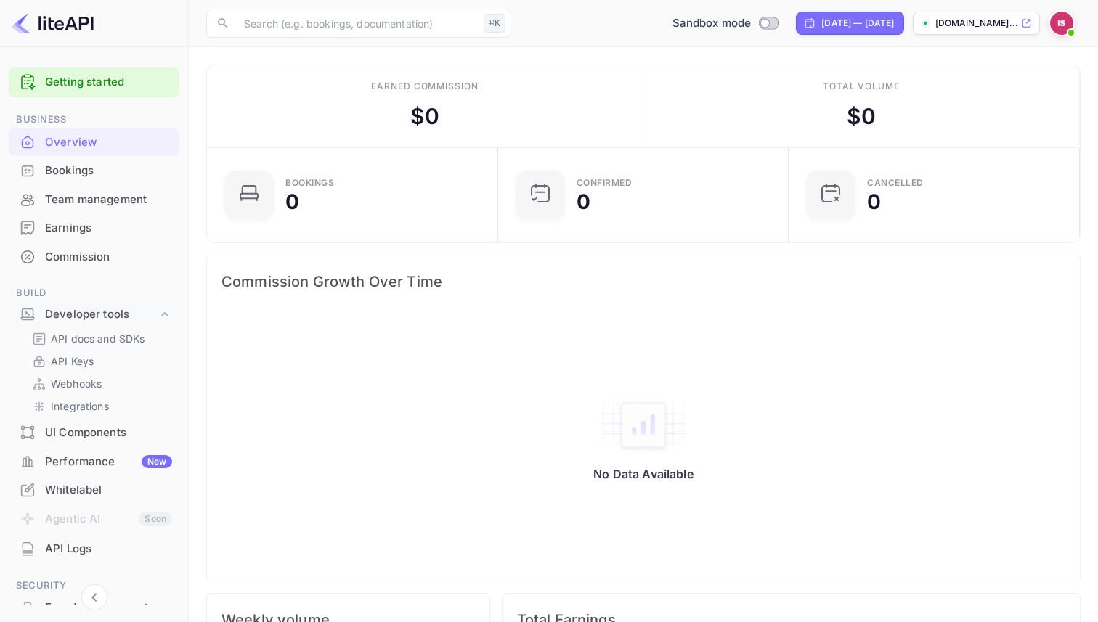
click at [82, 157] on div "Bookings" at bounding box center [94, 171] width 171 height 28
click at [94, 103] on ul "Getting started Business Overview Bookings Team management Earnings Commission …" at bounding box center [94, 402] width 171 height 680
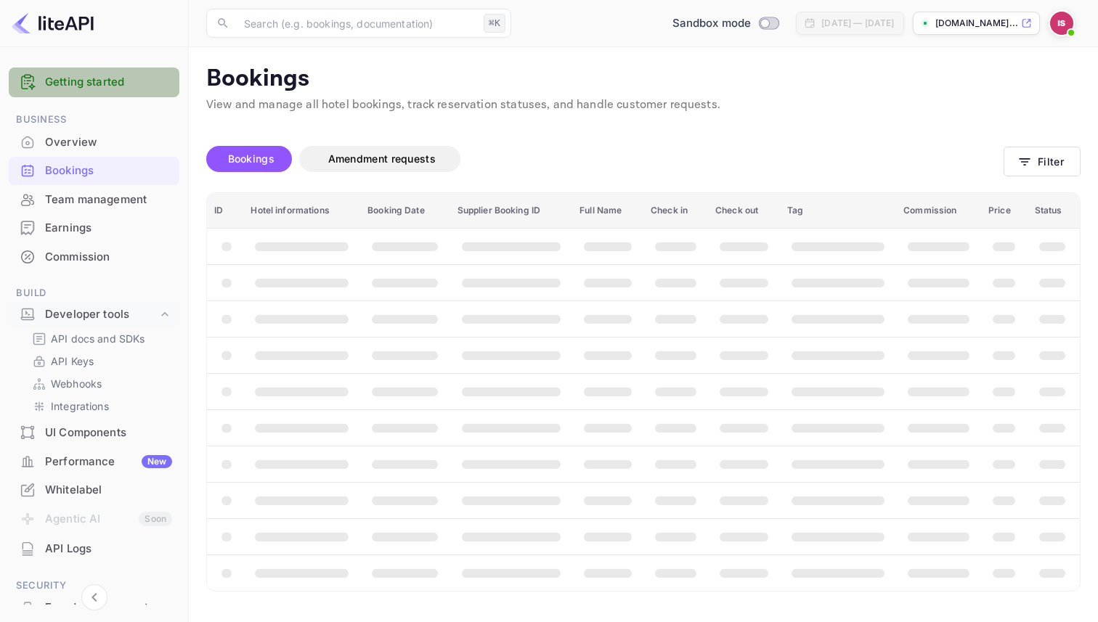
click at [94, 88] on link "Getting started" at bounding box center [108, 82] width 127 height 17
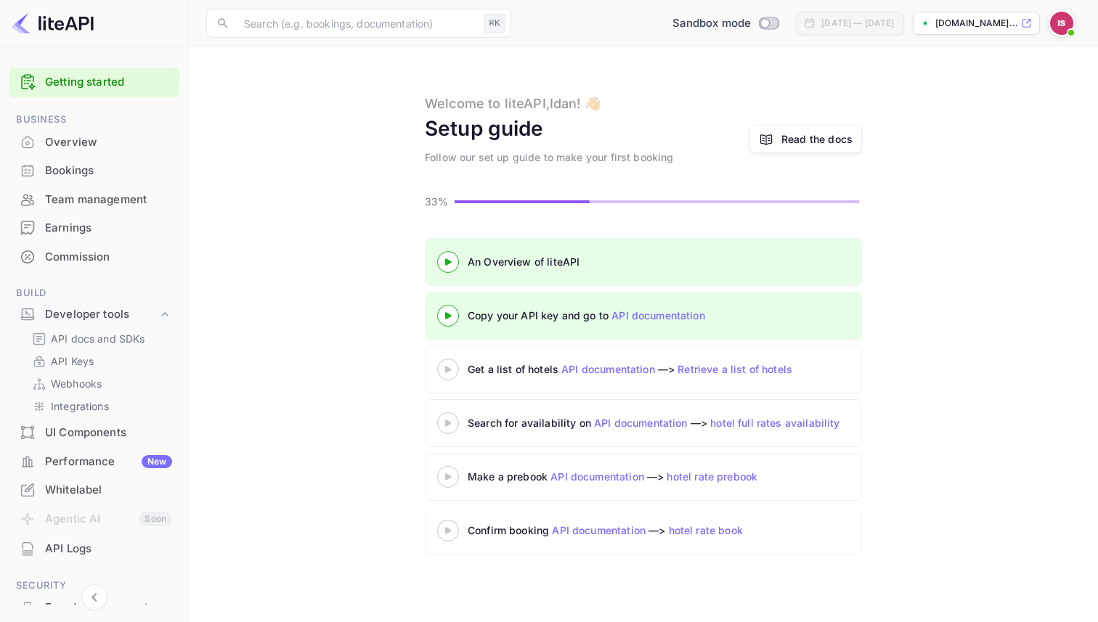
click at [731, 373] on link "Retrieve a list of hotels" at bounding box center [734, 369] width 115 height 12
click at [696, 1] on div "​ ⌘K ​ Sandbox mode Jul 13, 2025 — Aug 12, 2025 idan-solimani-706wt.nu..." at bounding box center [643, 23] width 909 height 46
click at [700, 34] on div "Sandbox mode Jul 13, 2025 — Aug 12, 2025 idan-solimani-706wt.nu..." at bounding box center [798, 23] width 563 height 26
click at [759, 28] on span "Switch to Production mode" at bounding box center [769, 23] width 21 height 13
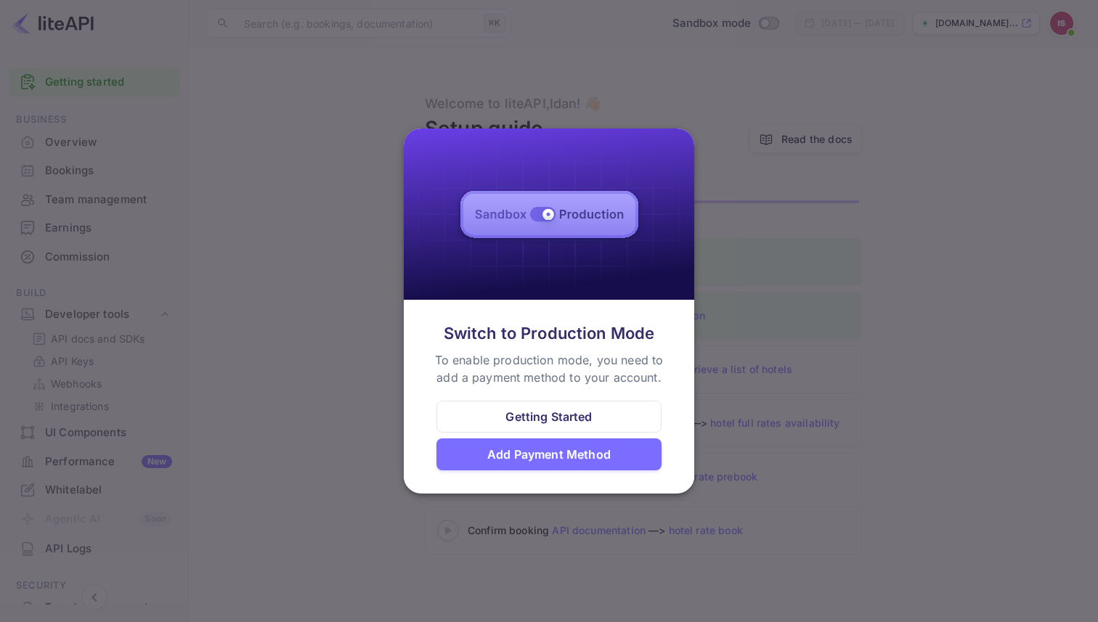
click at [812, 383] on div at bounding box center [549, 311] width 1098 height 622
